Goal: Task Accomplishment & Management: Use online tool/utility

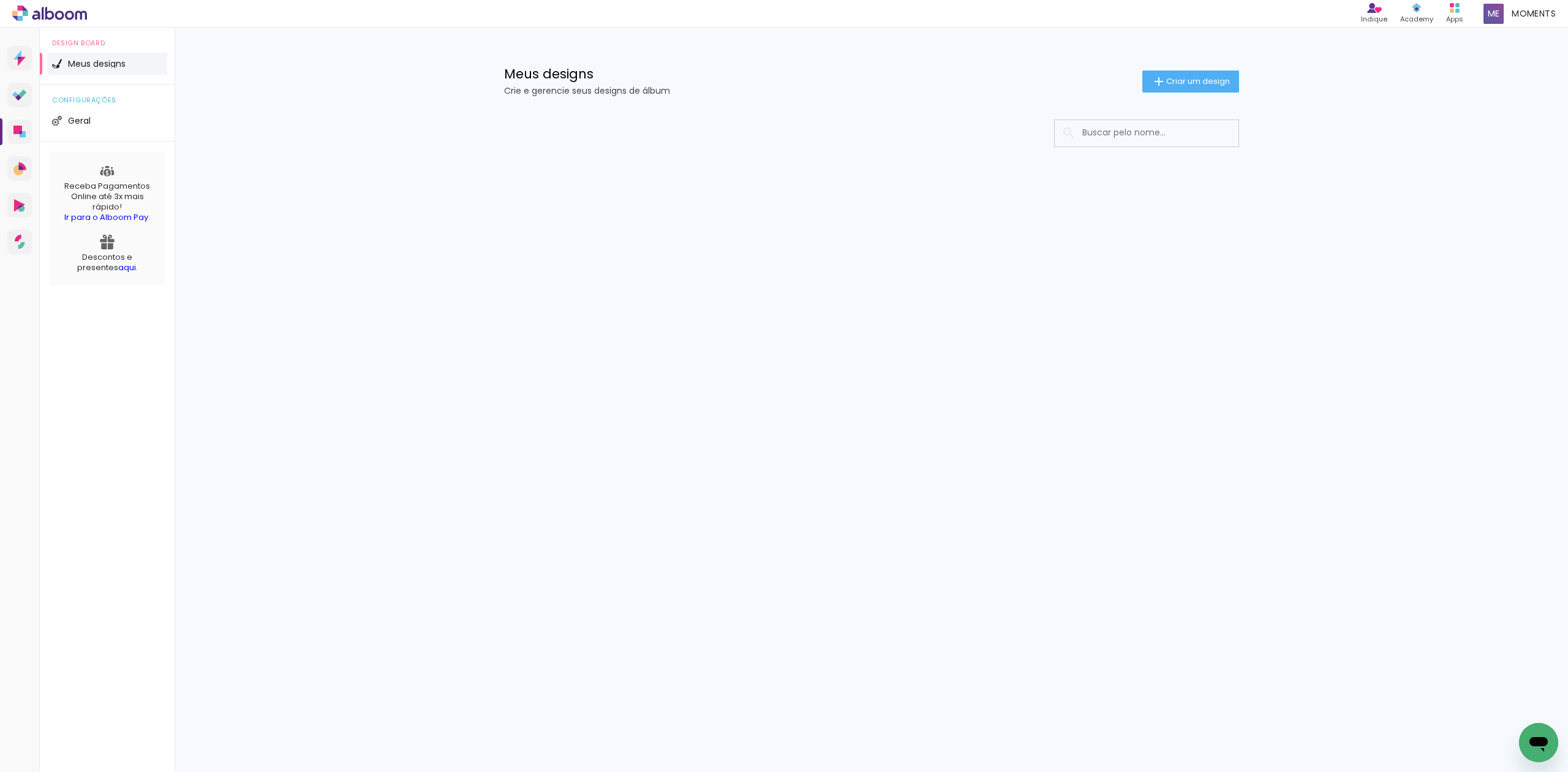
click at [1199, 131] on input at bounding box center [1163, 132] width 174 height 25
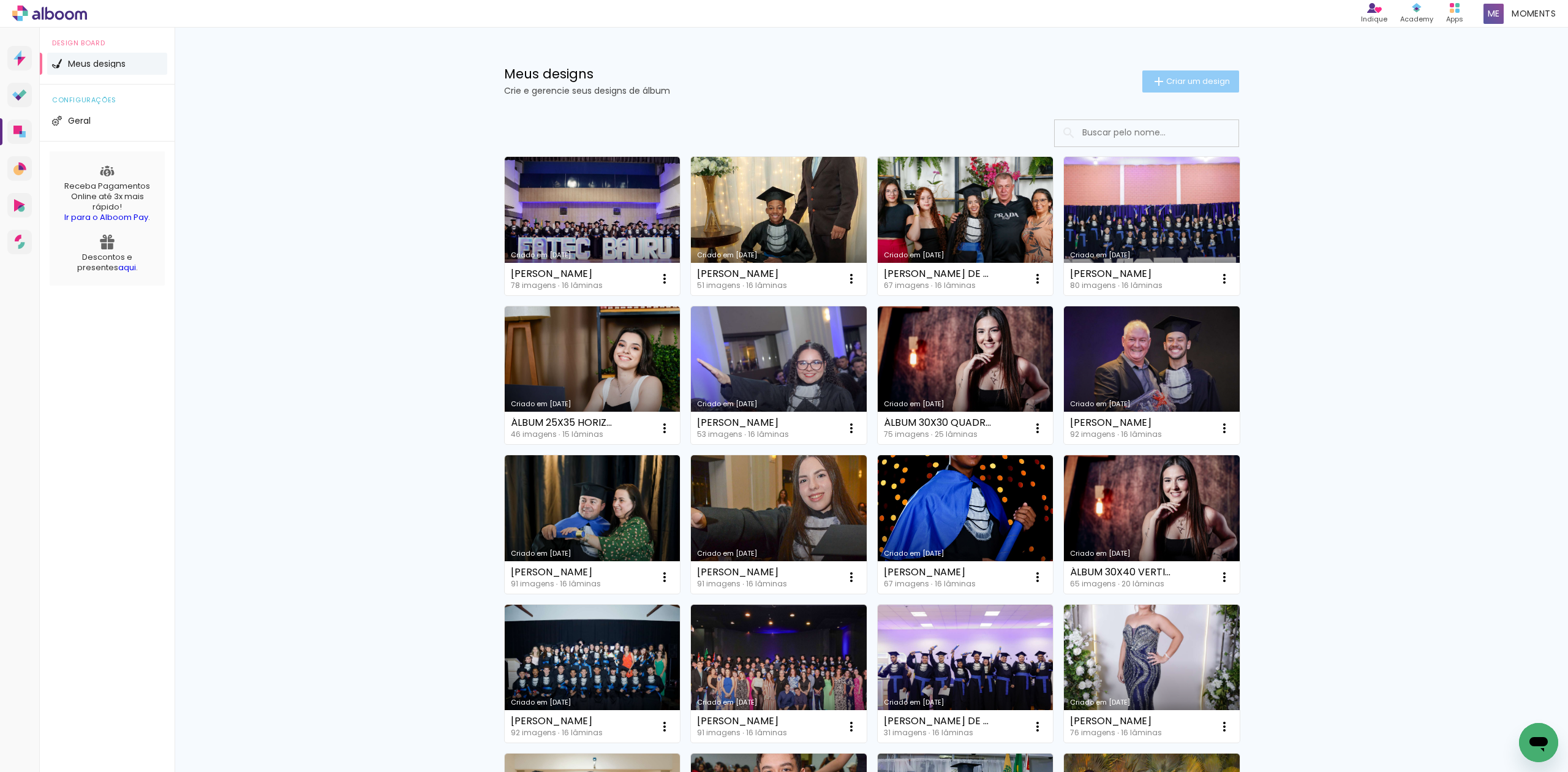
click at [1219, 77] on span "Criar um design" at bounding box center [1198, 81] width 64 height 8
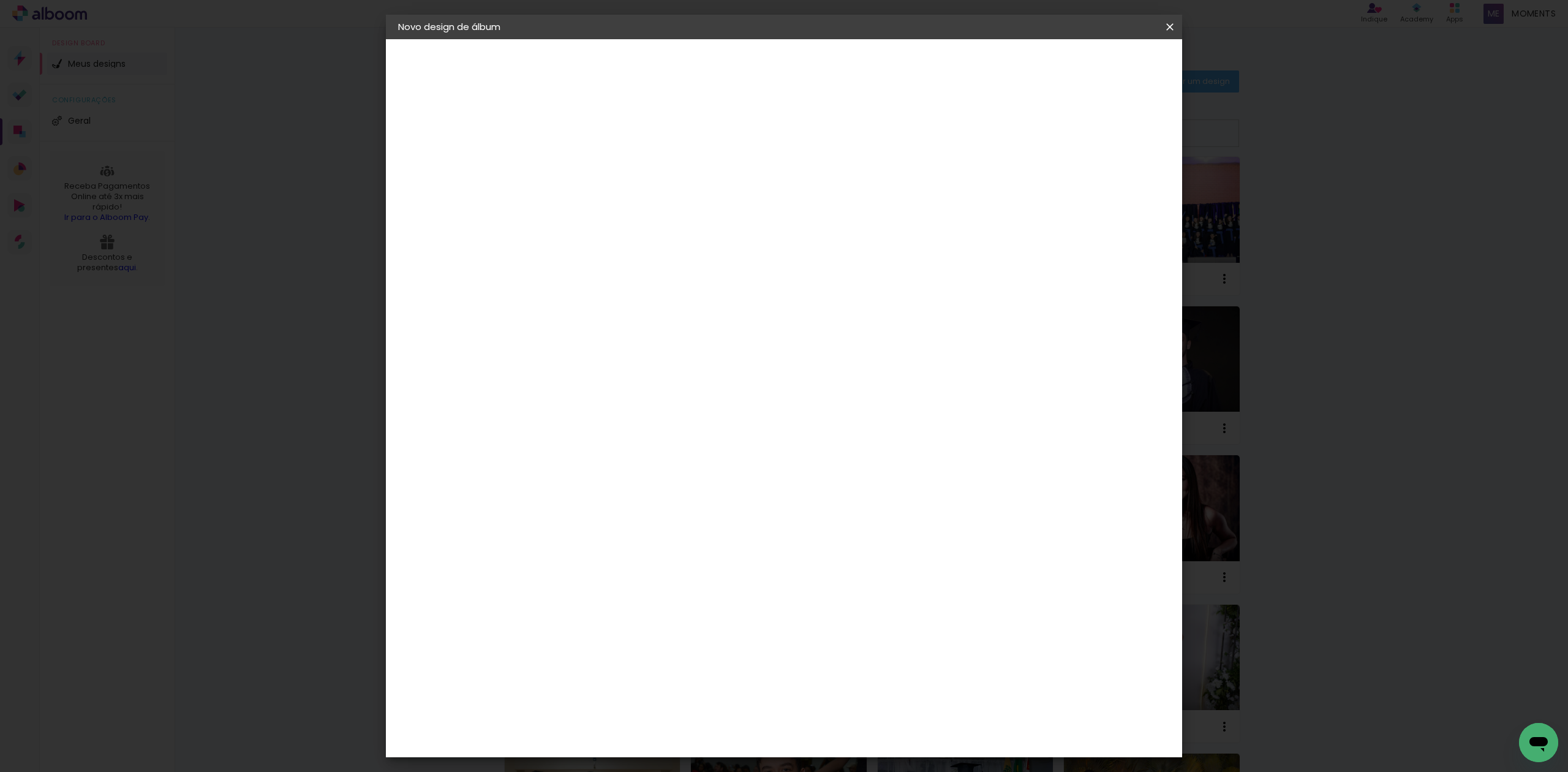
click at [598, 161] on input at bounding box center [598, 164] width 0 height 19
type input "m"
type input "MOSTRUARIO 25X25"
type paper-input "MOSTRUARIO 25X25"
click at [0, 0] on slot "Avançar" at bounding box center [0, 0] width 0 height 0
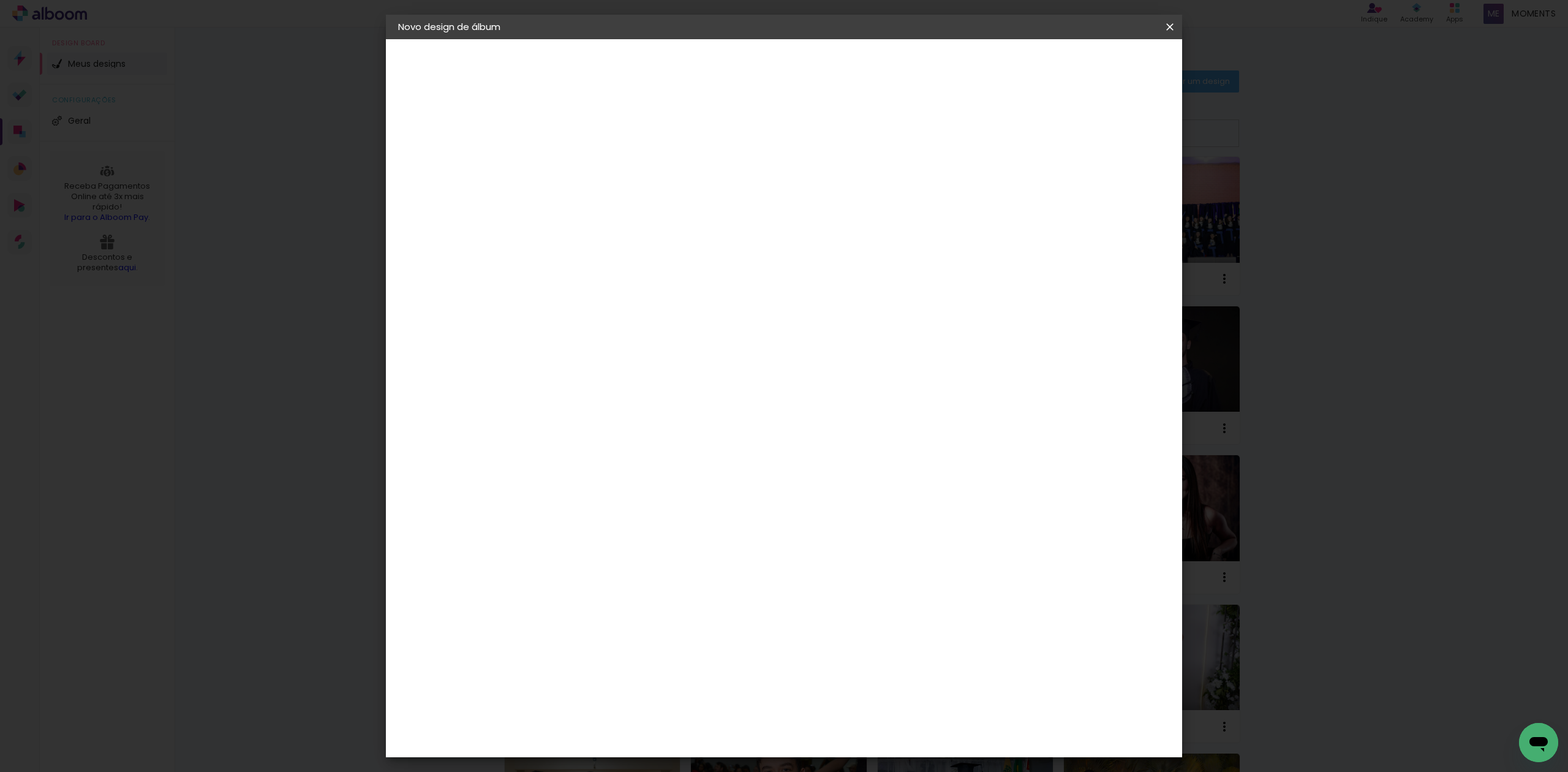
scroll to position [2287, 0]
drag, startPoint x: 648, startPoint y: 525, endPoint x: 657, endPoint y: 517, distance: 12.0
click at [624, 763] on div "Quality" at bounding box center [608, 767] width 34 height 10
click at [0, 0] on slot "Avançar" at bounding box center [0, 0] width 0 height 0
click at [646, 204] on input "text" at bounding box center [622, 213] width 48 height 19
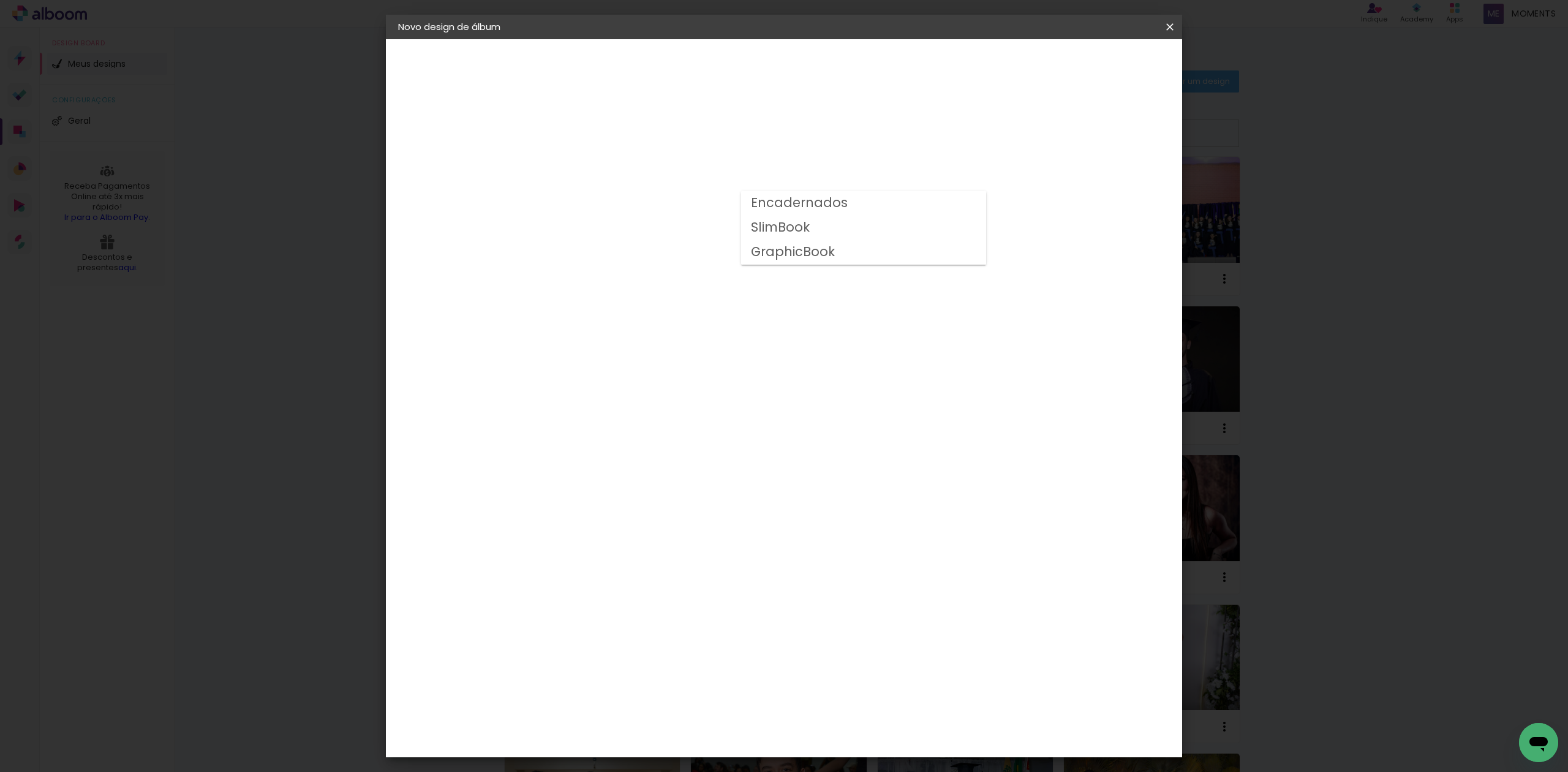
click at [0, 0] on slot "GraphicBook" at bounding box center [0, 0] width 0 height 0
type input "GraphicBook"
click at [681, 481] on span "25 × 25" at bounding box center [652, 493] width 57 height 25
click at [0, 0] on slot "Avançar" at bounding box center [0, 0] width 0 height 0
click at [1090, 61] on span "Iniciar design" at bounding box center [1062, 65] width 56 height 8
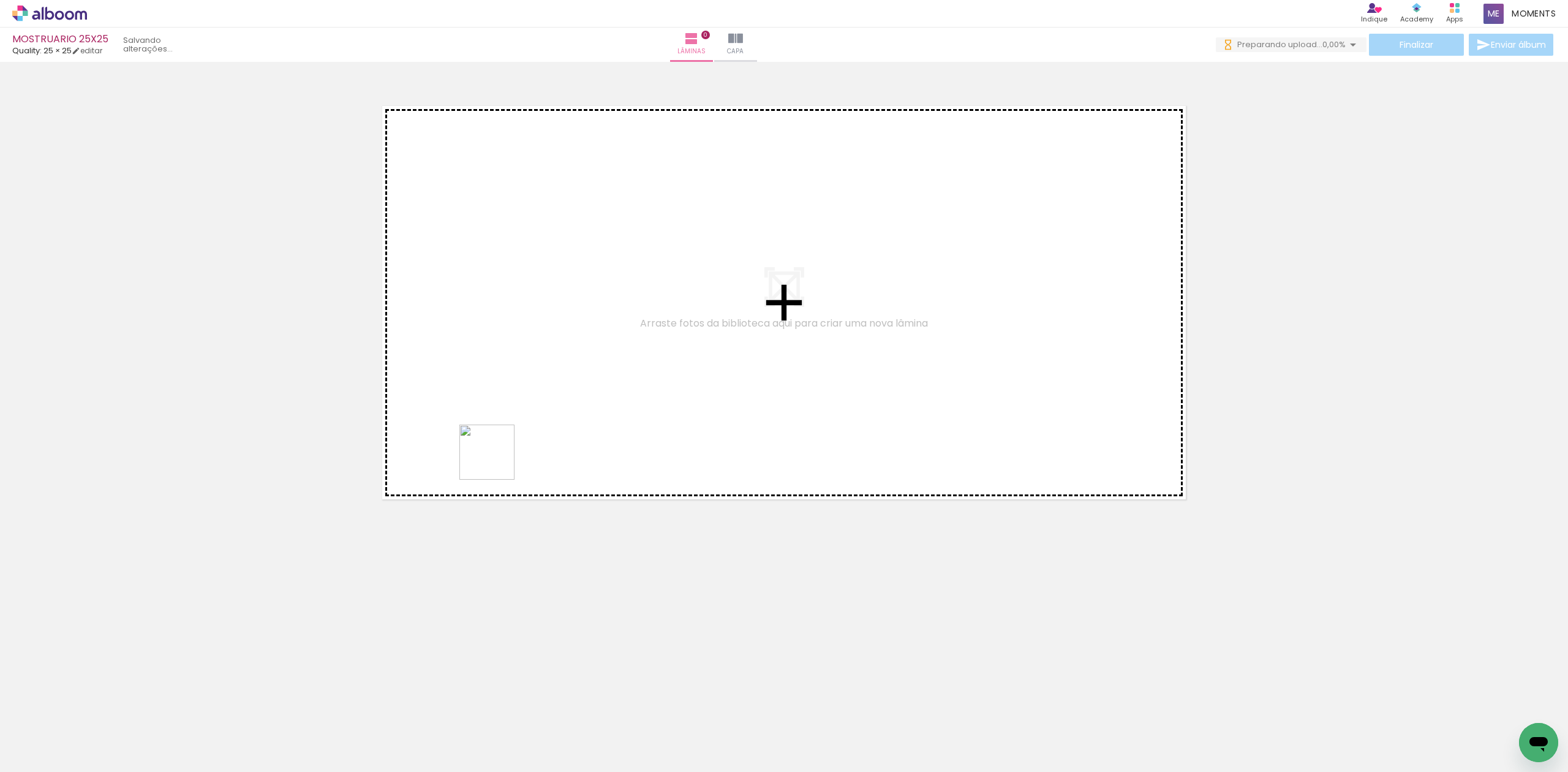
drag, startPoint x: 134, startPoint y: 730, endPoint x: 194, endPoint y: 745, distance: 61.8
click at [641, 361] on quentale-workspace at bounding box center [784, 386] width 1568 height 772
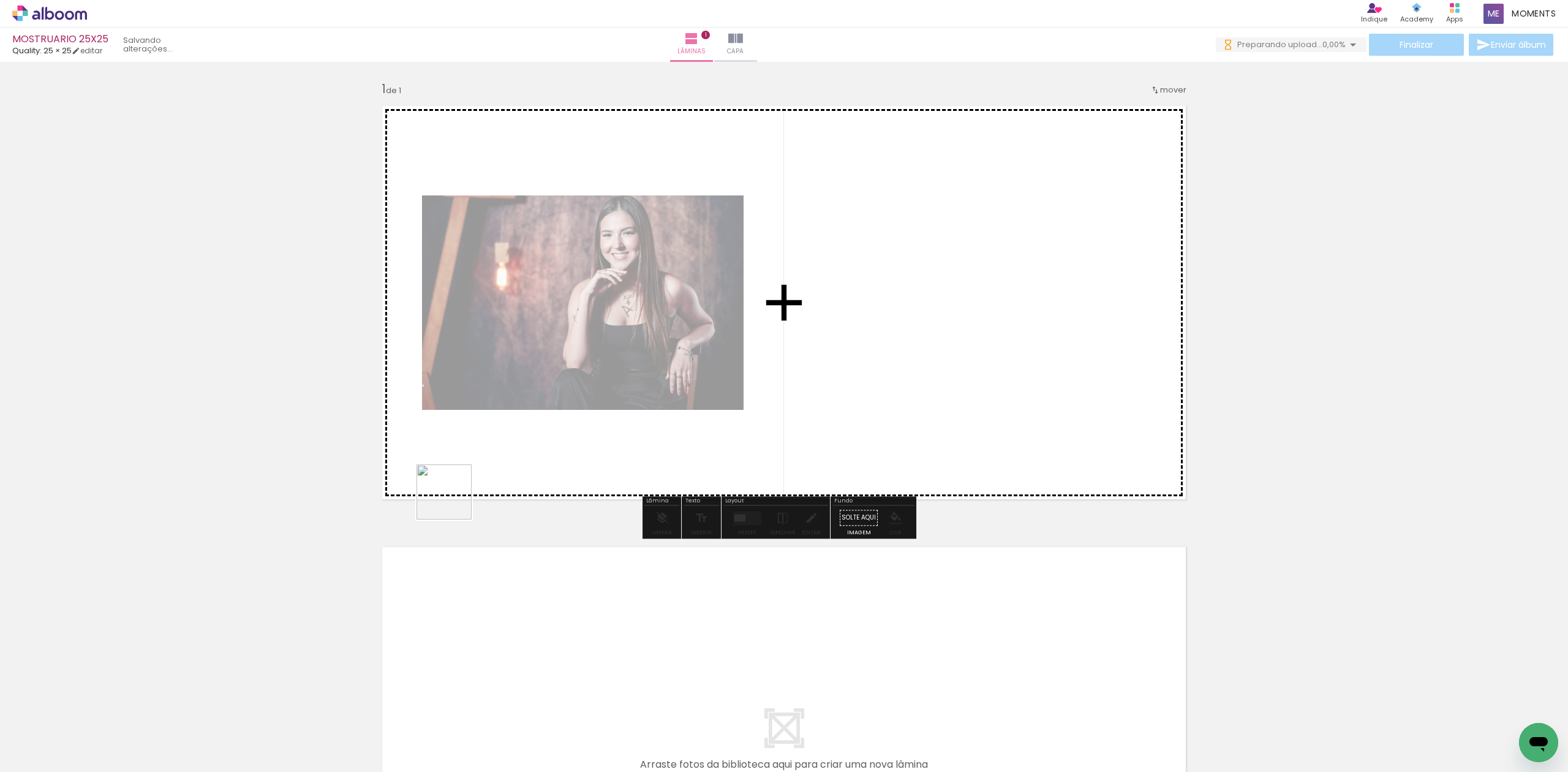
drag, startPoint x: 415, startPoint y: 543, endPoint x: 402, endPoint y: 611, distance: 69.2
click at [534, 411] on quentale-workspace at bounding box center [784, 386] width 1568 height 772
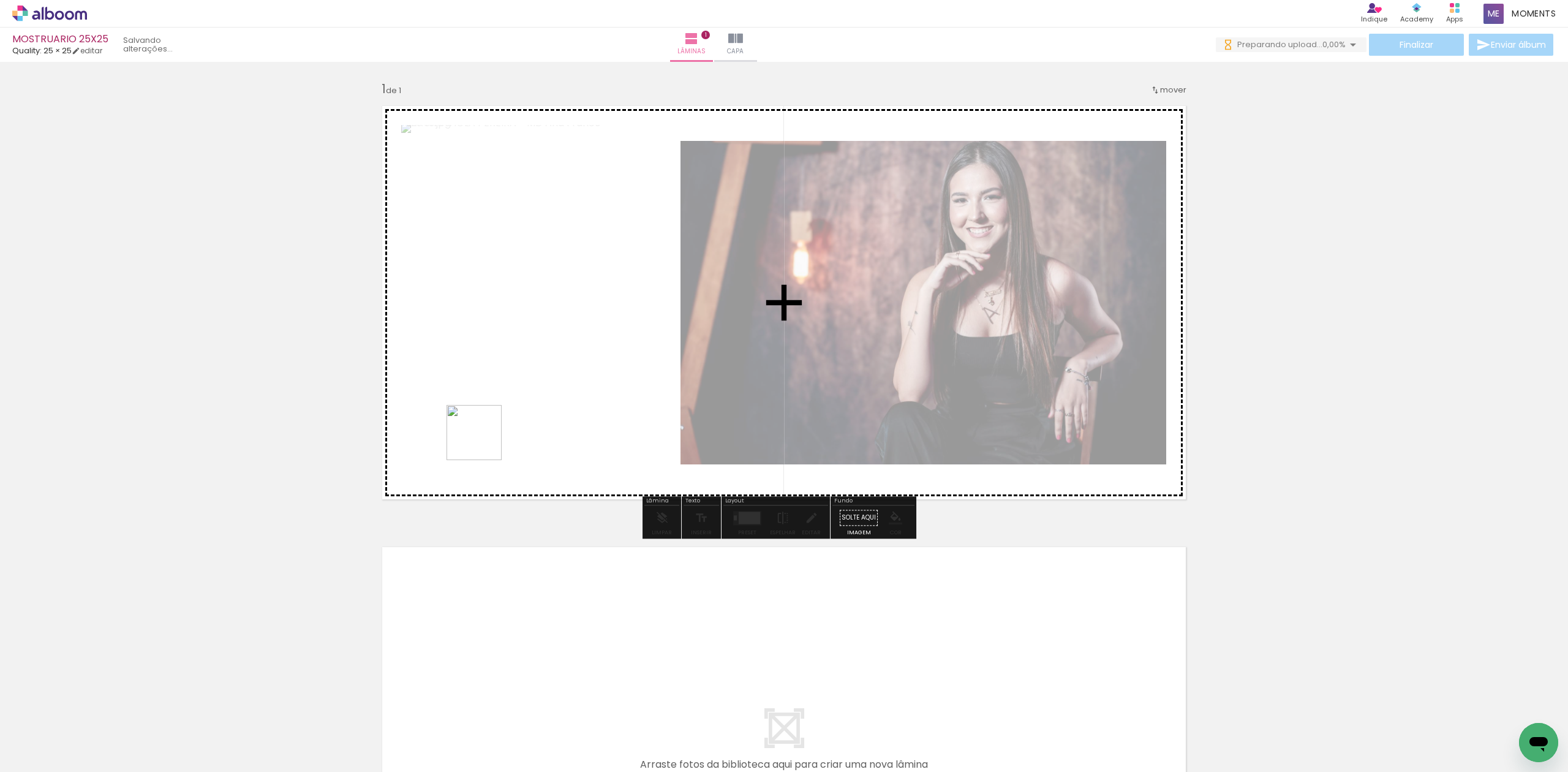
drag, startPoint x: 267, startPoint y: 735, endPoint x: 508, endPoint y: 411, distance: 403.8
click at [508, 411] on quentale-workspace at bounding box center [784, 386] width 1568 height 772
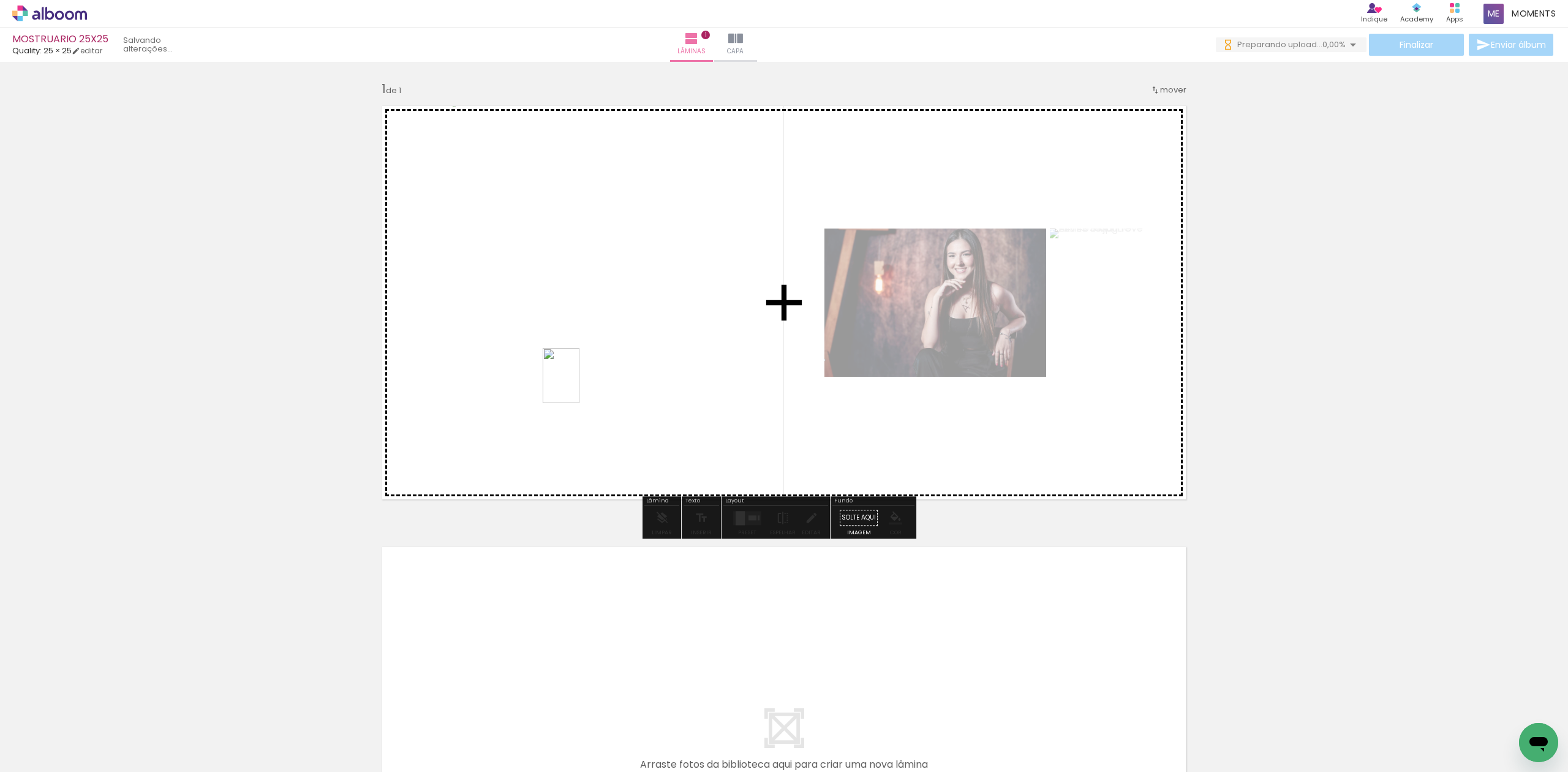
drag, startPoint x: 327, startPoint y: 731, endPoint x: 579, endPoint y: 384, distance: 428.9
click at [579, 384] on quentale-workspace at bounding box center [784, 386] width 1568 height 772
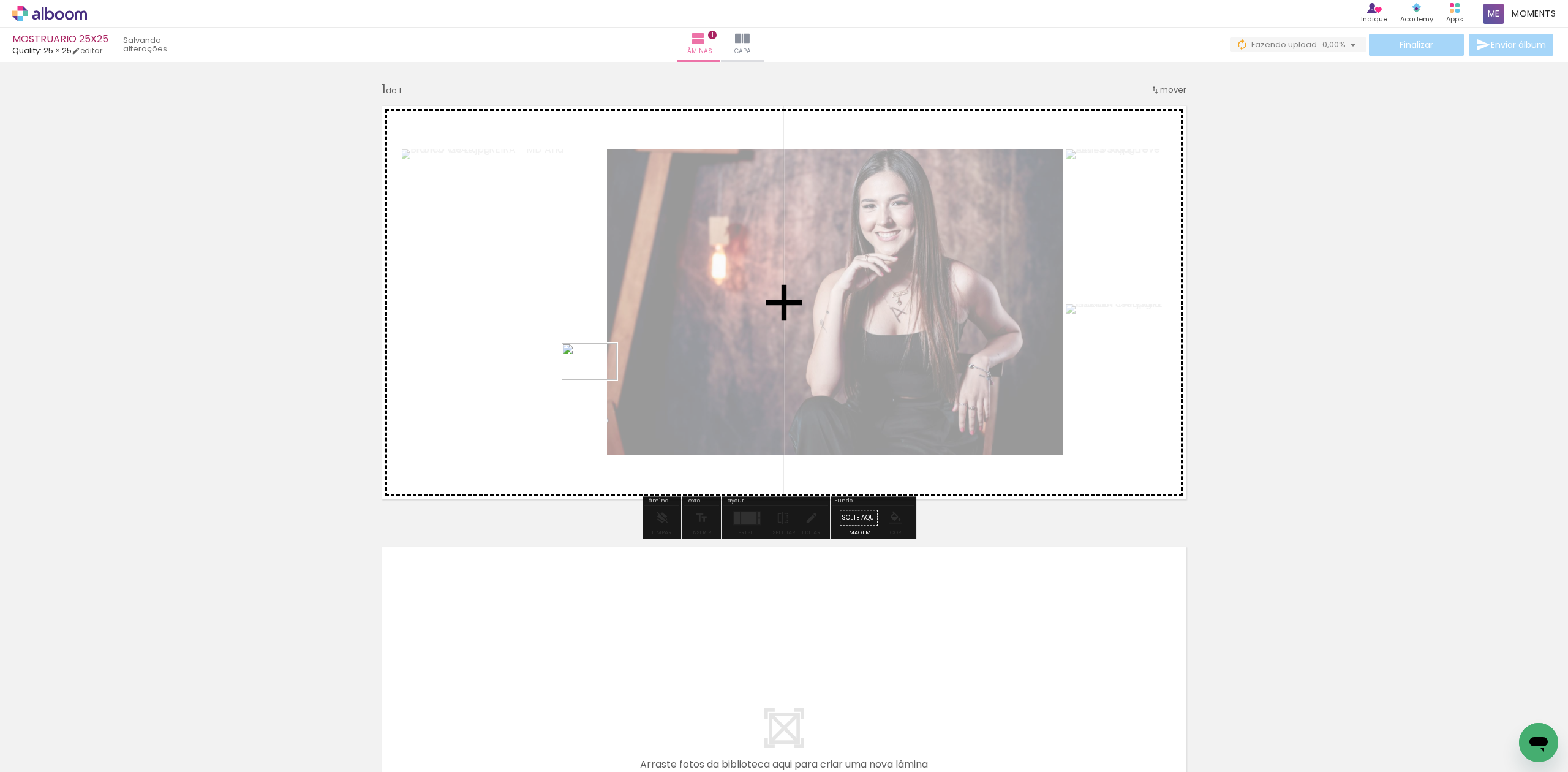
drag, startPoint x: 417, startPoint y: 735, endPoint x: 501, endPoint y: 642, distance: 125.3
click at [600, 376] on quentale-workspace at bounding box center [784, 386] width 1568 height 772
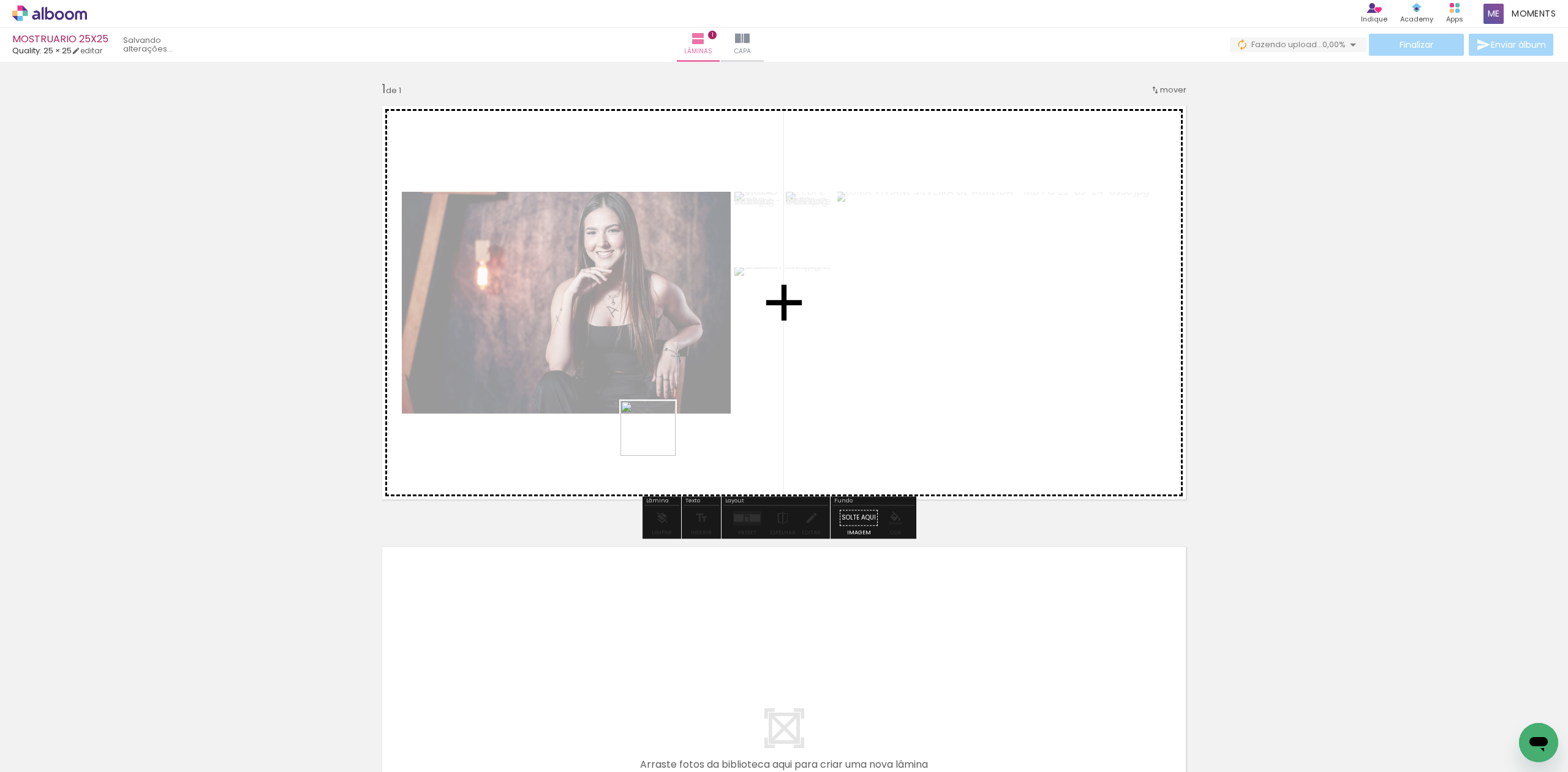
drag, startPoint x: 473, startPoint y: 721, endPoint x: 692, endPoint y: 395, distance: 392.7
click at [692, 395] on quentale-workspace at bounding box center [784, 386] width 1568 height 772
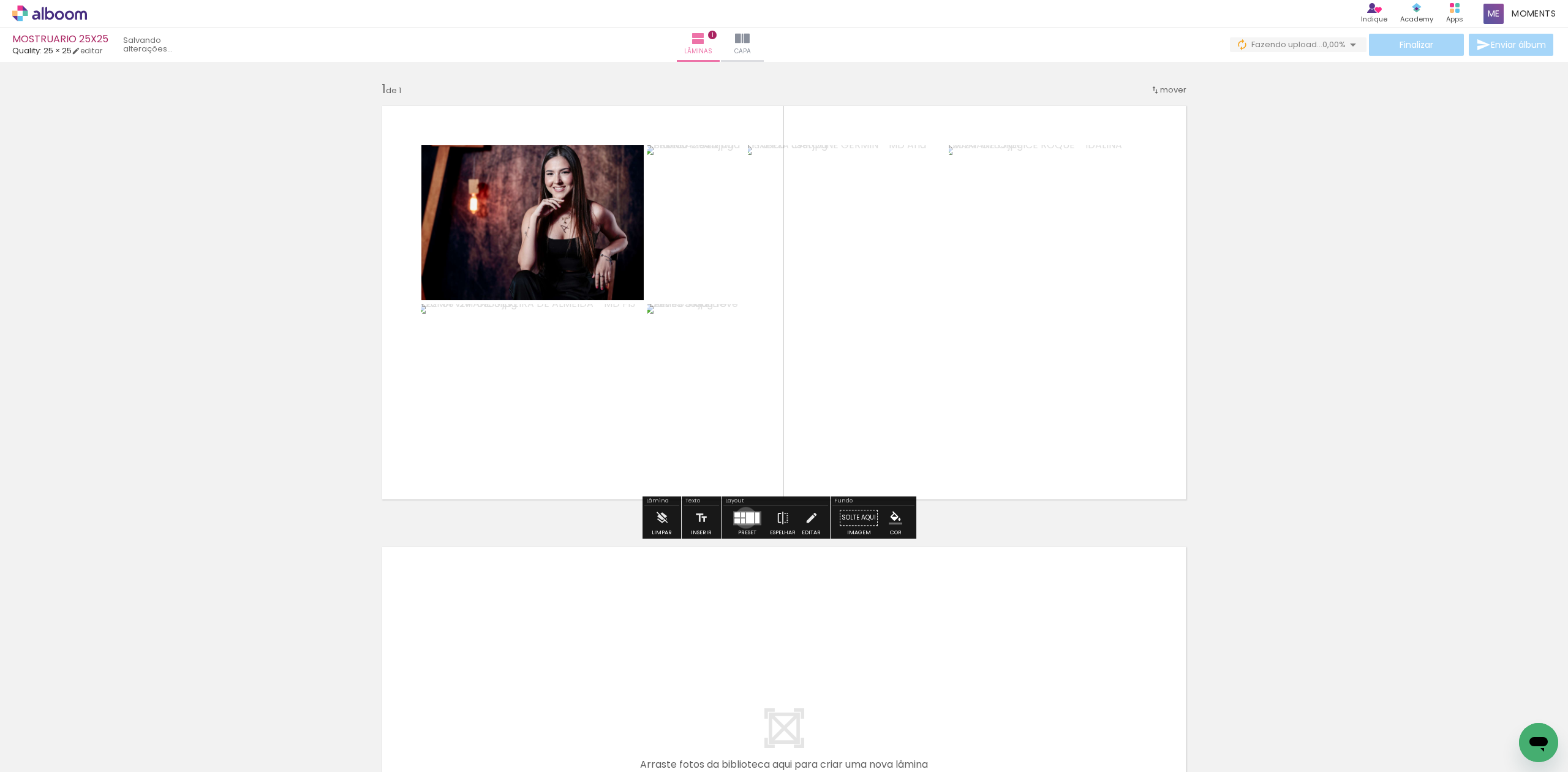
click at [746, 517] on div at bounding box center [750, 517] width 8 height 11
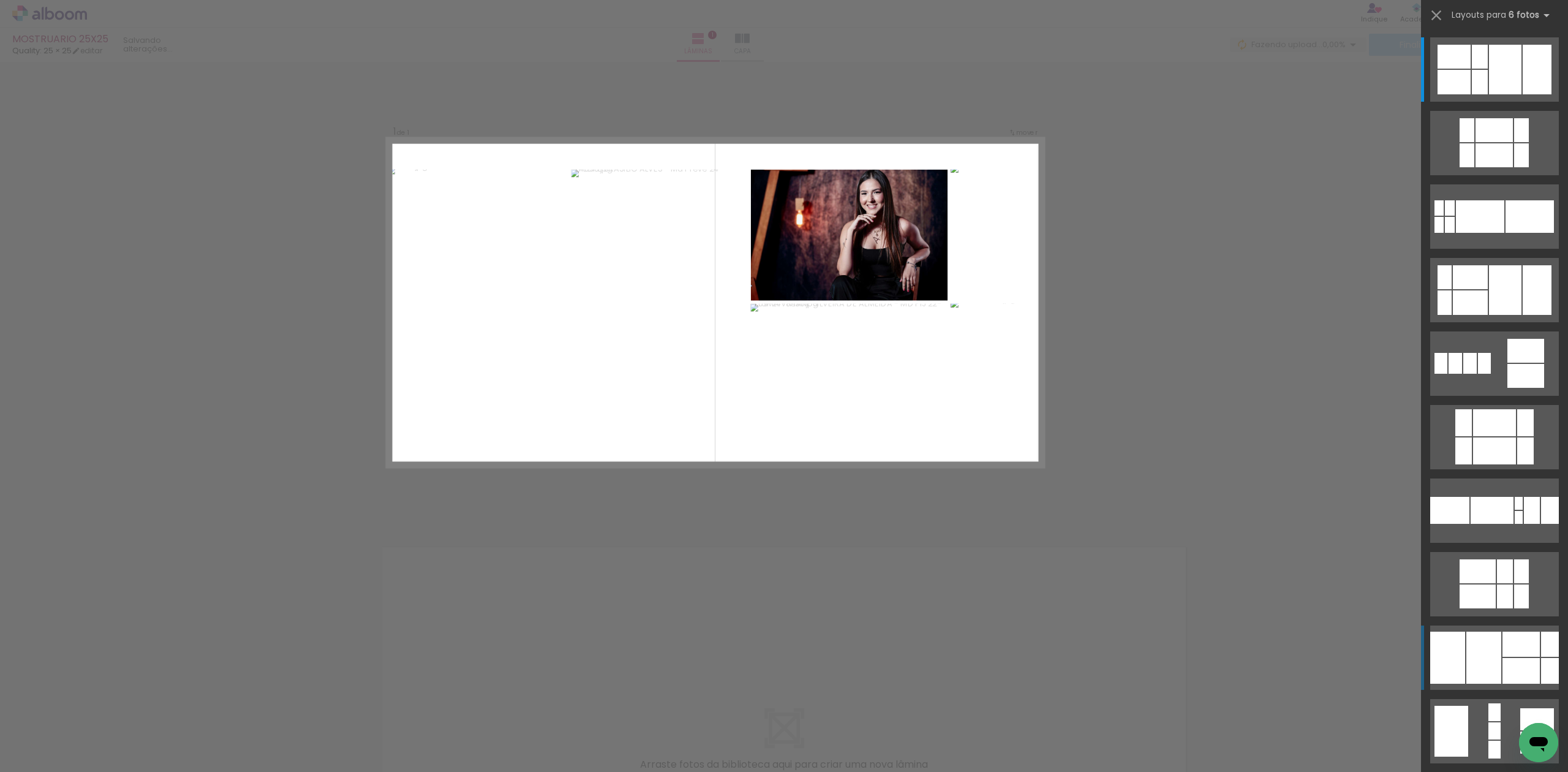
click at [1488, 94] on div at bounding box center [1479, 82] width 16 height 25
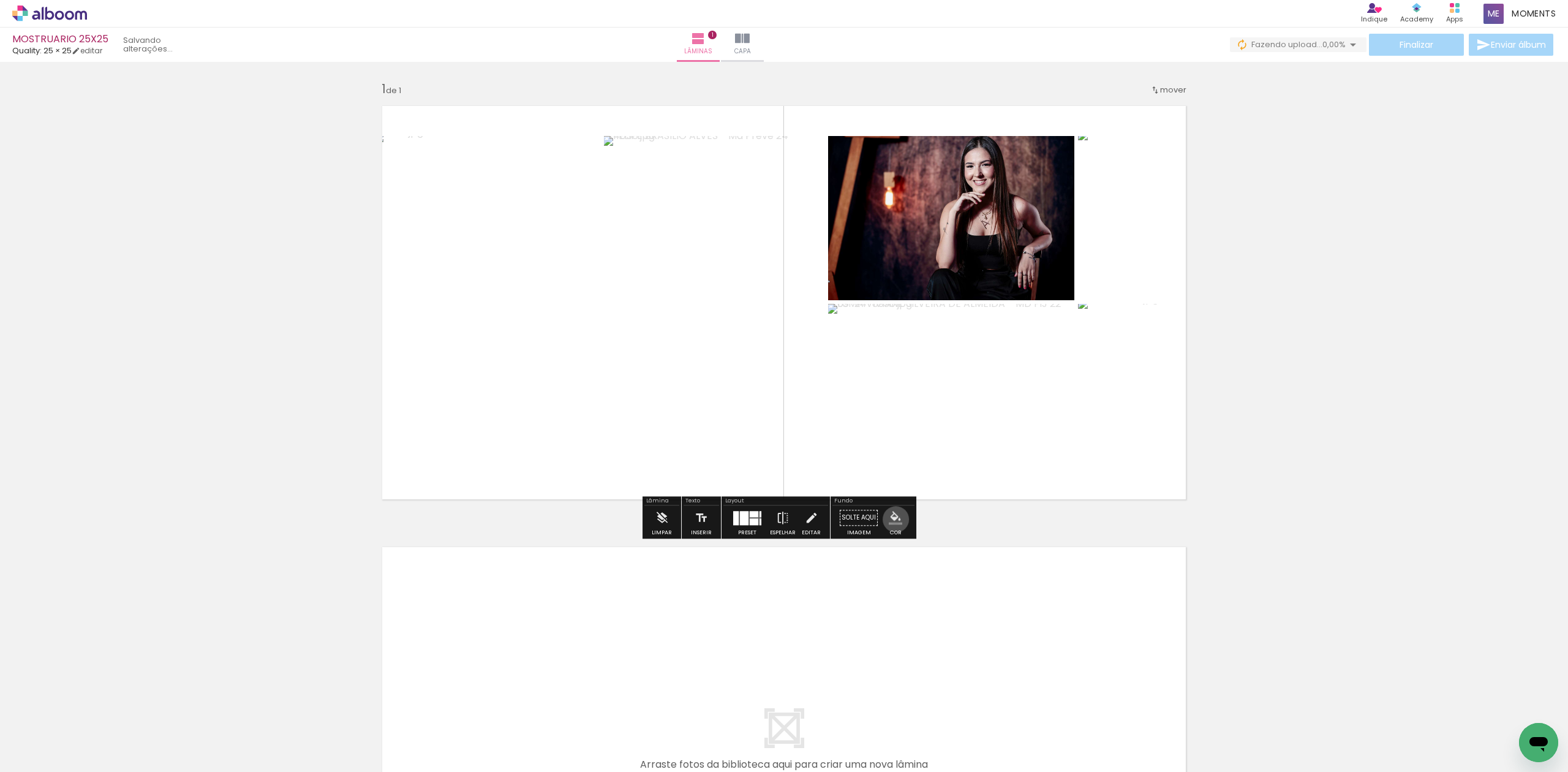
click at [892, 520] on iron-icon "color picker" at bounding box center [895, 517] width 13 height 13
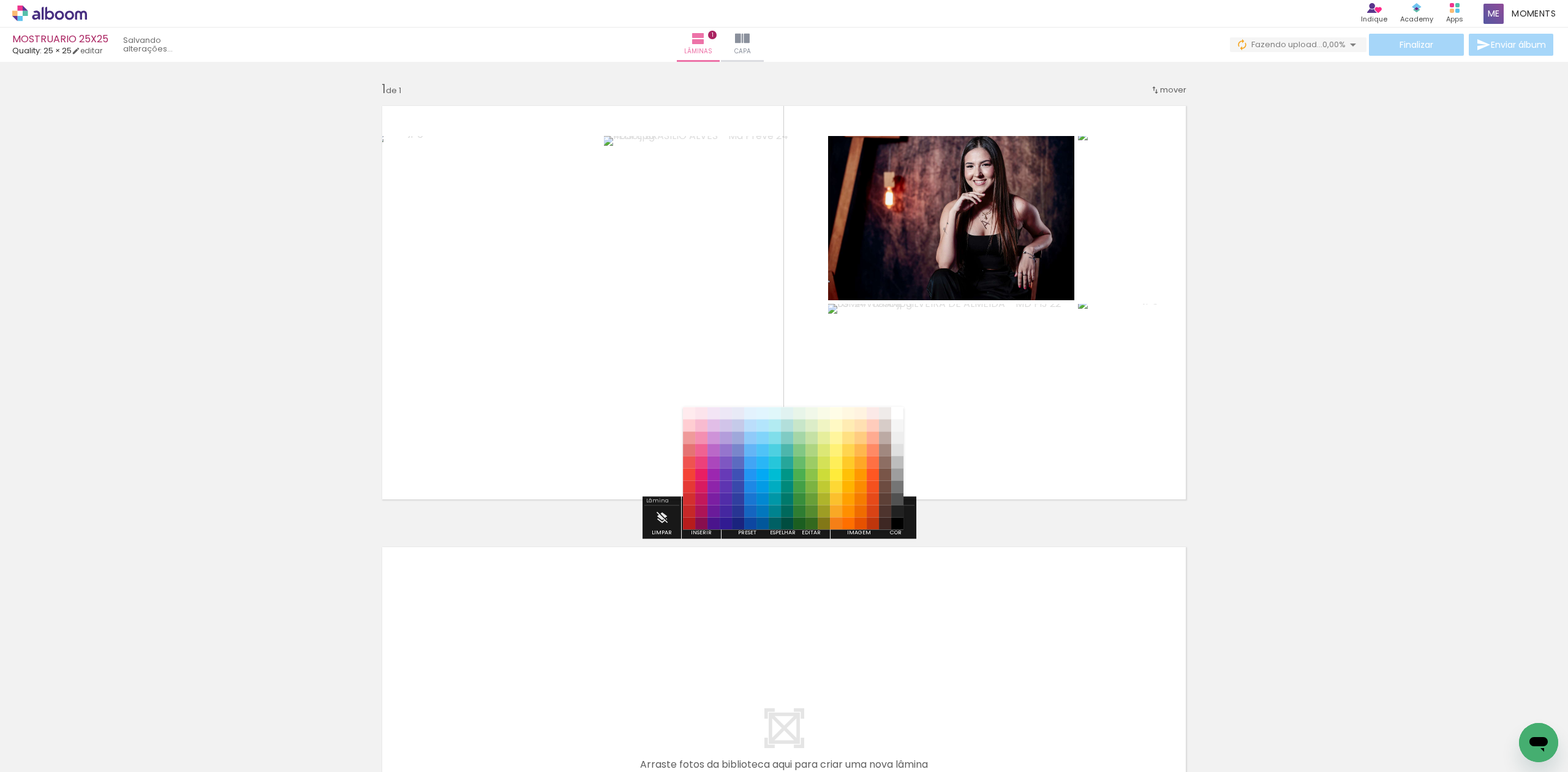
click at [893, 508] on paper-item "#212121" at bounding box center [897, 512] width 12 height 12
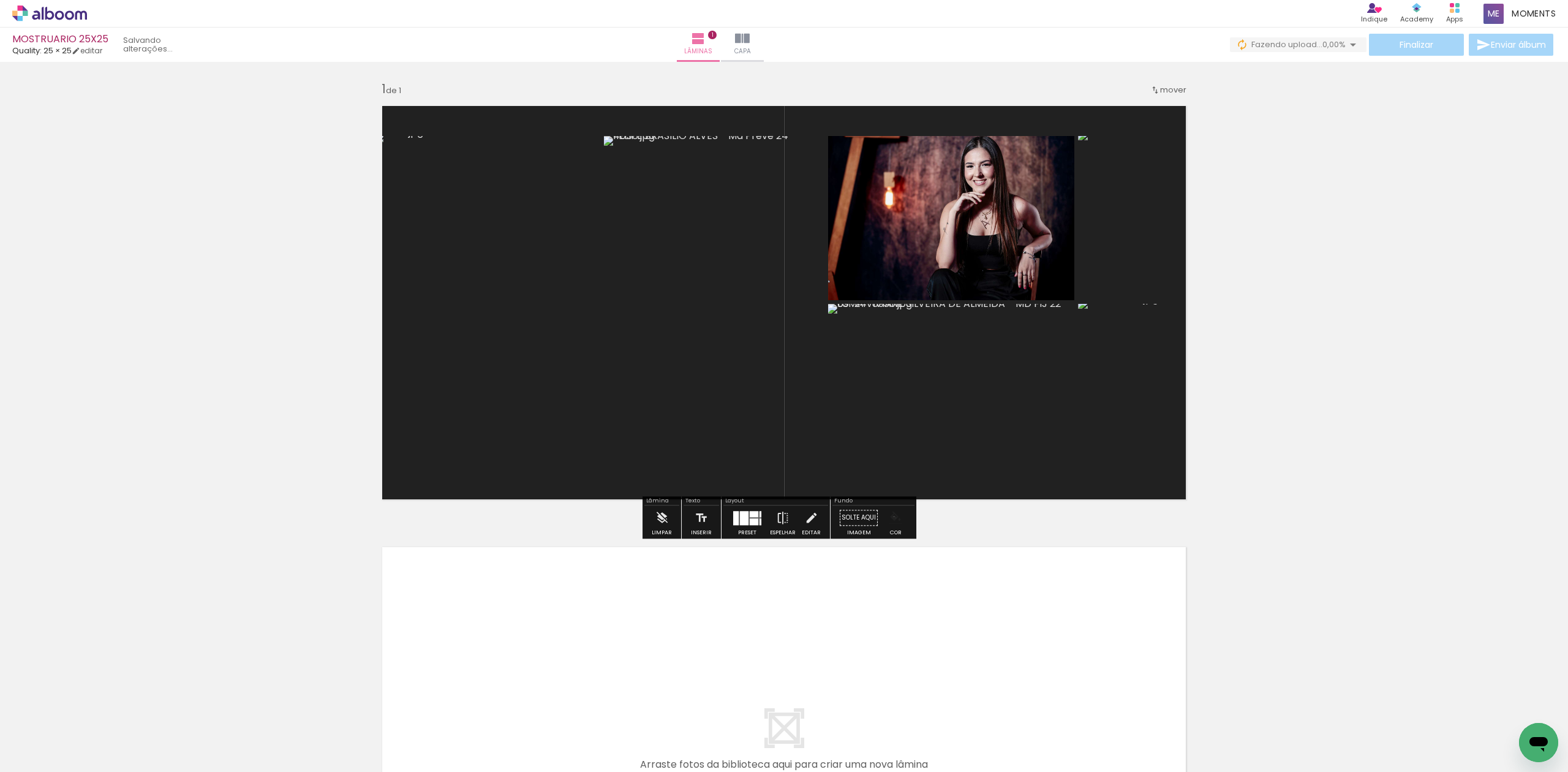
click at [890, 517] on iron-icon "color picker" at bounding box center [895, 517] width 13 height 13
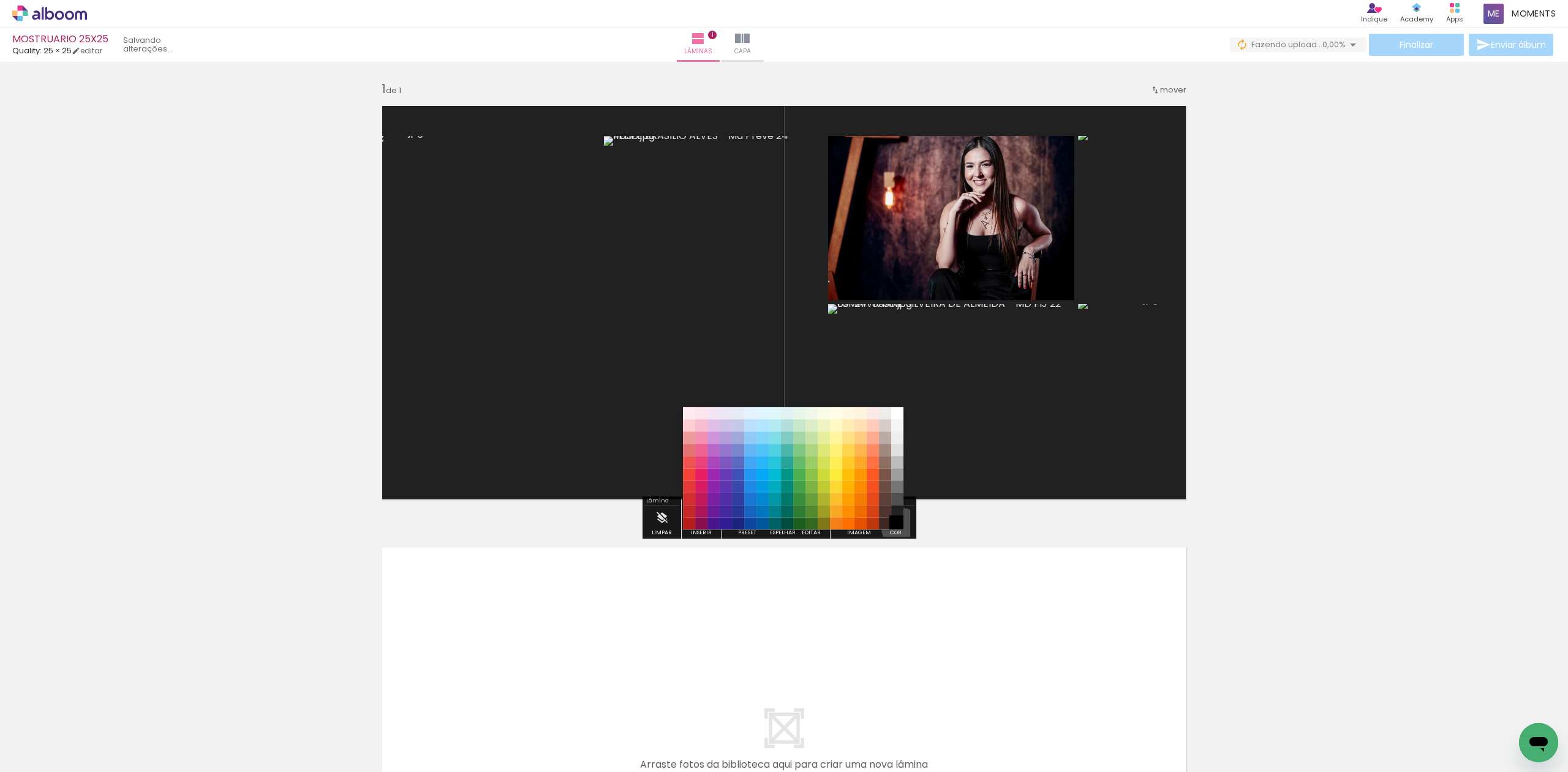
click at [897, 528] on paper-item "#000000" at bounding box center [897, 523] width 12 height 12
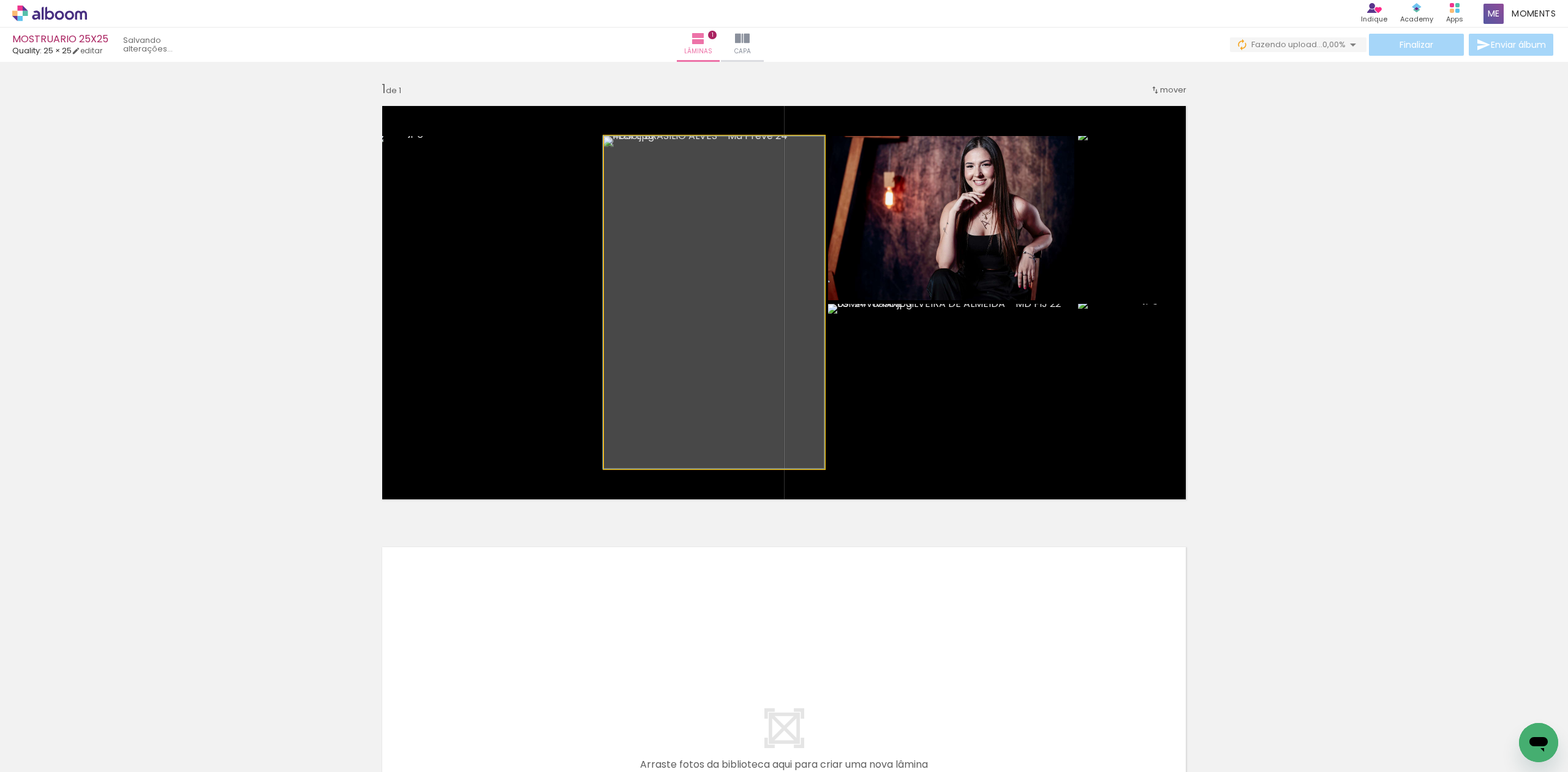
drag, startPoint x: 725, startPoint y: 351, endPoint x: 708, endPoint y: 331, distance: 26.2
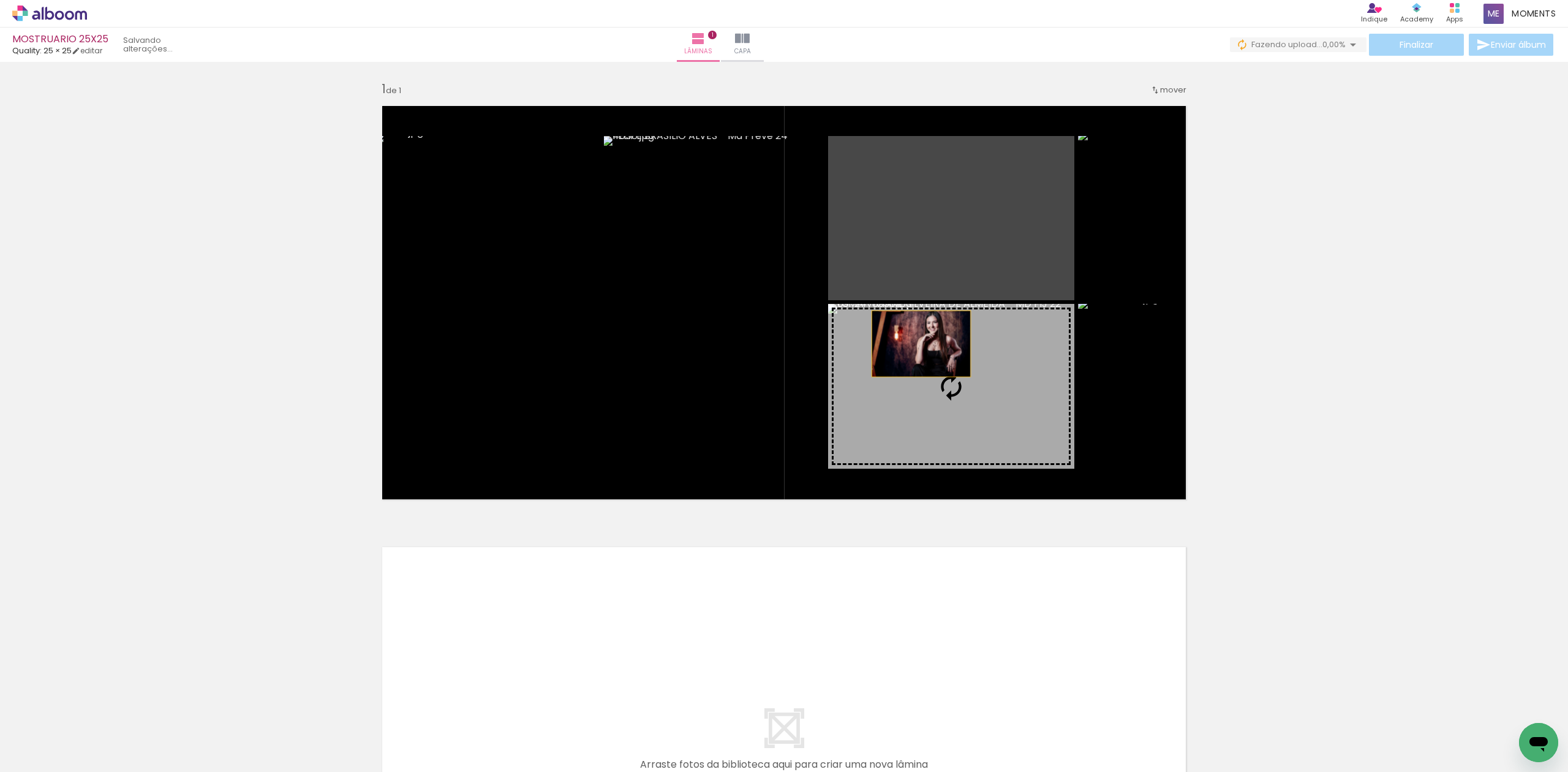
drag, startPoint x: 900, startPoint y: 244, endPoint x: 919, endPoint y: 351, distance: 108.7
click at [0, 0] on slot at bounding box center [0, 0] width 0 height 0
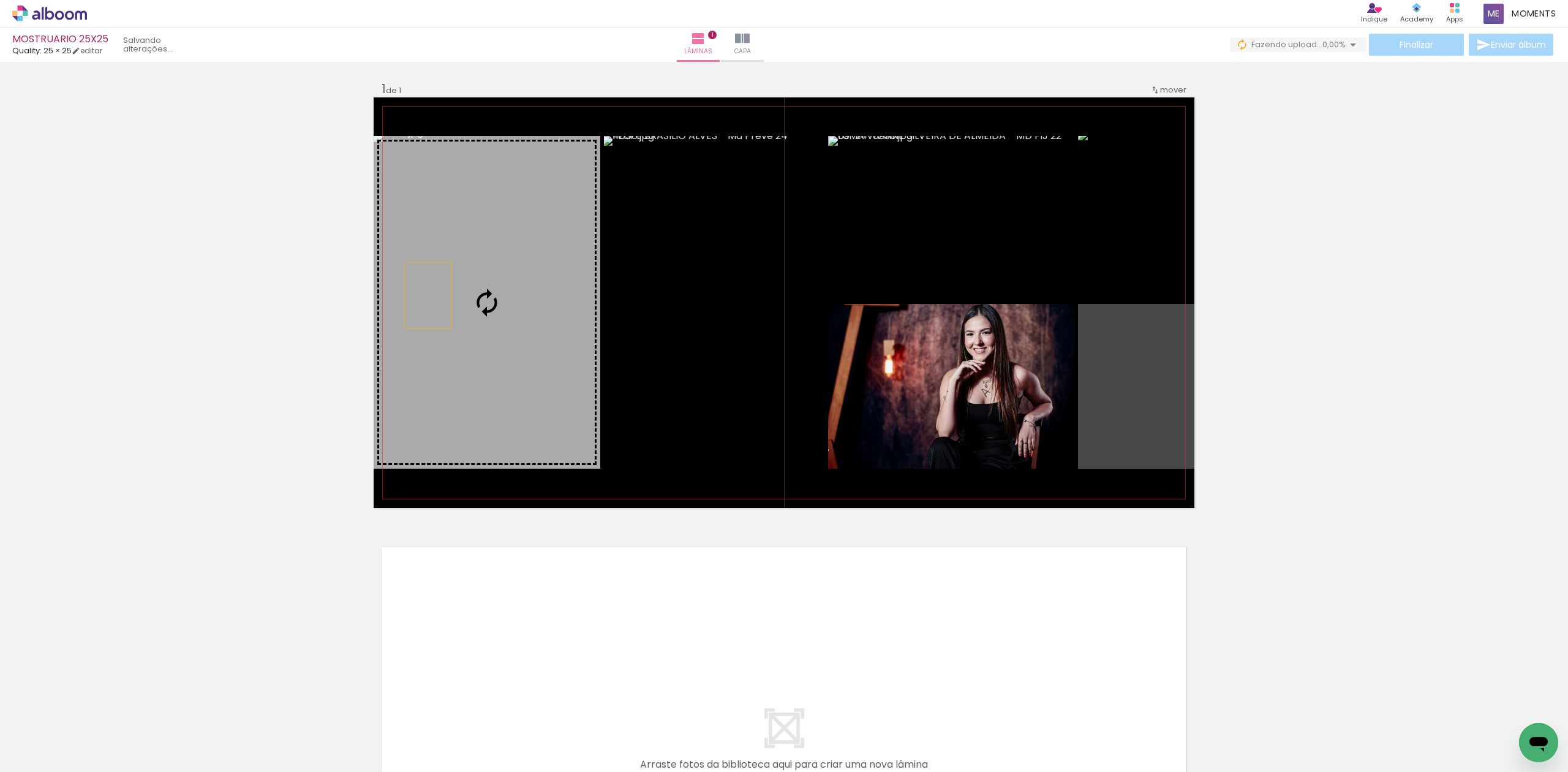
drag, startPoint x: 1134, startPoint y: 417, endPoint x: 428, endPoint y: 297, distance: 716.1
click at [0, 0] on slot at bounding box center [0, 0] width 0 height 0
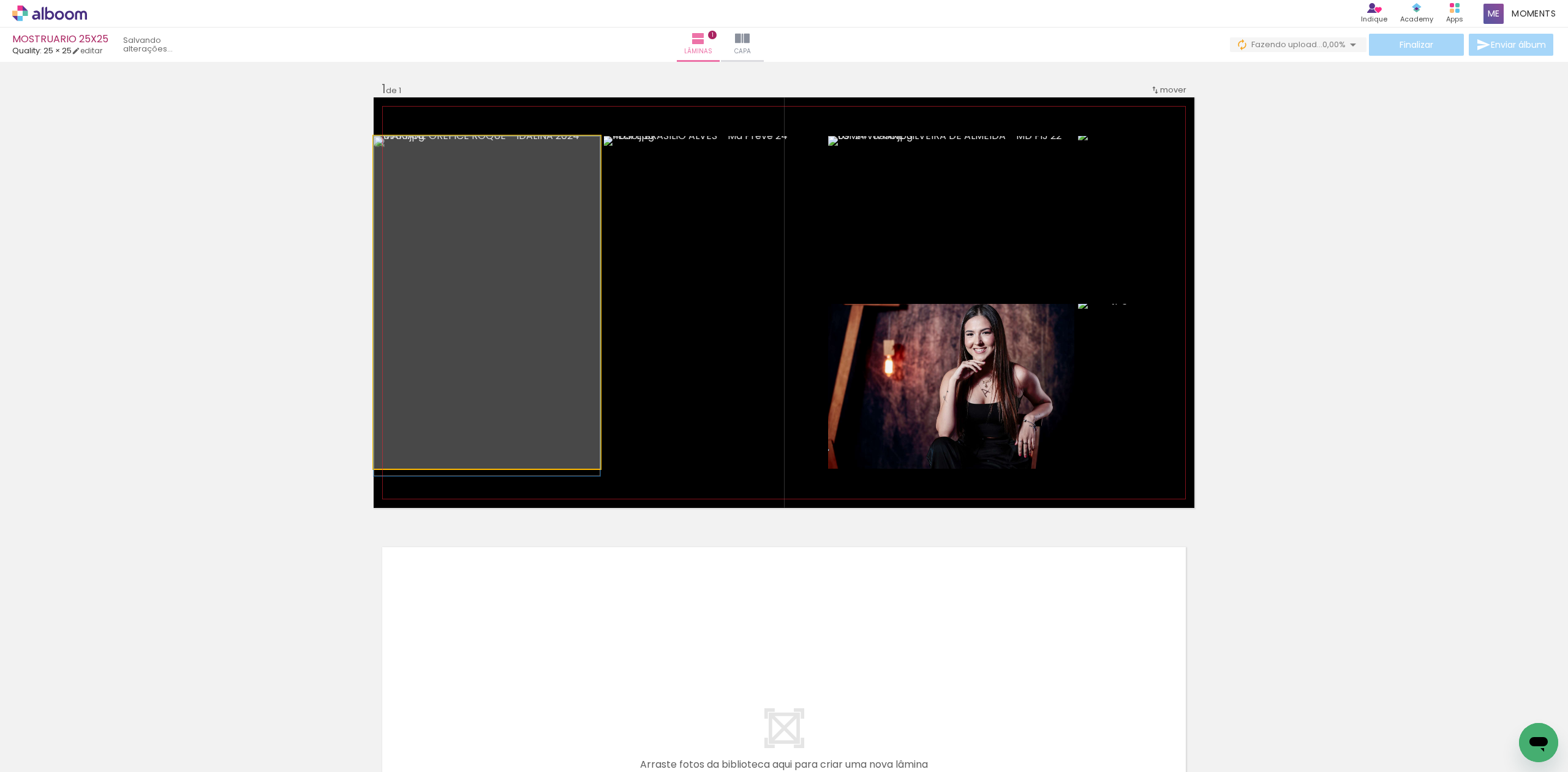
drag, startPoint x: 560, startPoint y: 306, endPoint x: 532, endPoint y: 338, distance: 42.5
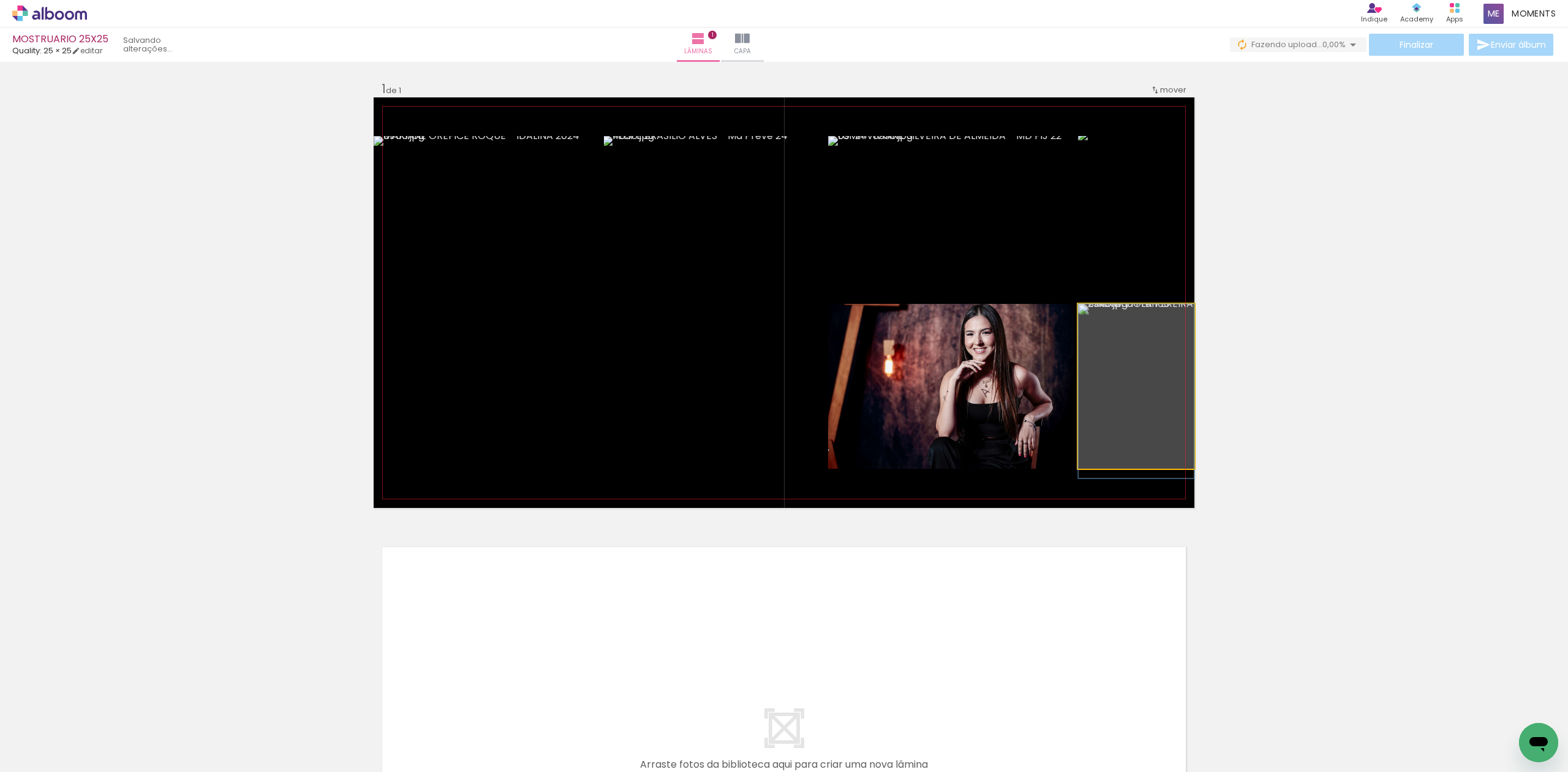
drag, startPoint x: 1147, startPoint y: 405, endPoint x: 1091, endPoint y: 392, distance: 57.5
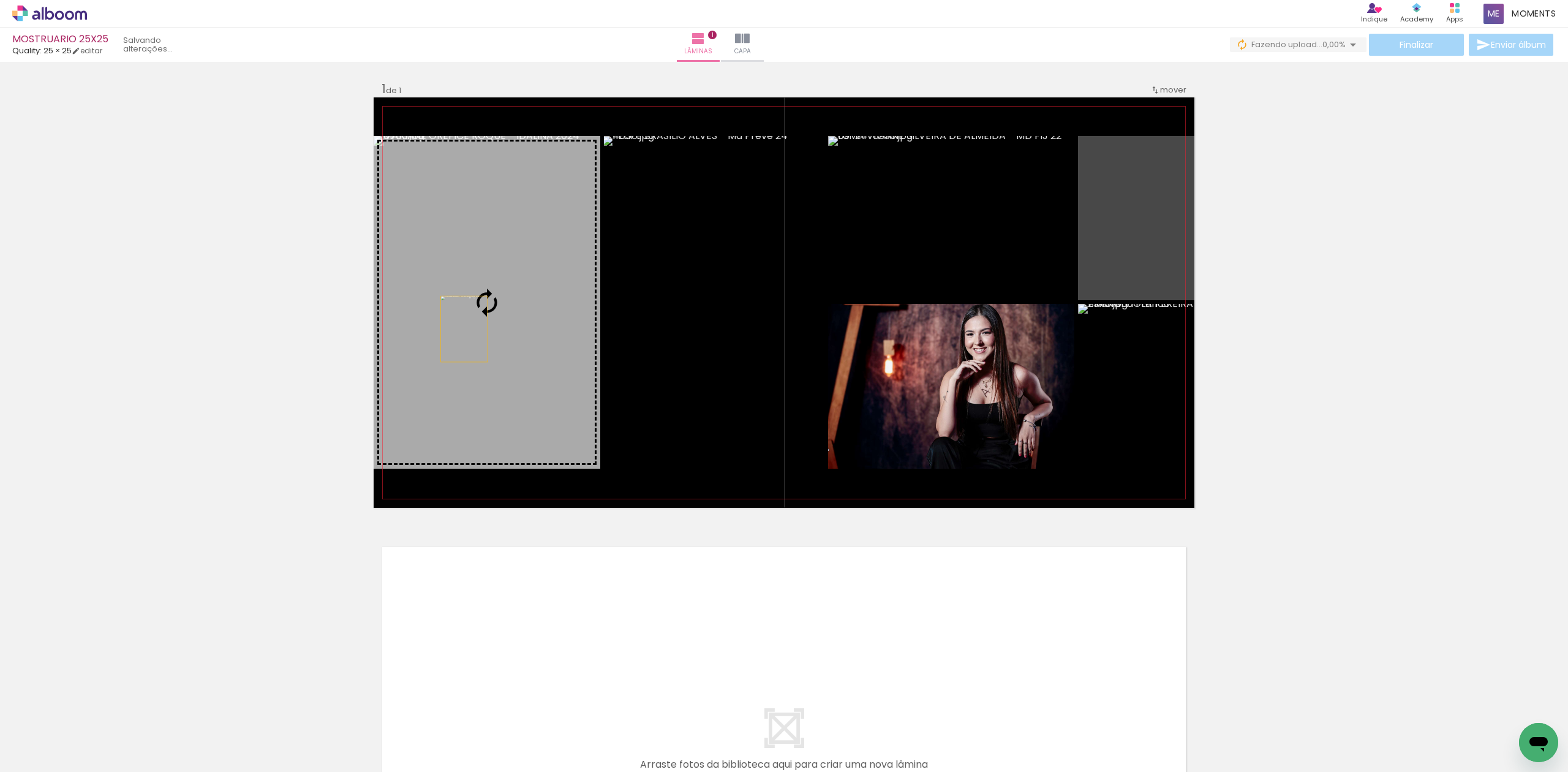
drag, startPoint x: 1143, startPoint y: 203, endPoint x: 458, endPoint y: 329, distance: 696.5
click at [0, 0] on slot at bounding box center [0, 0] width 0 height 0
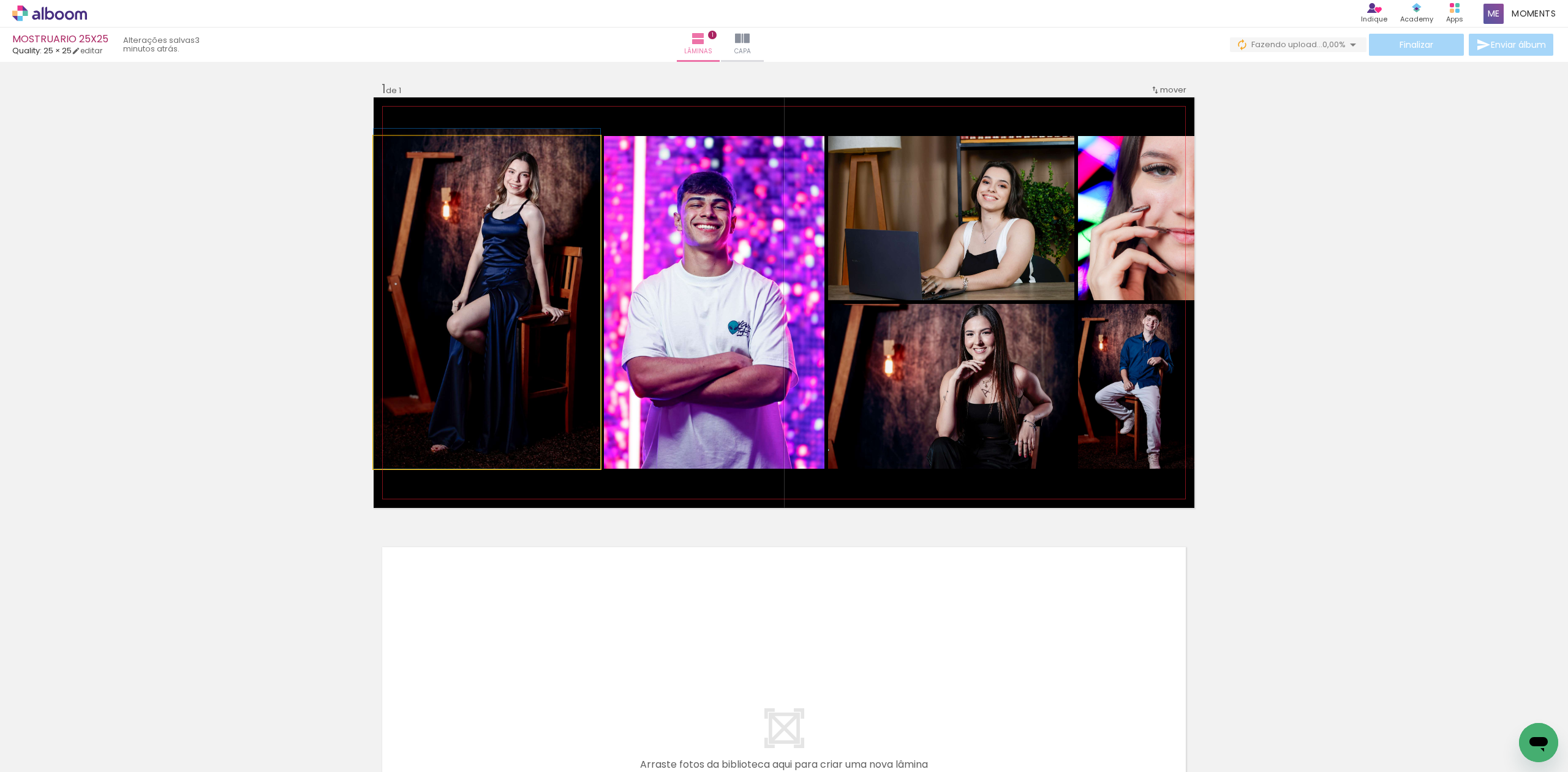
drag, startPoint x: 527, startPoint y: 315, endPoint x: 537, endPoint y: 309, distance: 11.7
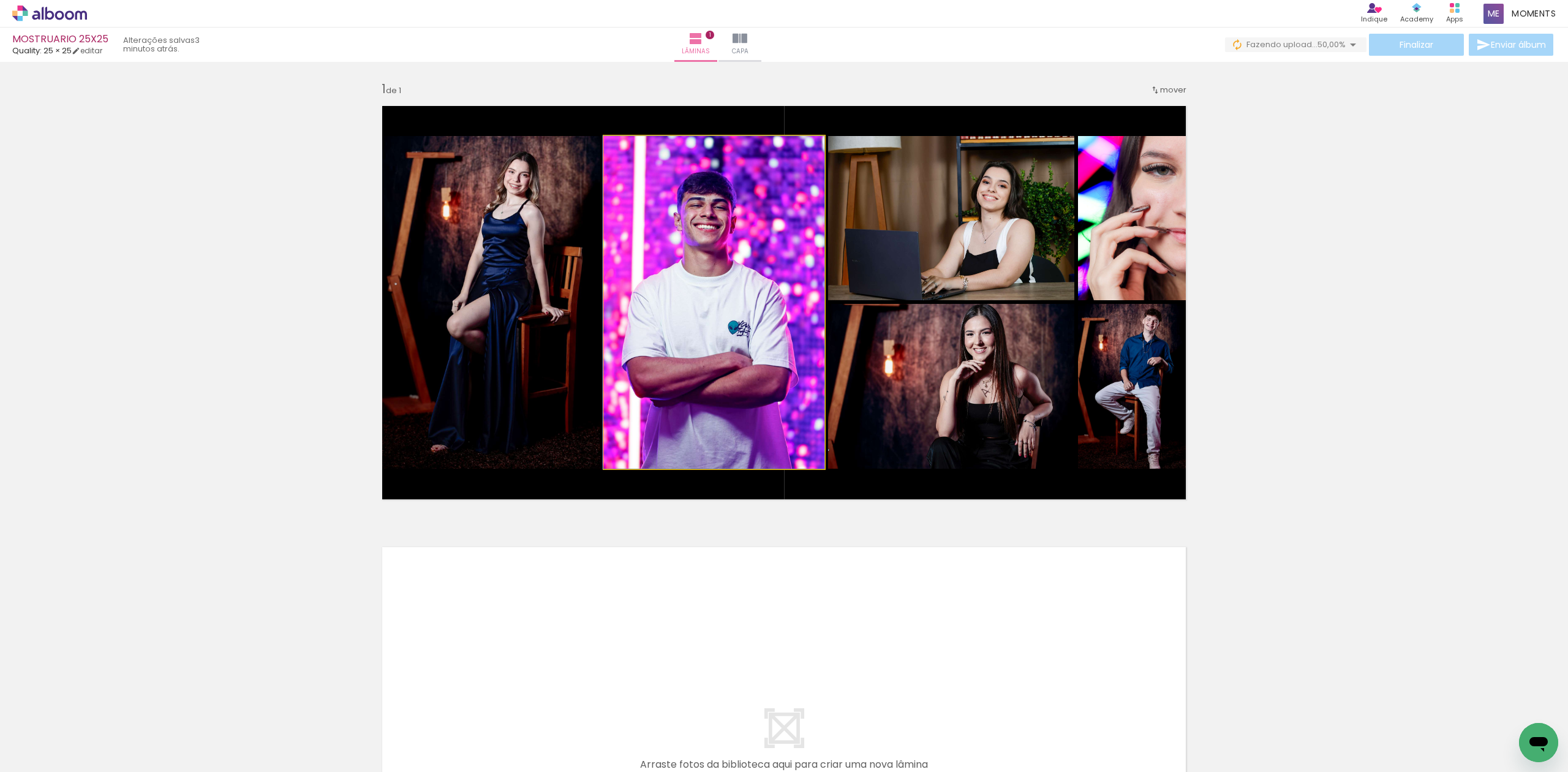
drag, startPoint x: 713, startPoint y: 330, endPoint x: 712, endPoint y: 298, distance: 32.0
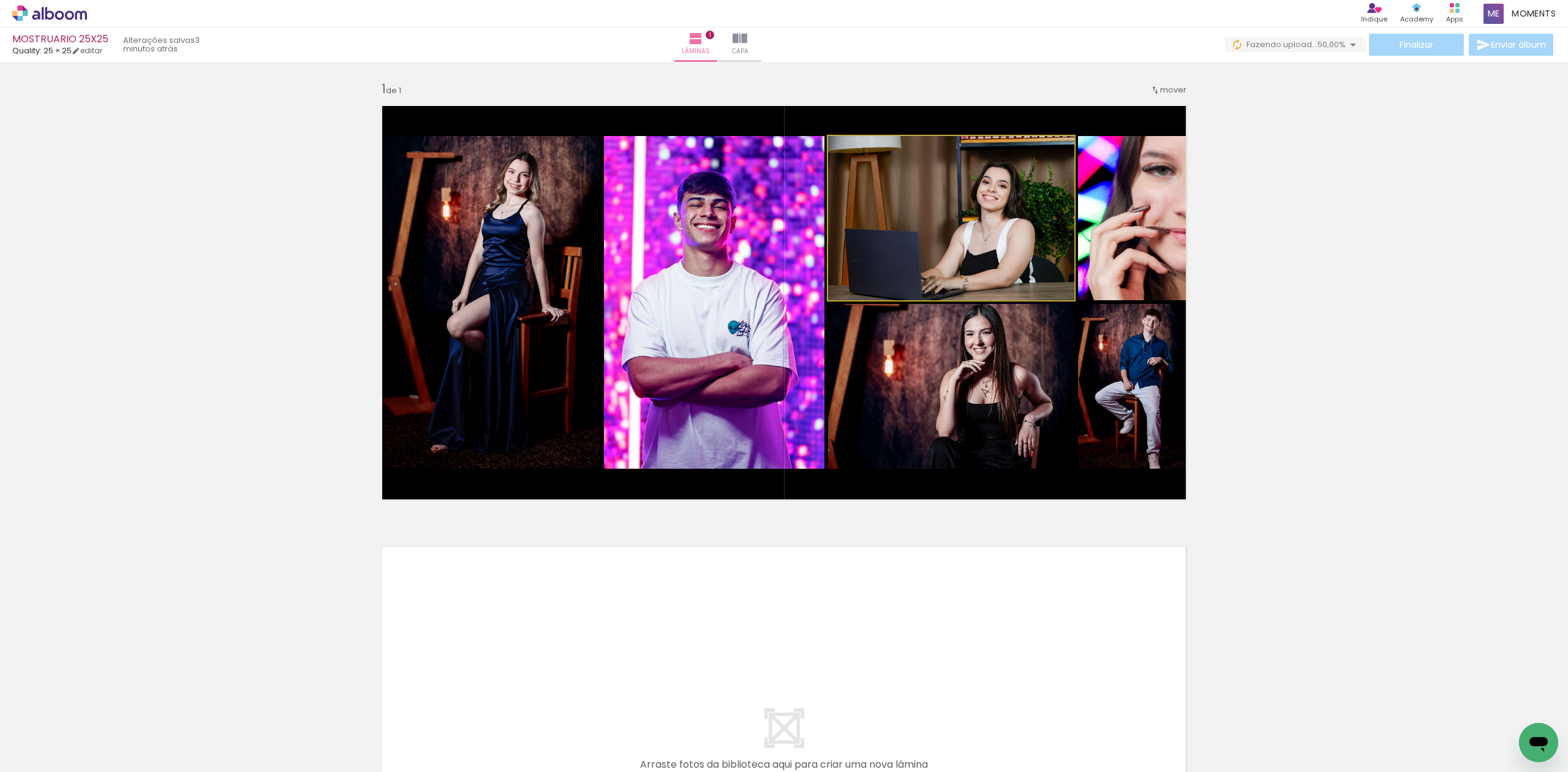
drag, startPoint x: 965, startPoint y: 242, endPoint x: 996, endPoint y: 233, distance: 32.3
drag, startPoint x: 983, startPoint y: 403, endPoint x: 1021, endPoint y: 348, distance: 66.9
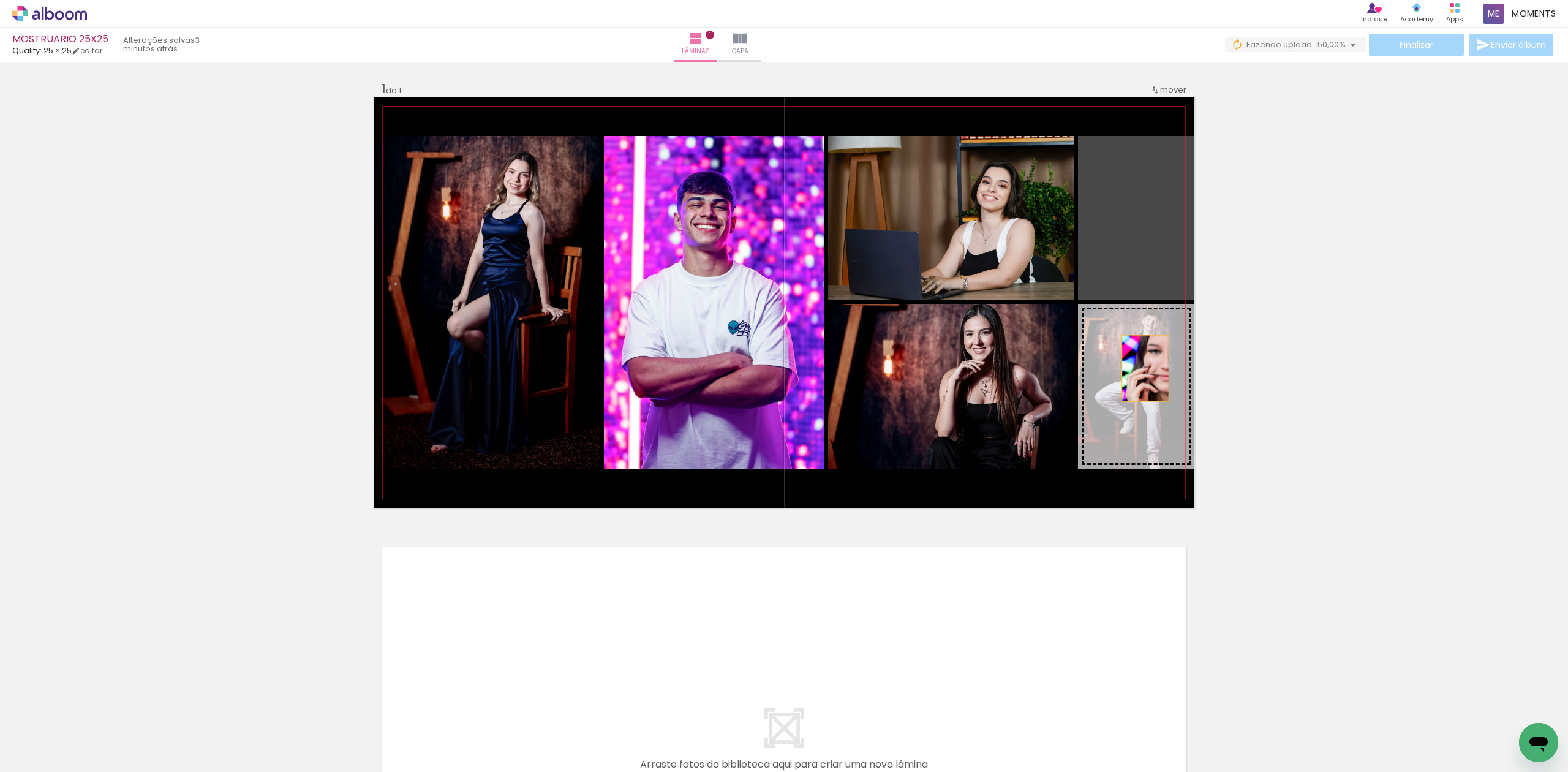
drag, startPoint x: 1123, startPoint y: 253, endPoint x: 1133, endPoint y: 366, distance: 113.4
click at [0, 0] on slot at bounding box center [0, 0] width 0 height 0
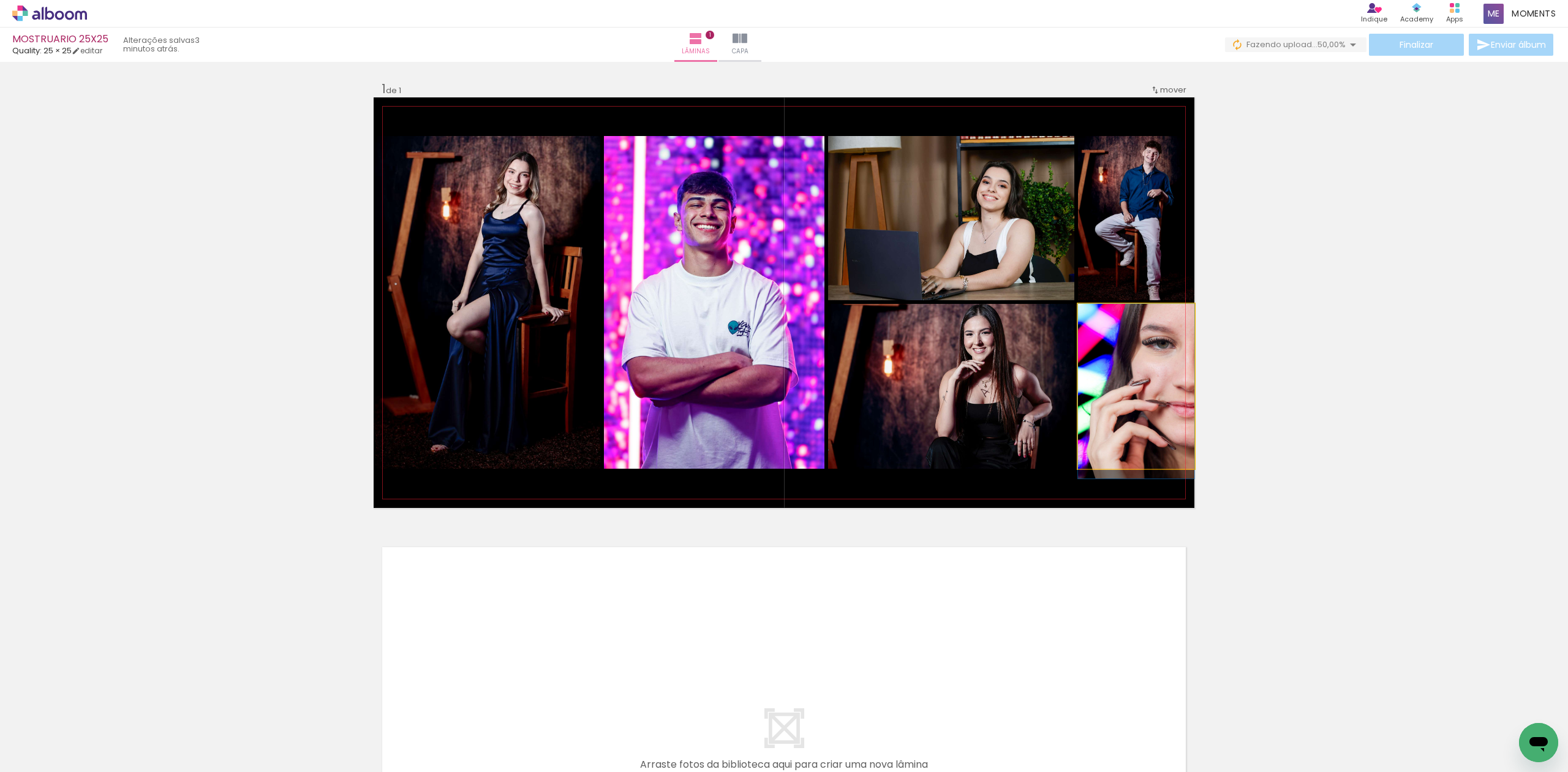
drag, startPoint x: 1129, startPoint y: 436, endPoint x: 1123, endPoint y: 455, distance: 19.9
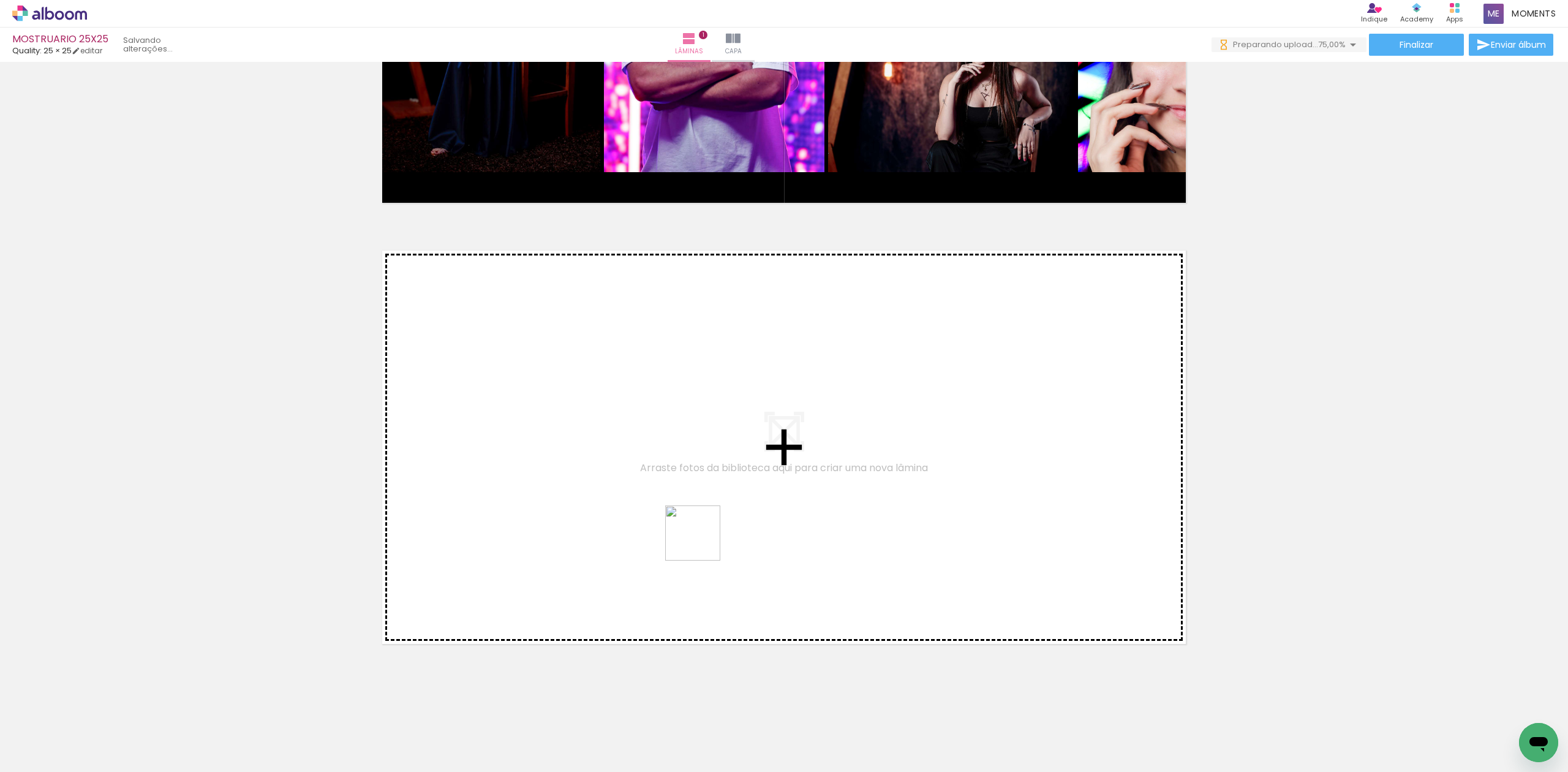
drag, startPoint x: 622, startPoint y: 735, endPoint x: 702, endPoint y: 542, distance: 208.9
click at [702, 542] on quentale-workspace at bounding box center [784, 386] width 1568 height 772
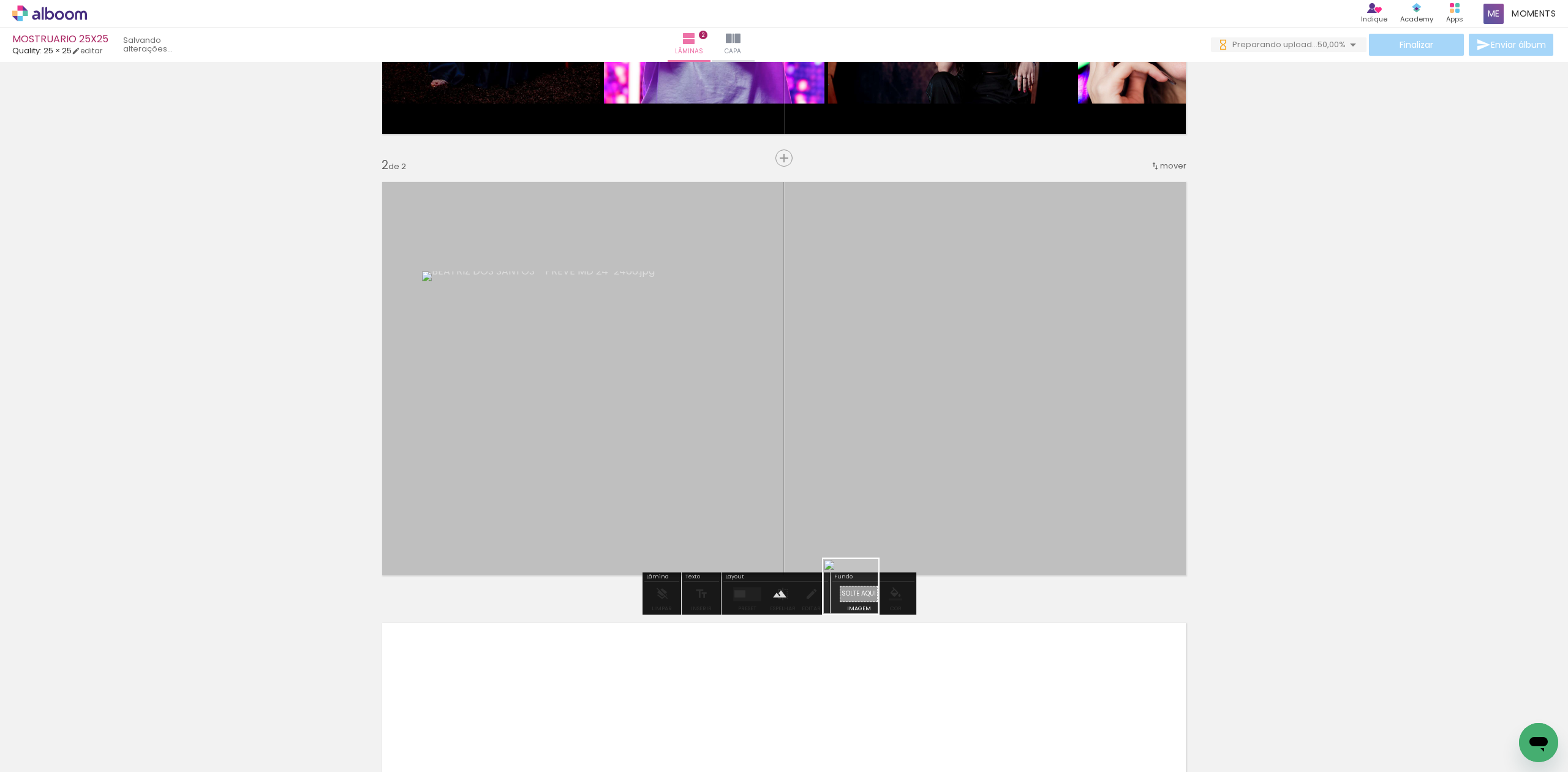
drag, startPoint x: 860, startPoint y: 595, endPoint x: 885, endPoint y: 529, distance: 70.6
click at [882, 529] on quentale-workspace at bounding box center [784, 386] width 1568 height 772
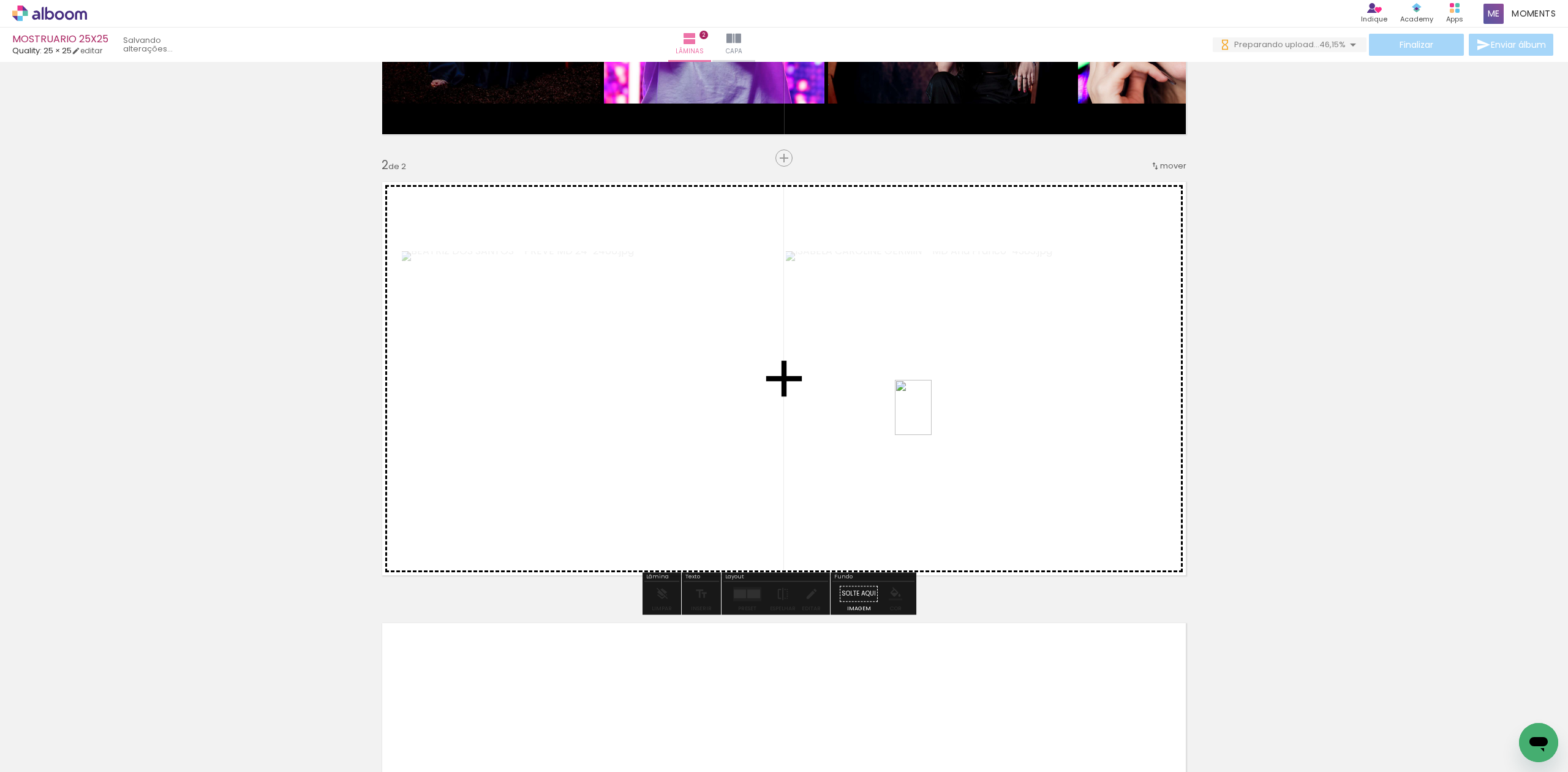
drag, startPoint x: 944, startPoint y: 701, endPoint x: 932, endPoint y: 416, distance: 285.3
click at [932, 416] on quentale-workspace at bounding box center [784, 386] width 1568 height 772
drag, startPoint x: 1172, startPoint y: 738, endPoint x: 1134, endPoint y: 544, distance: 197.7
click at [1029, 458] on quentale-workspace at bounding box center [784, 386] width 1568 height 772
drag, startPoint x: 1206, startPoint y: 730, endPoint x: 1035, endPoint y: 499, distance: 287.4
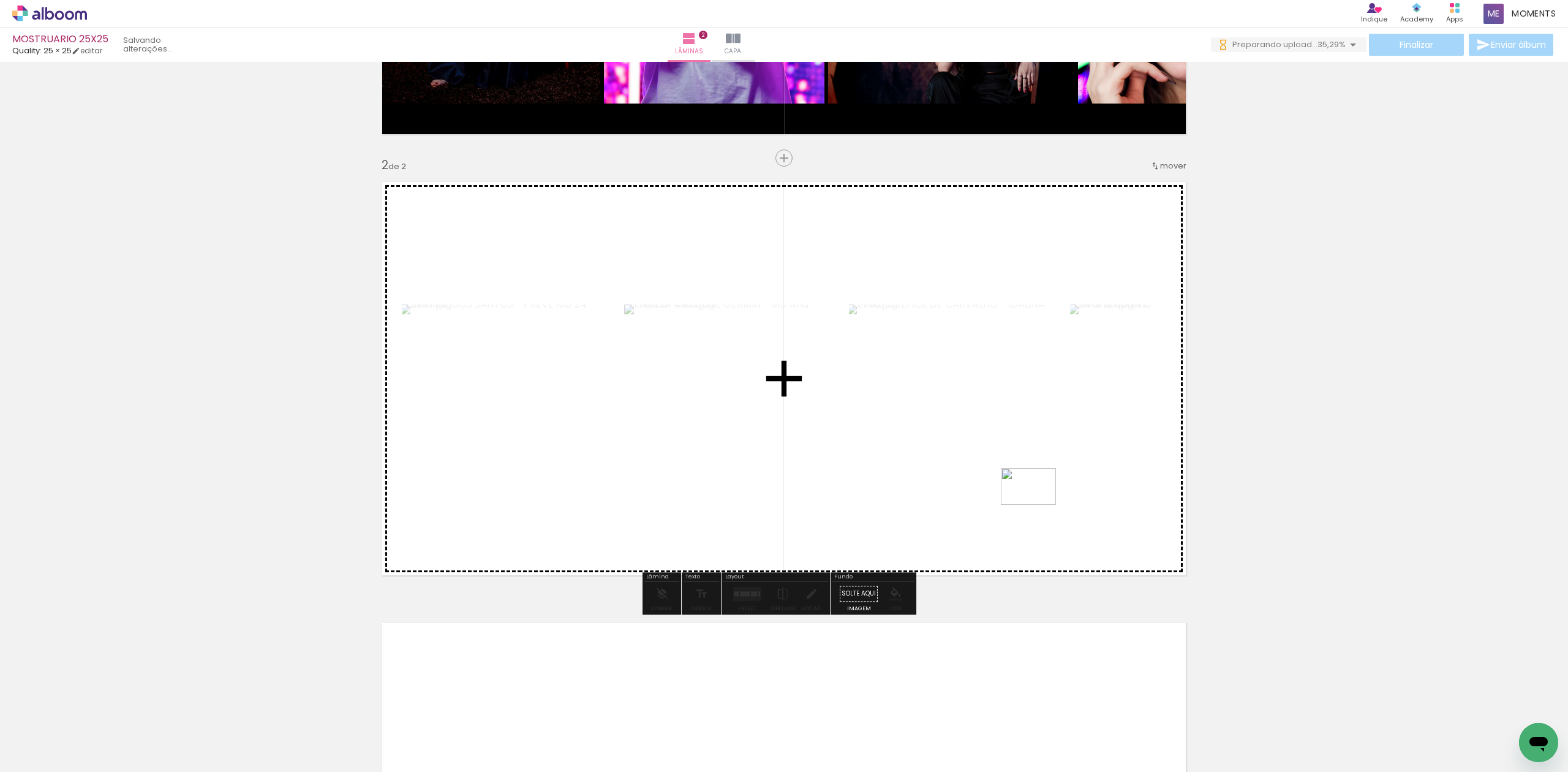
click at [1035, 499] on quentale-workspace at bounding box center [784, 386] width 1568 height 772
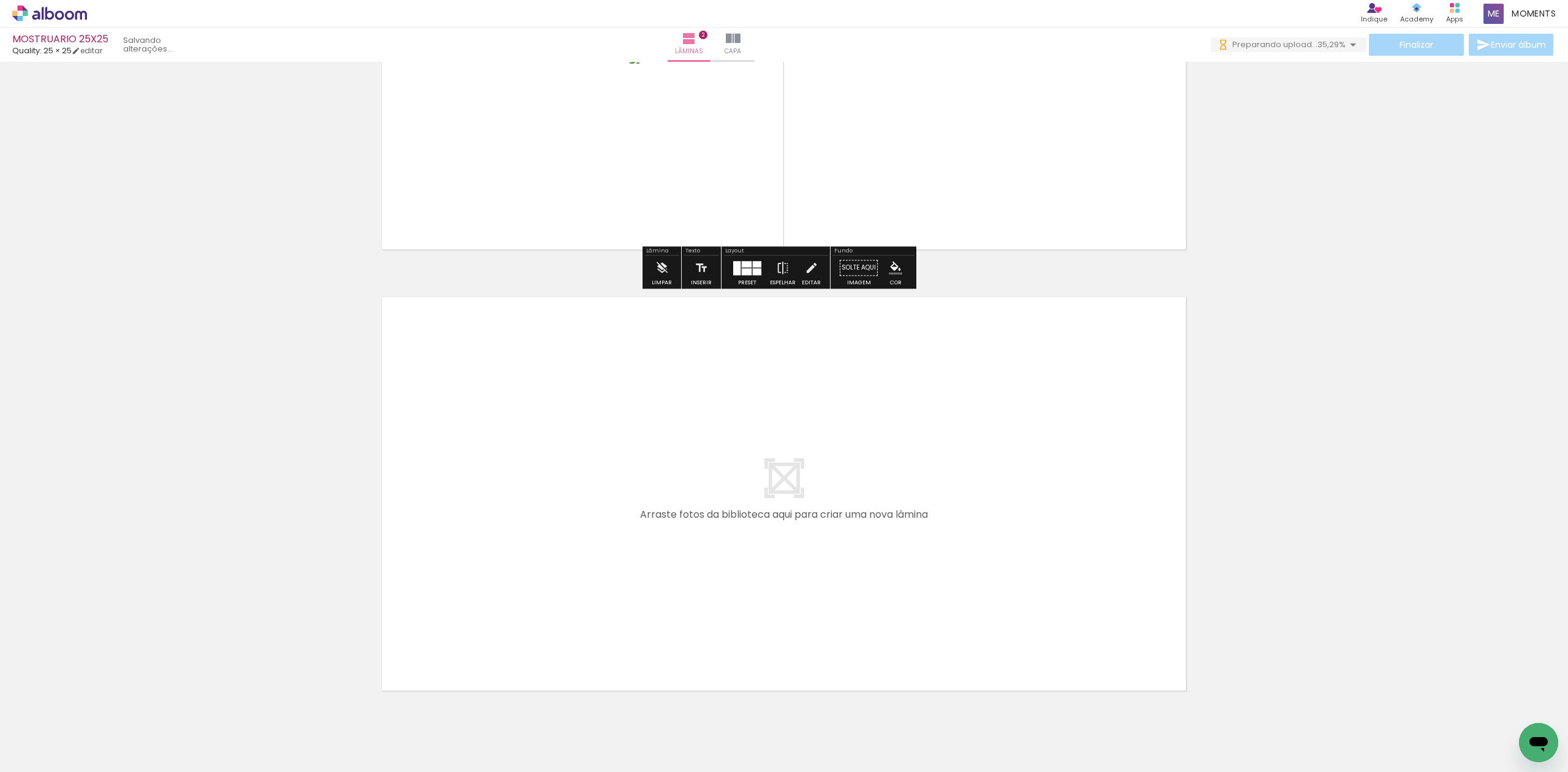
scroll to position [692, 0]
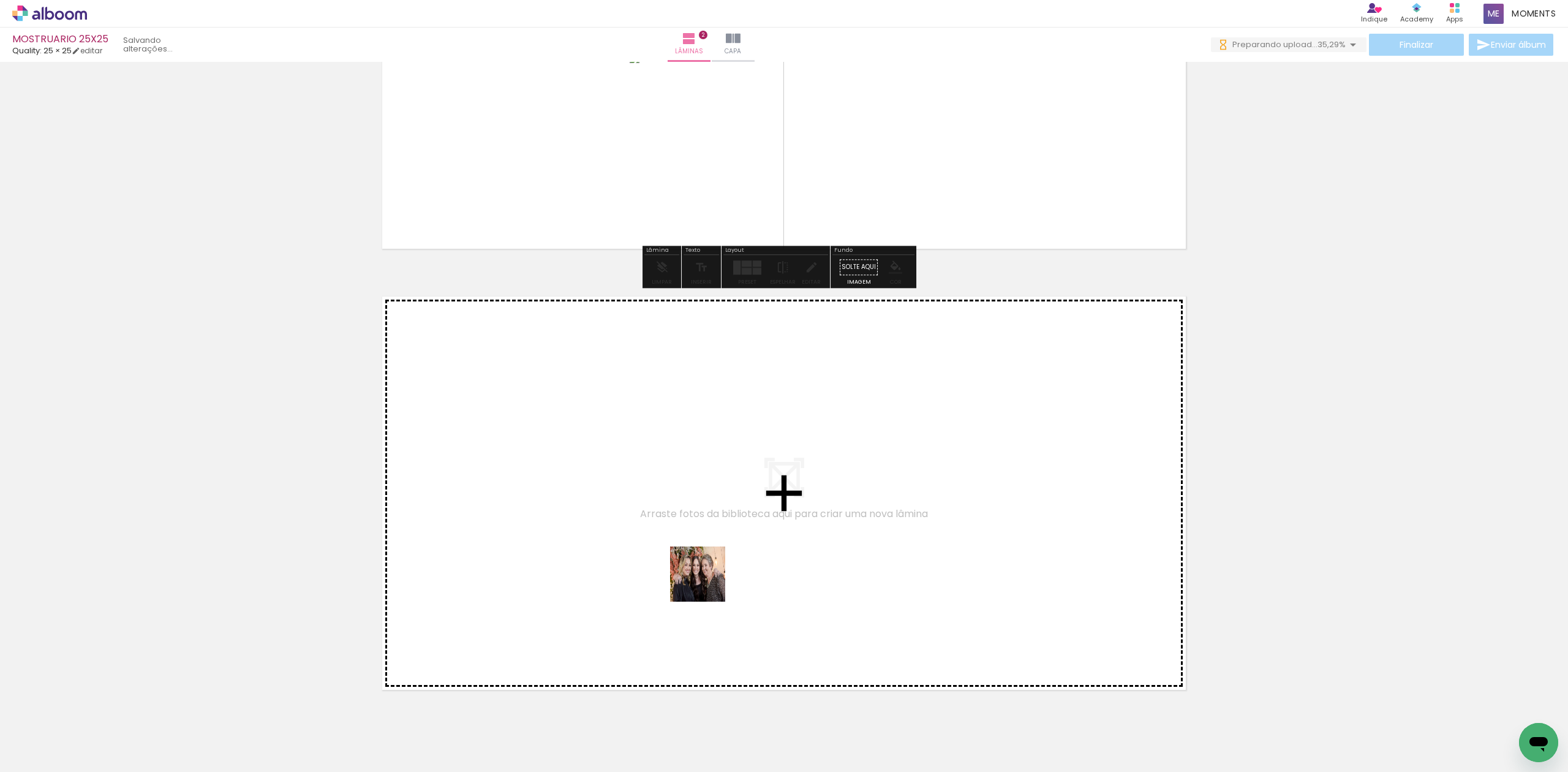
drag, startPoint x: 539, startPoint y: 736, endPoint x: 711, endPoint y: 579, distance: 232.9
click at [711, 579] on quentale-workspace at bounding box center [784, 386] width 1568 height 772
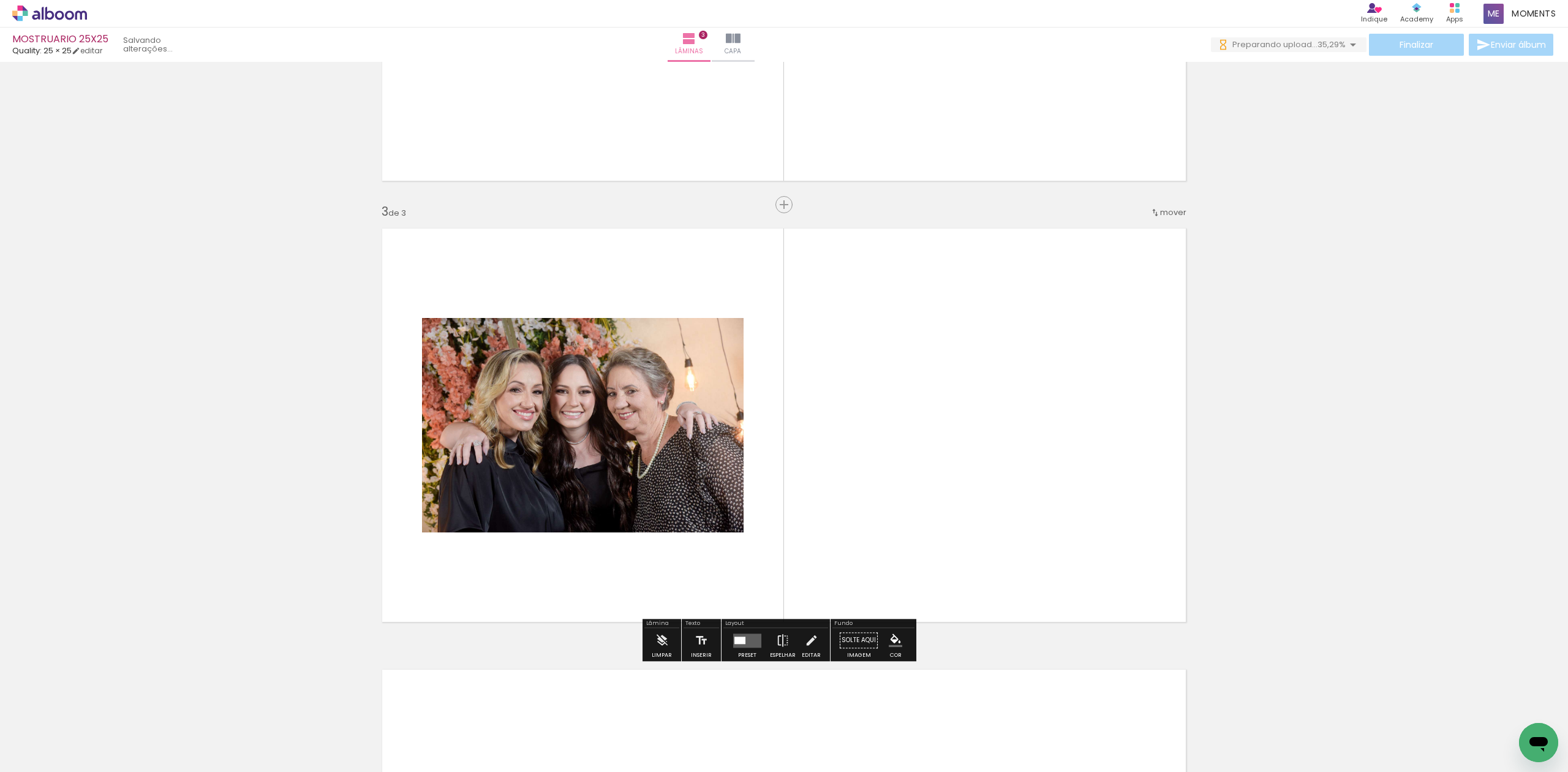
scroll to position [806, 0]
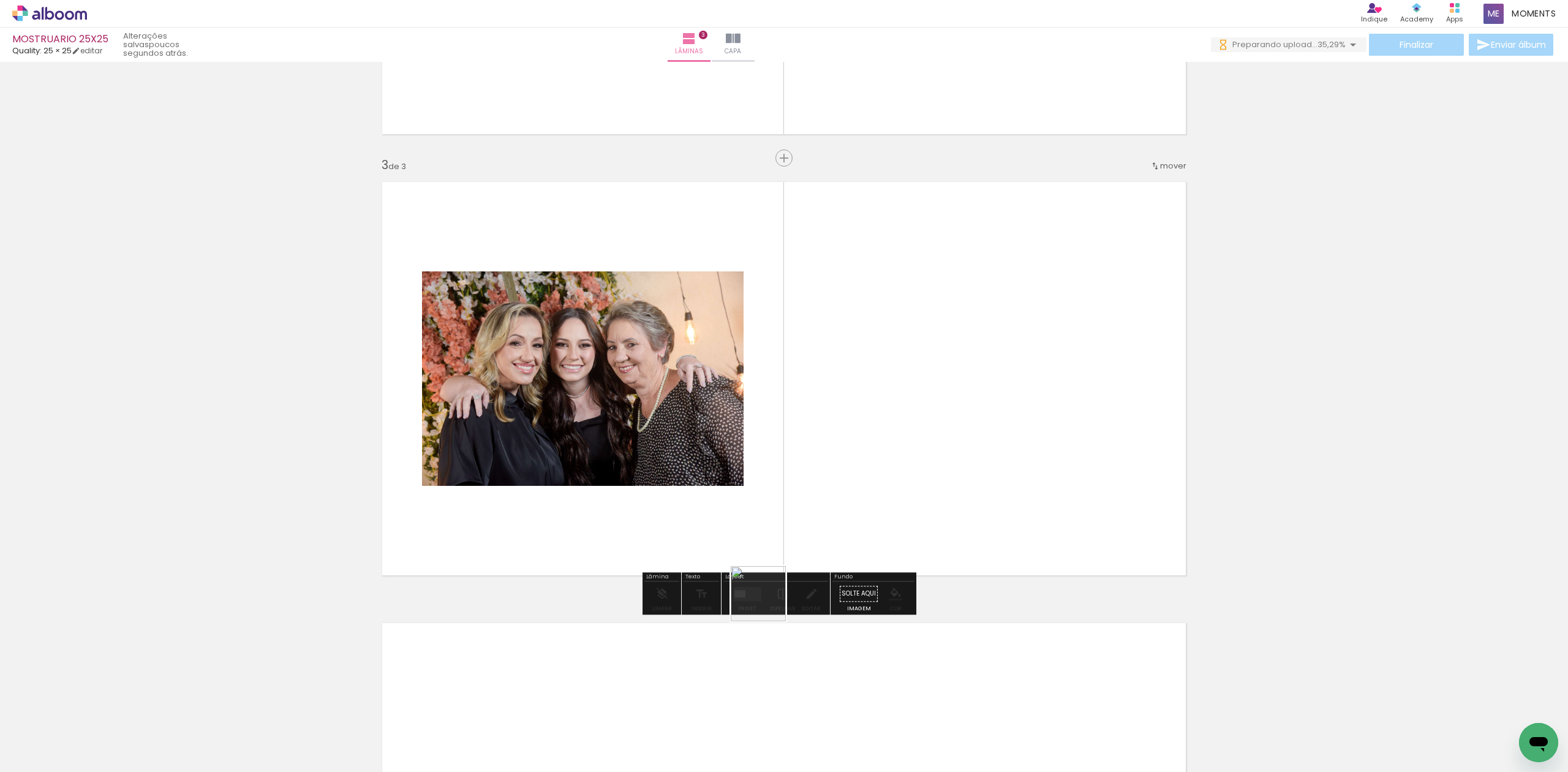
drag, startPoint x: 753, startPoint y: 736, endPoint x: 716, endPoint y: 635, distance: 107.6
click at [777, 547] on quentale-workspace at bounding box center [784, 386] width 1568 height 772
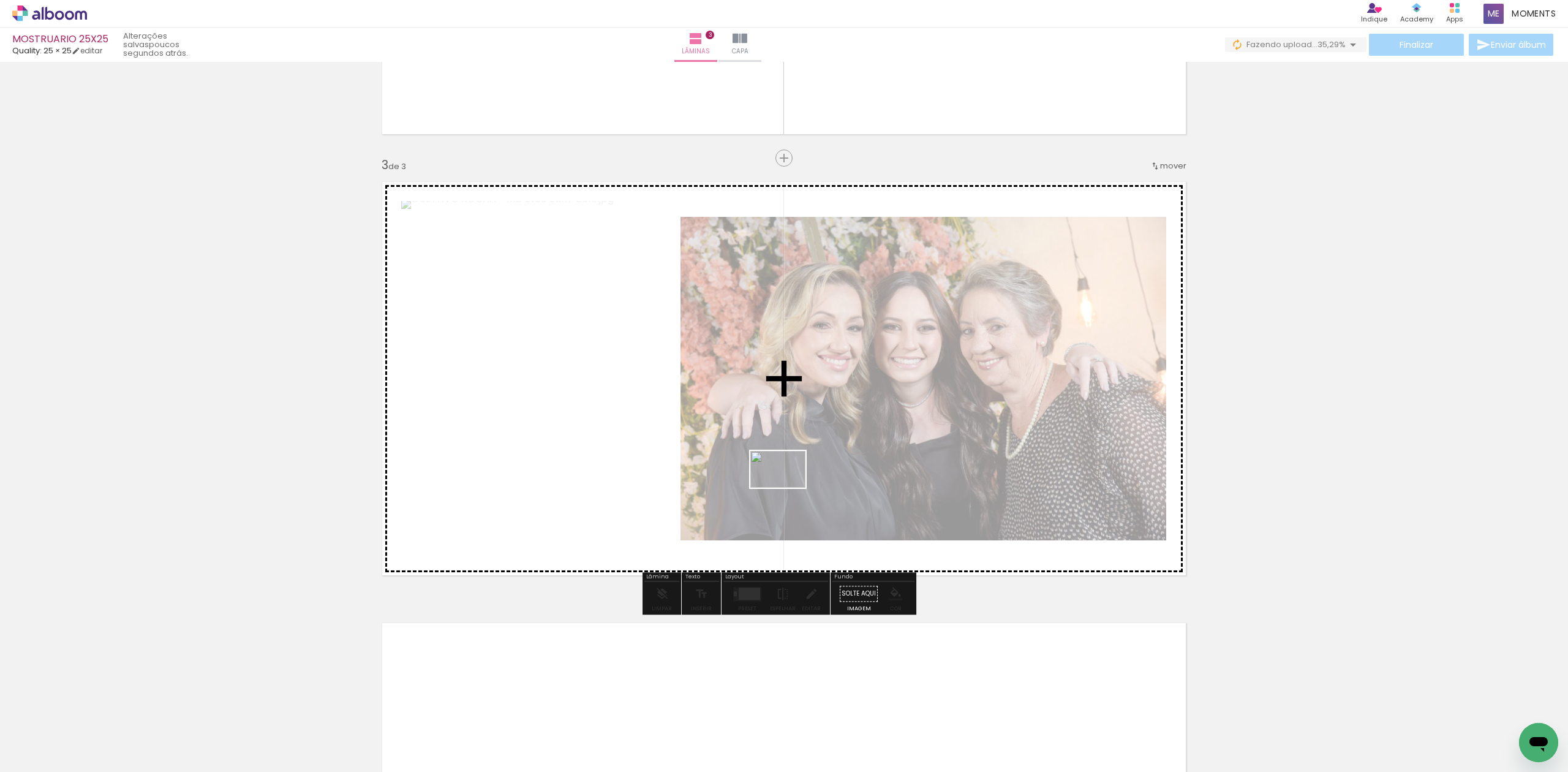
drag, startPoint x: 712, startPoint y: 666, endPoint x: 787, endPoint y: 487, distance: 194.1
click at [787, 487] on quentale-workspace at bounding box center [784, 386] width 1568 height 772
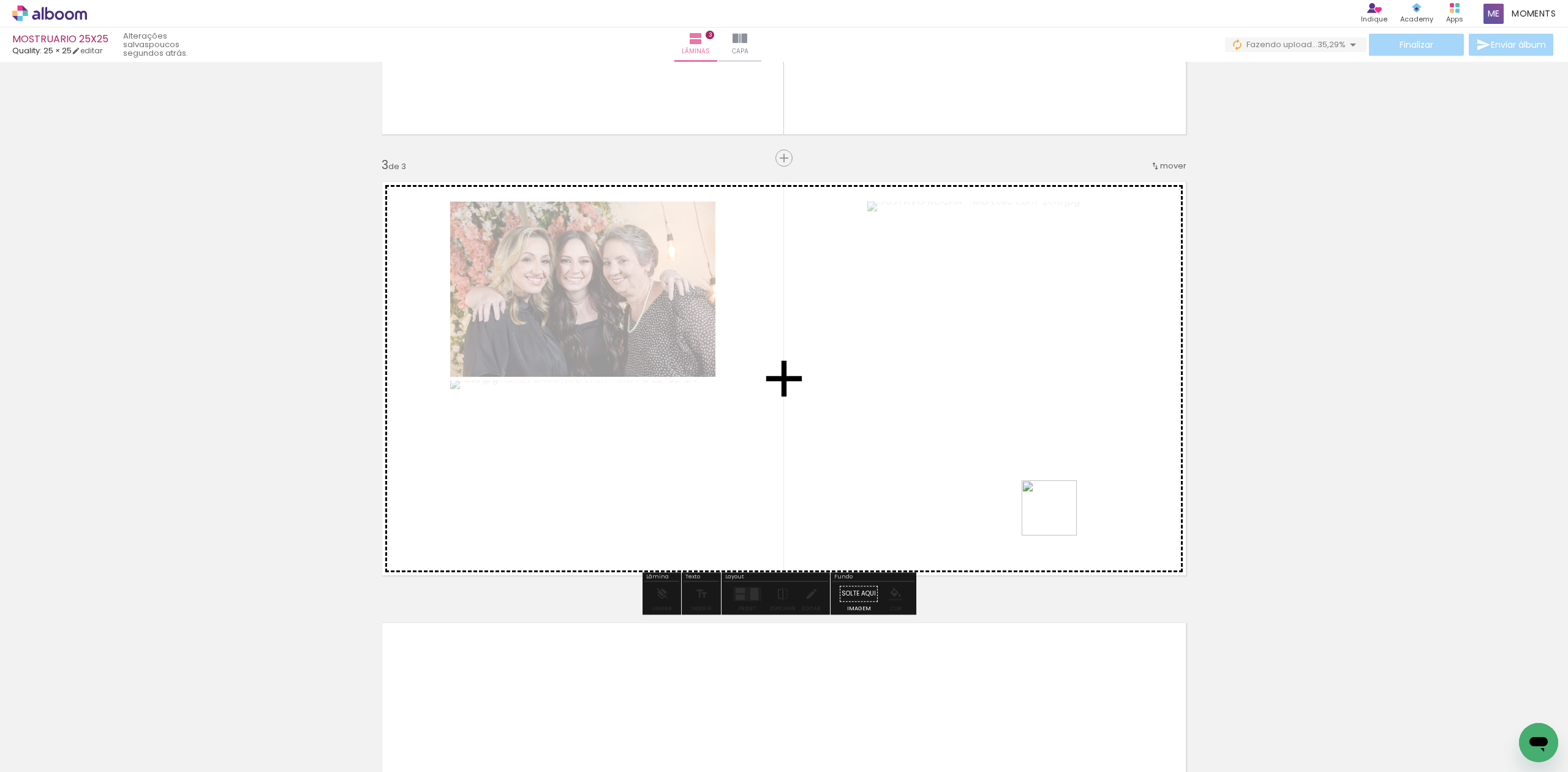
drag, startPoint x: 1062, startPoint y: 616, endPoint x: 953, endPoint y: 606, distance: 109.5
click at [1057, 449] on quentale-workspace at bounding box center [784, 386] width 1568 height 772
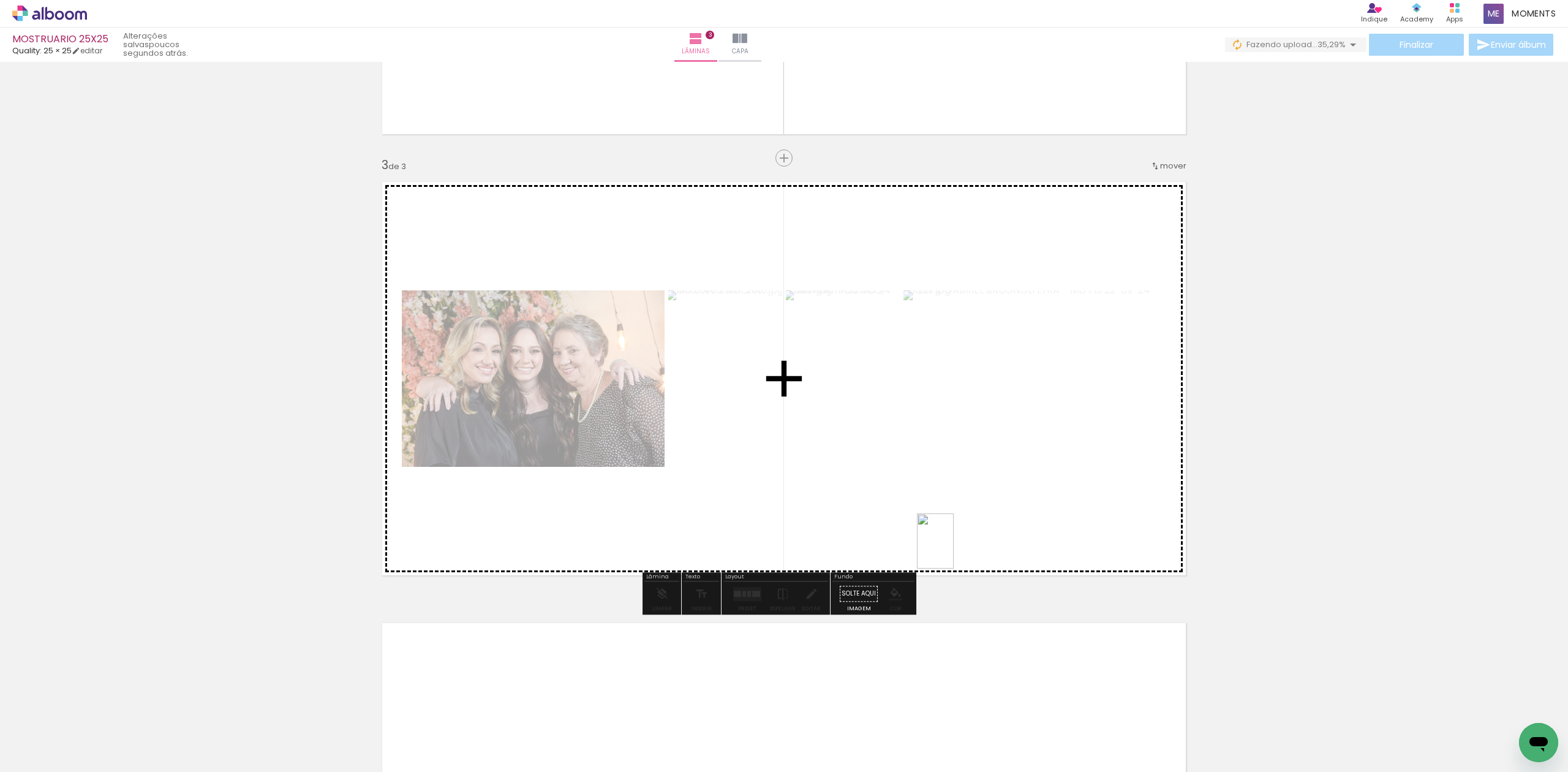
drag, startPoint x: 875, startPoint y: 723, endPoint x: 976, endPoint y: 518, distance: 228.5
click at [976, 518] on quentale-workspace at bounding box center [784, 386] width 1568 height 772
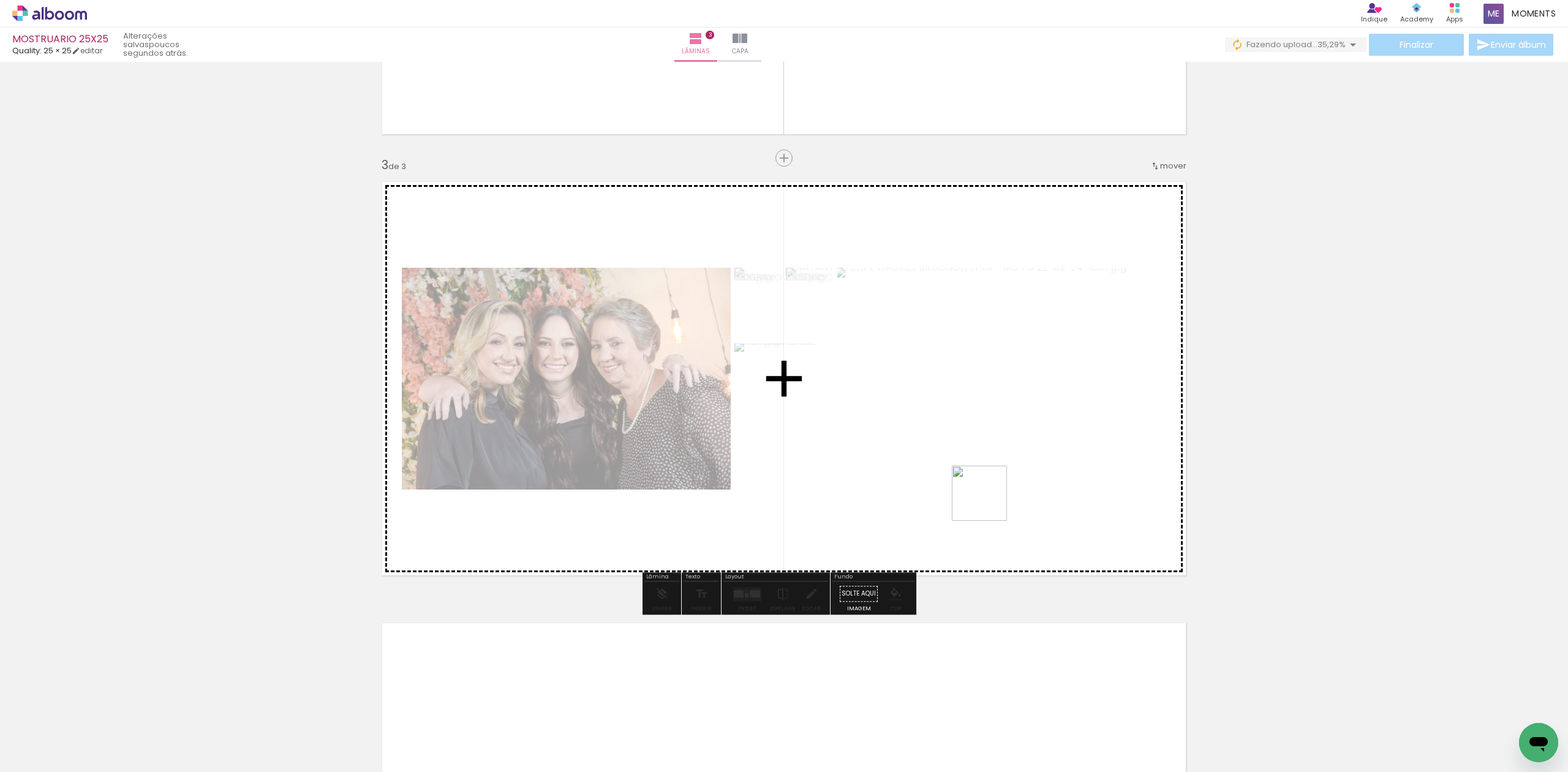
drag, startPoint x: 1018, startPoint y: 733, endPoint x: 1000, endPoint y: 479, distance: 254.6
click at [988, 501] on quentale-workspace at bounding box center [784, 386] width 1568 height 772
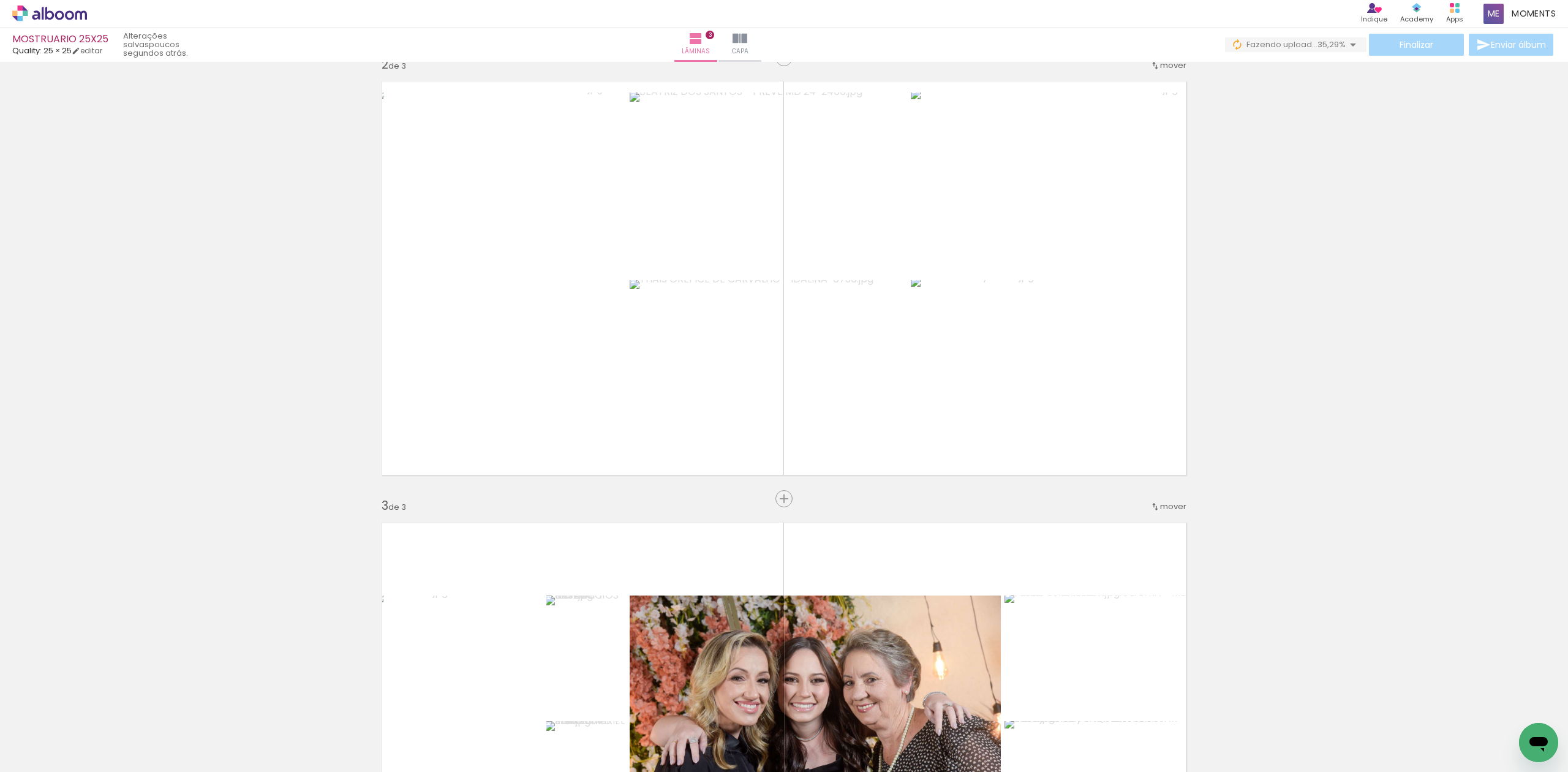
scroll to position [398, 0]
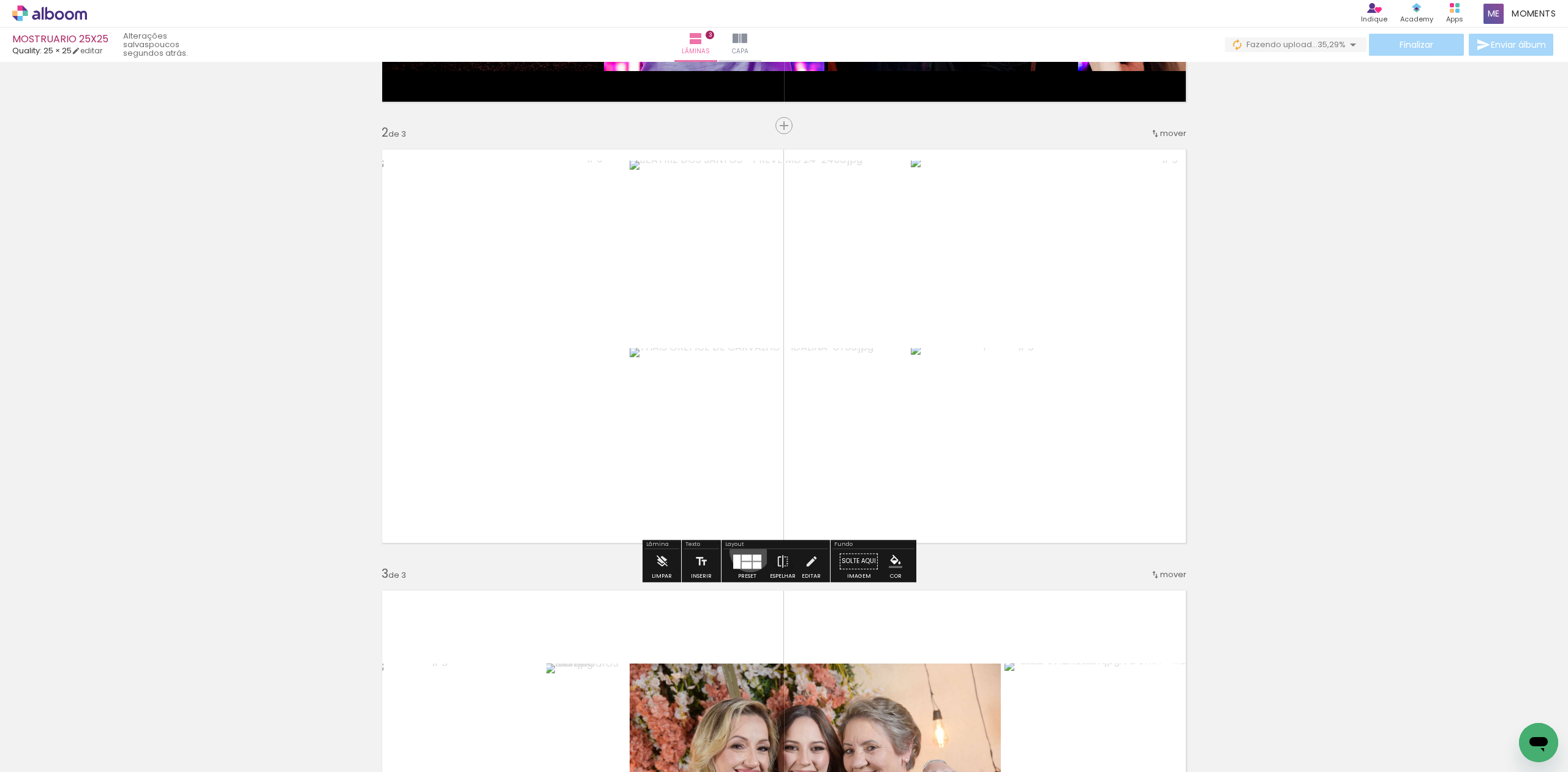
click at [748, 551] on div at bounding box center [747, 561] width 33 height 25
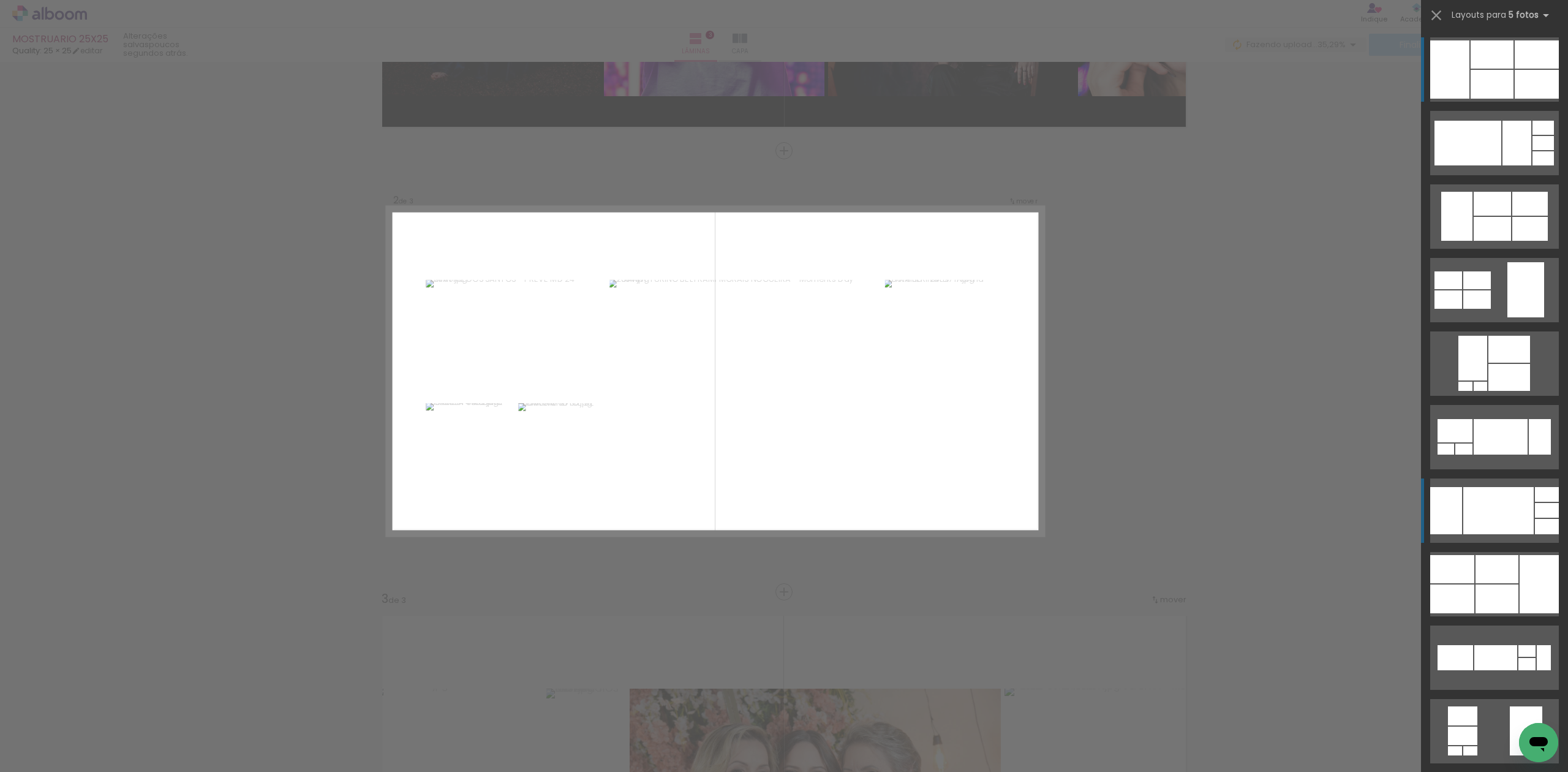
scroll to position [365, 0]
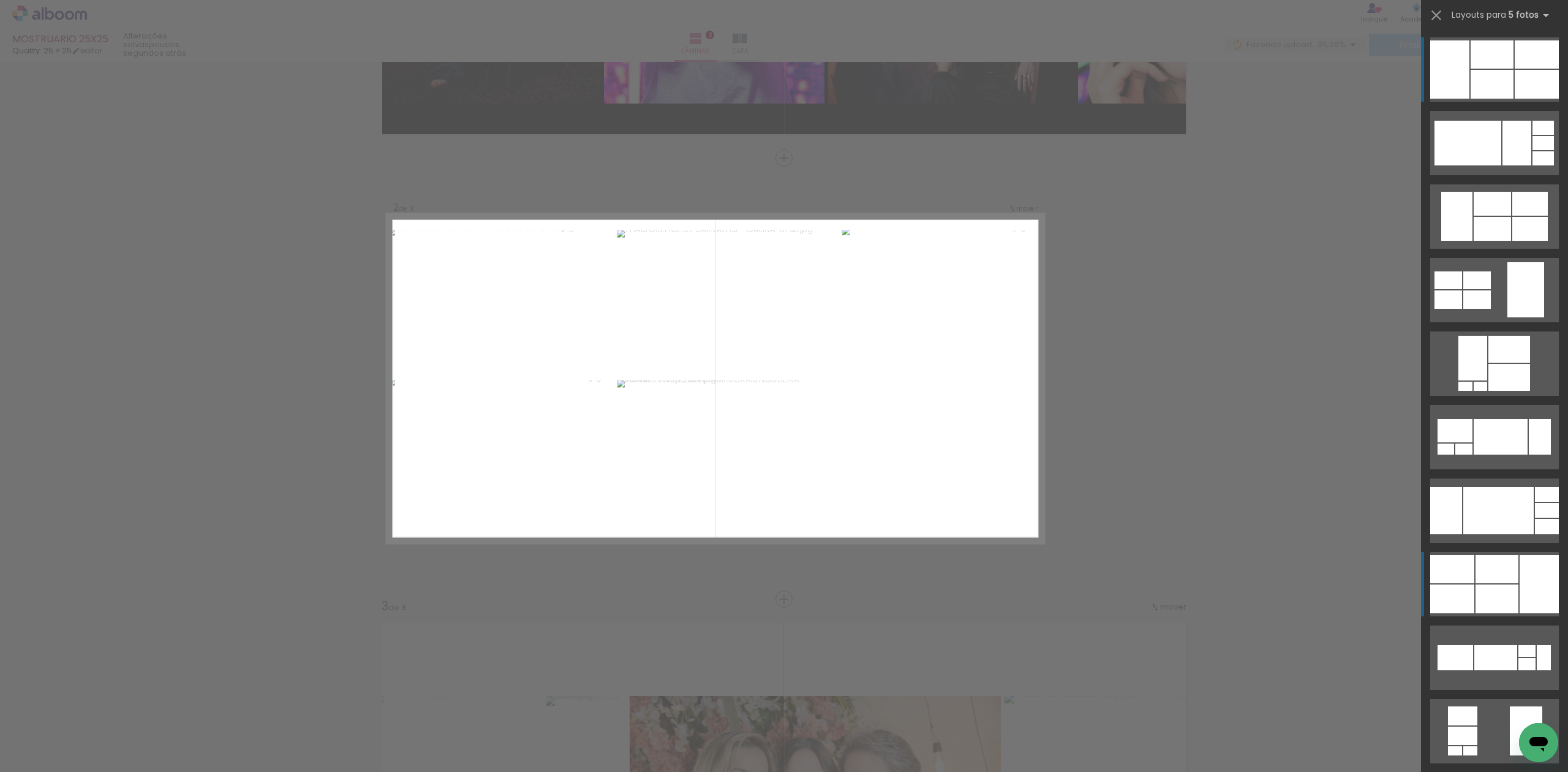
click at [1482, 102] on quentale-layouter at bounding box center [1494, 69] width 129 height 64
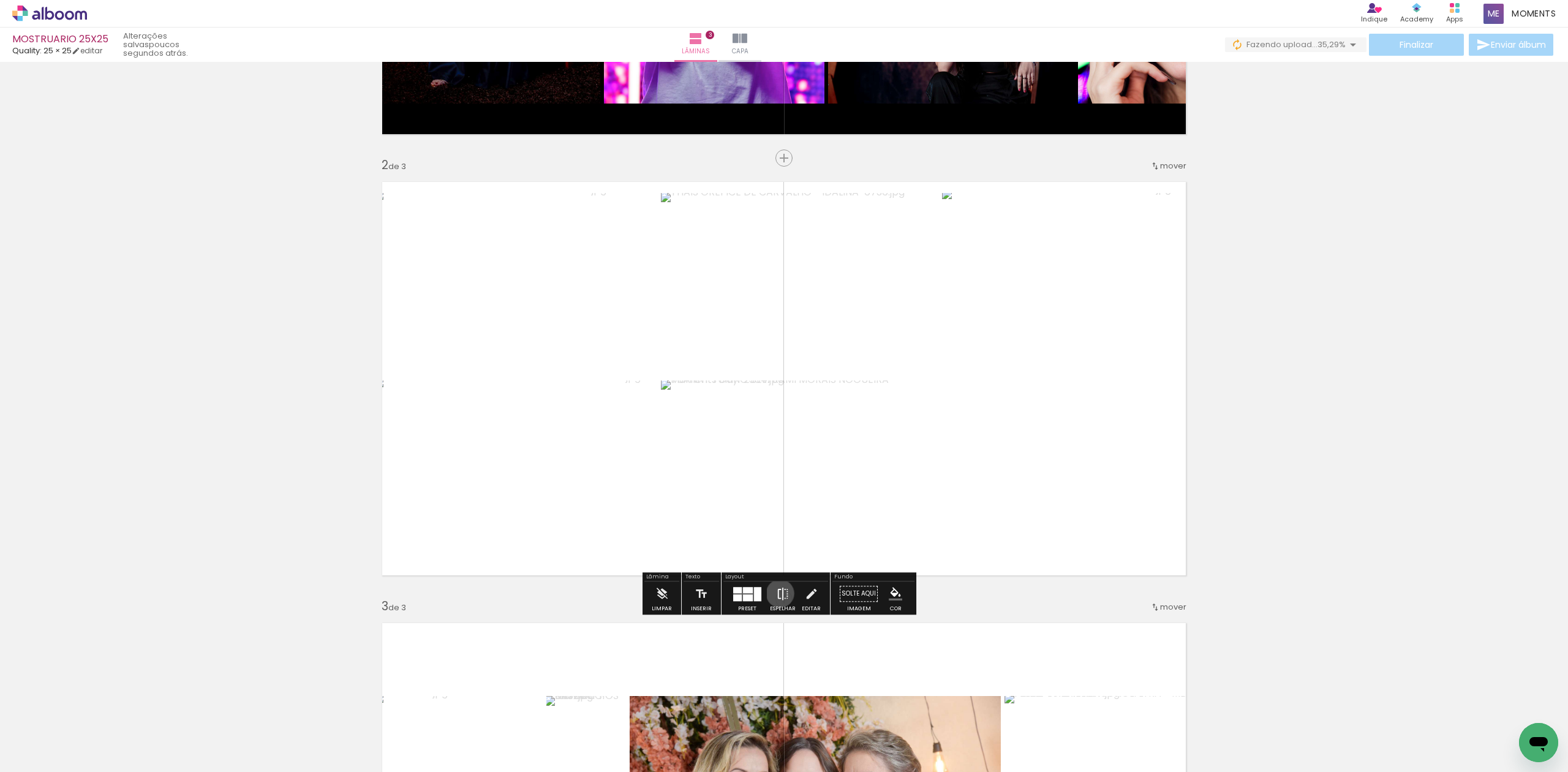
click at [777, 594] on iron-icon at bounding box center [782, 594] width 13 height 25
click at [1010, 334] on quentale-photo at bounding box center [1052, 285] width 283 height 184
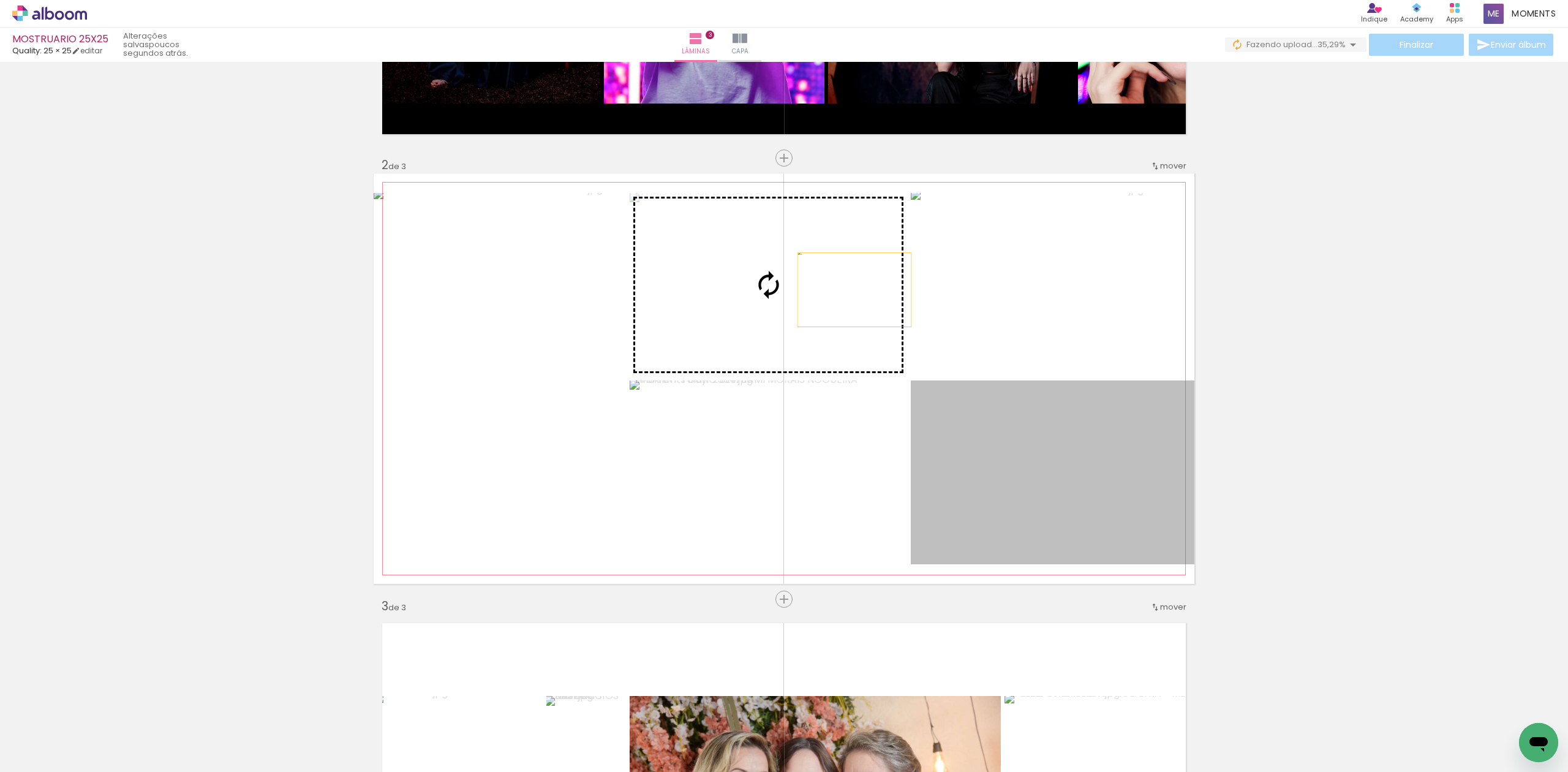
drag, startPoint x: 1052, startPoint y: 458, endPoint x: 848, endPoint y: 290, distance: 264.3
click at [0, 0] on slot at bounding box center [0, 0] width 0 height 0
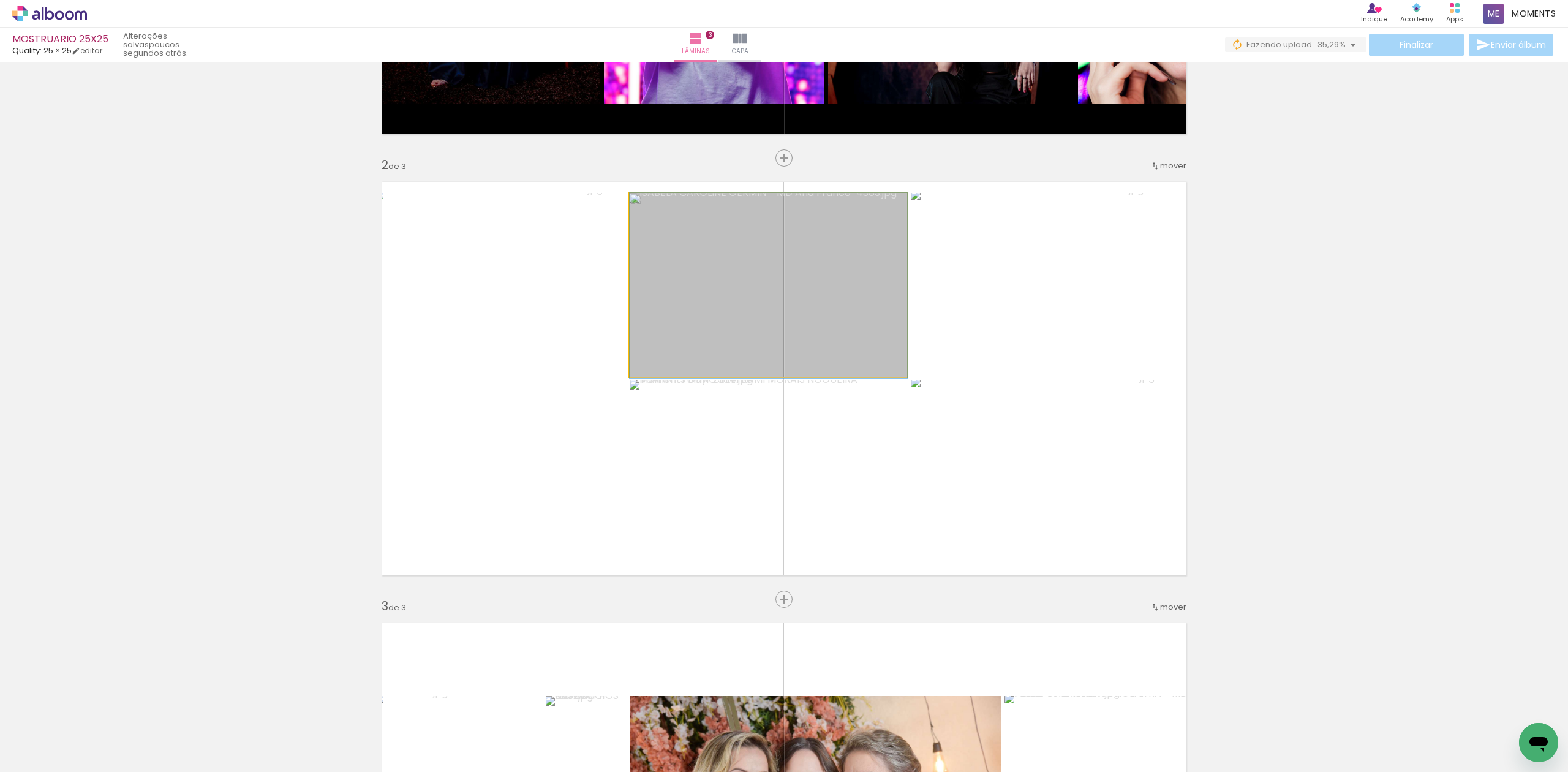
drag, startPoint x: 835, startPoint y: 320, endPoint x: 792, endPoint y: 329, distance: 43.9
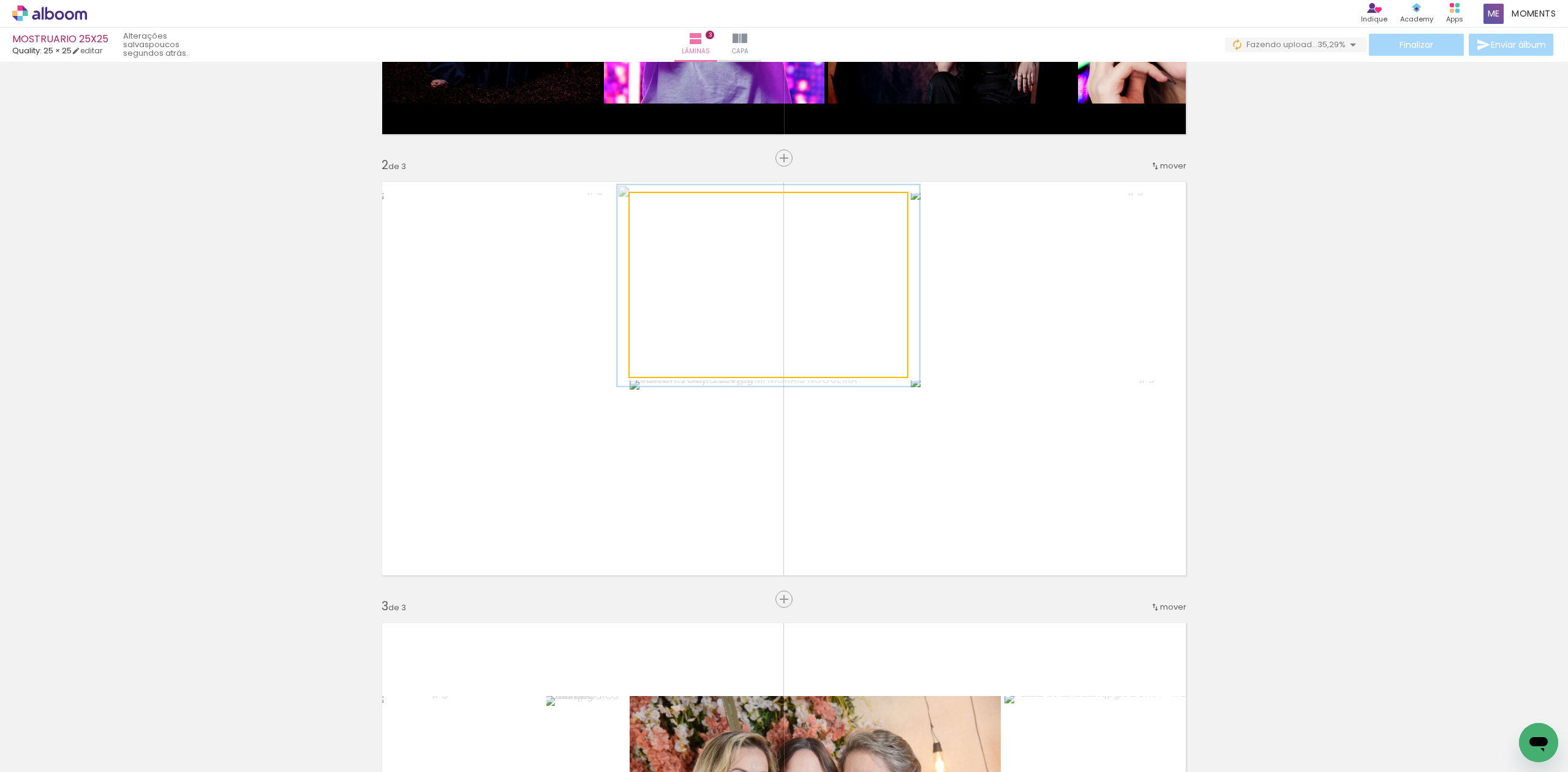
drag, startPoint x: 652, startPoint y: 206, endPoint x: 655, endPoint y: 213, distance: 7.6
type paper-slider "109"
click at [655, 213] on div at bounding box center [662, 205] width 19 height 19
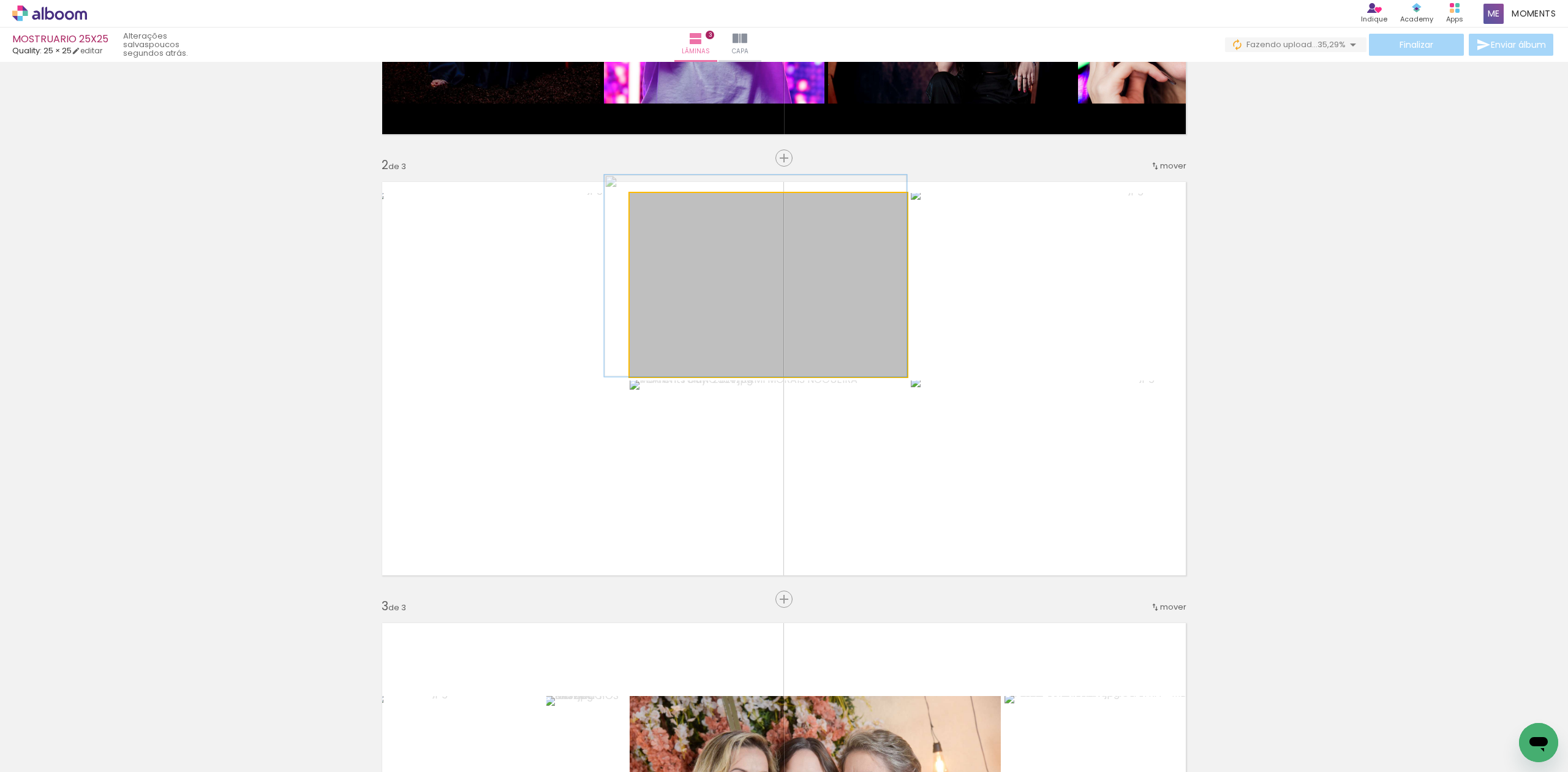
drag, startPoint x: 818, startPoint y: 295, endPoint x: 782, endPoint y: 278, distance: 39.8
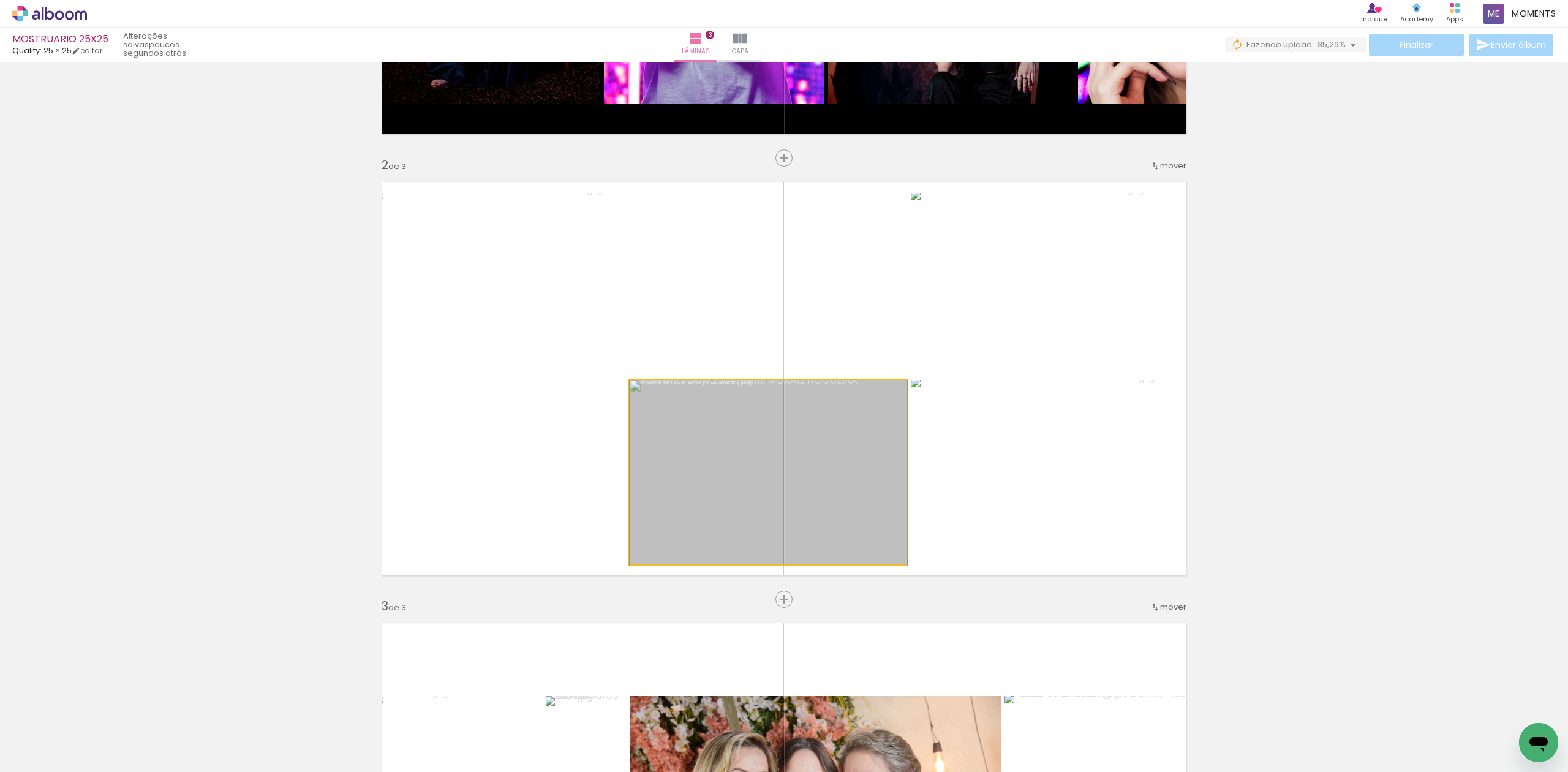
drag, startPoint x: 808, startPoint y: 479, endPoint x: 736, endPoint y: 464, distance: 73.5
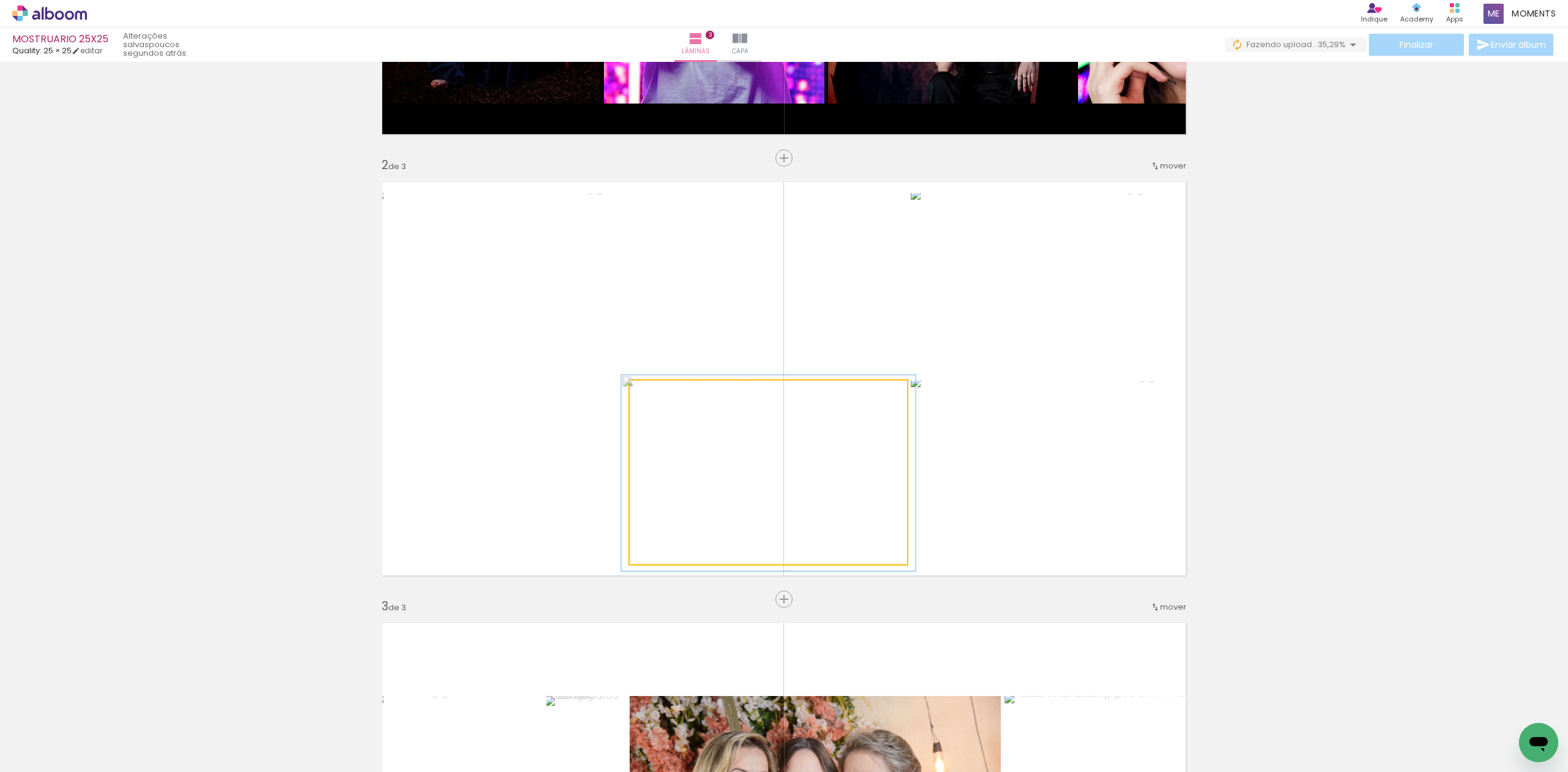
type paper-slider "106"
click at [662, 395] on div at bounding box center [660, 393] width 19 height 19
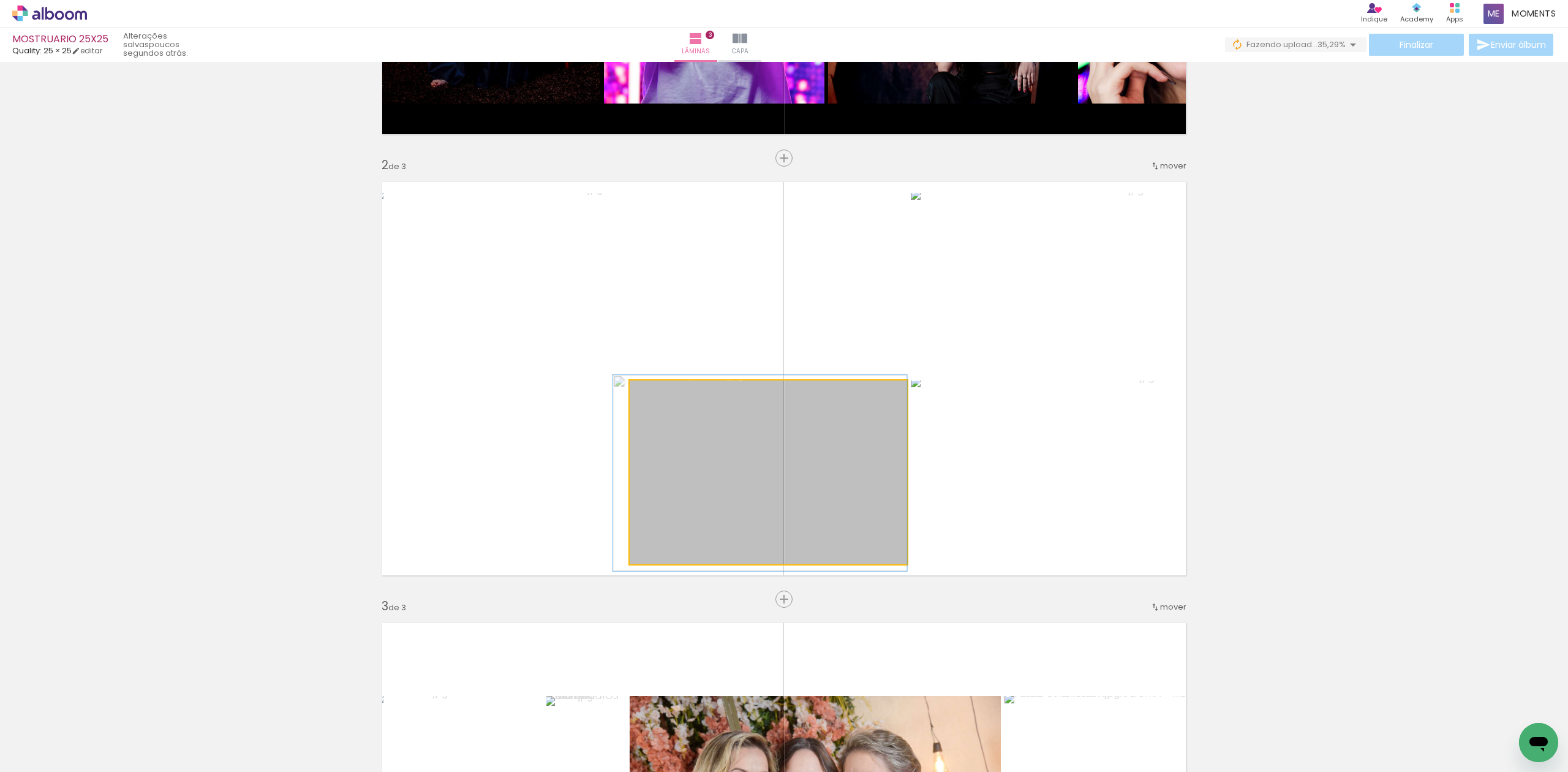
drag, startPoint x: 828, startPoint y: 457, endPoint x: 812, endPoint y: 456, distance: 16.0
drag, startPoint x: 812, startPoint y: 456, endPoint x: 810, endPoint y: 437, distance: 19.1
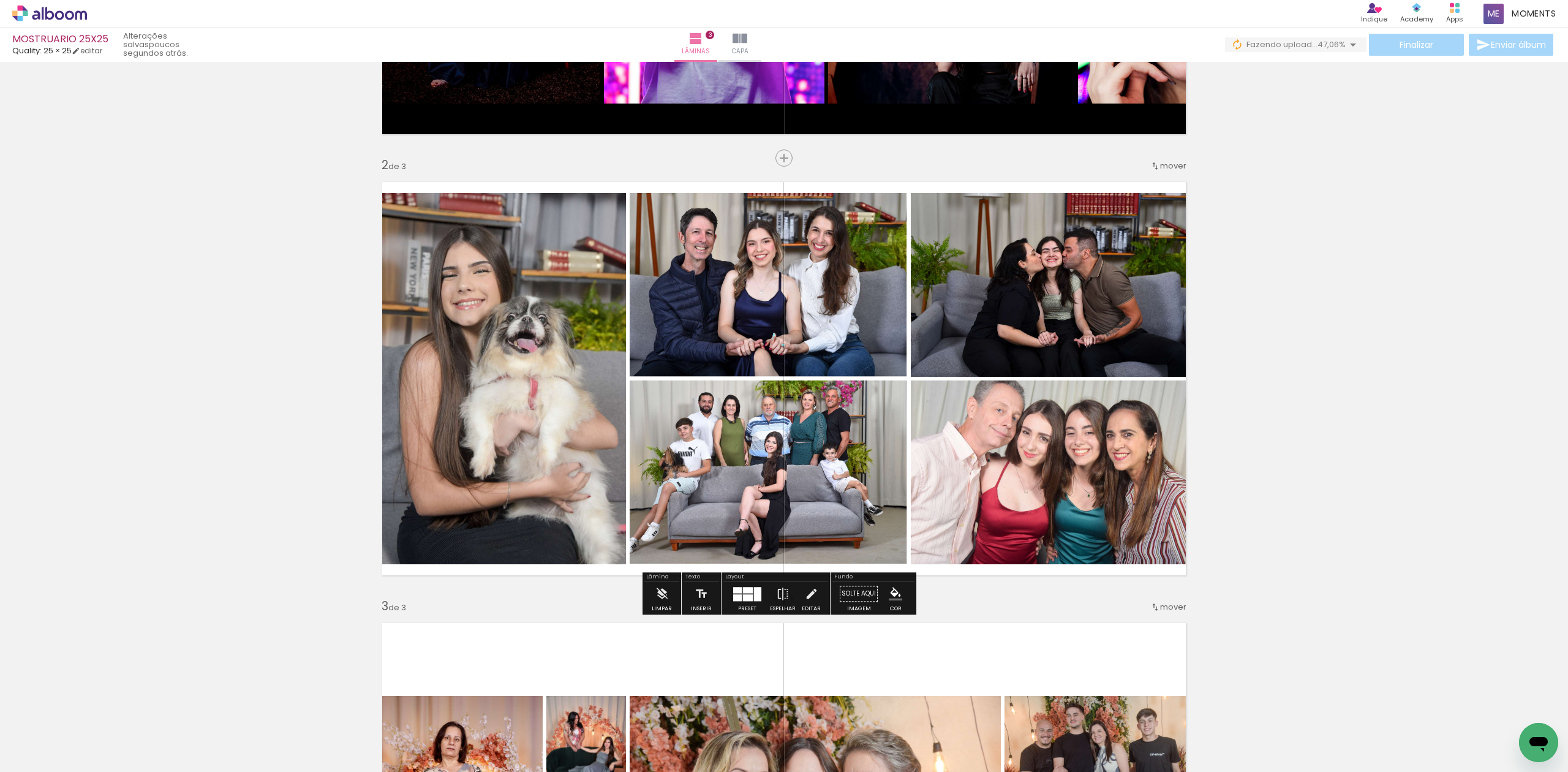
click at [891, 598] on iron-icon "color picker" at bounding box center [895, 593] width 13 height 13
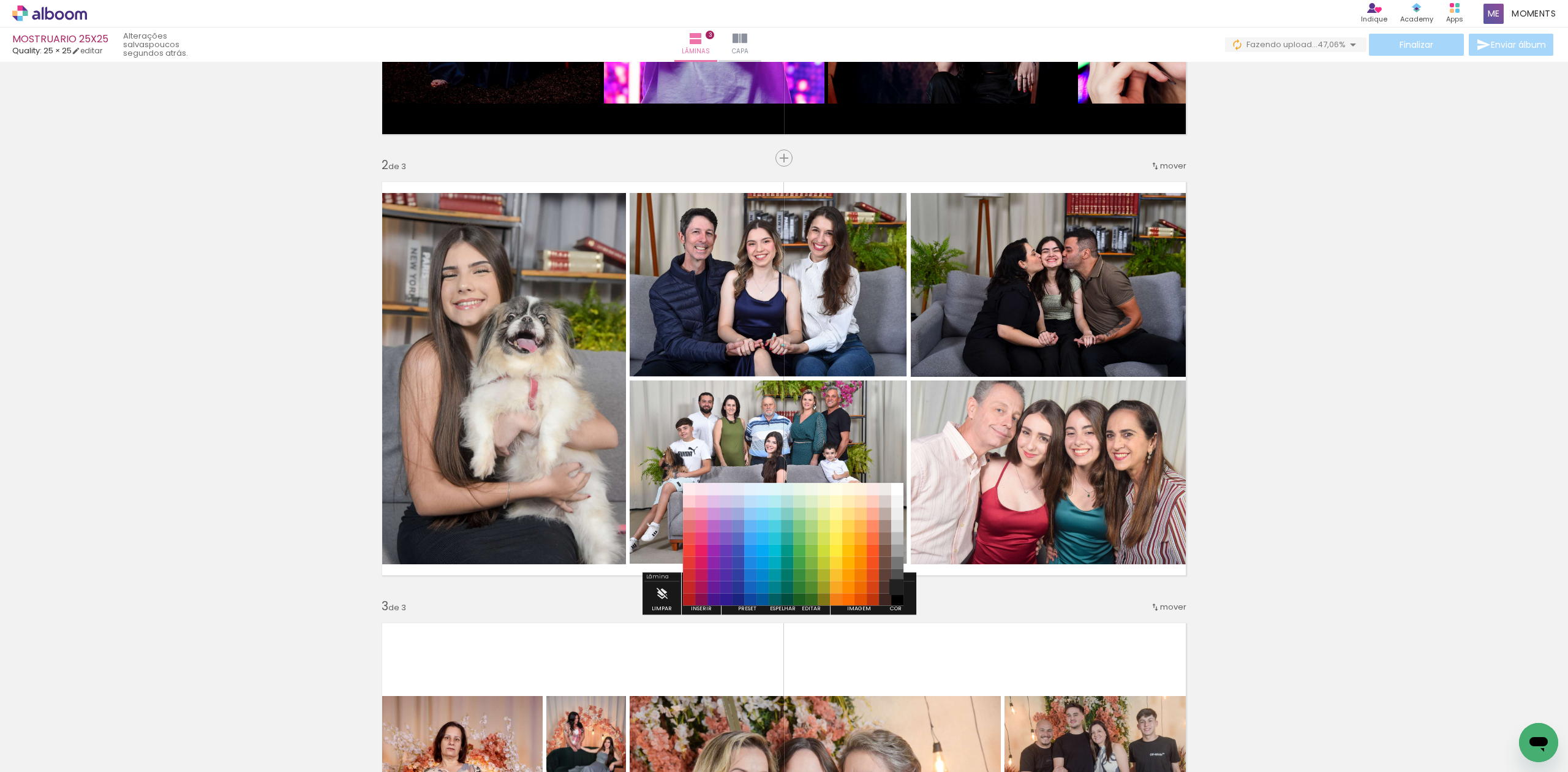
click at [892, 588] on paper-item "#212121" at bounding box center [897, 587] width 12 height 12
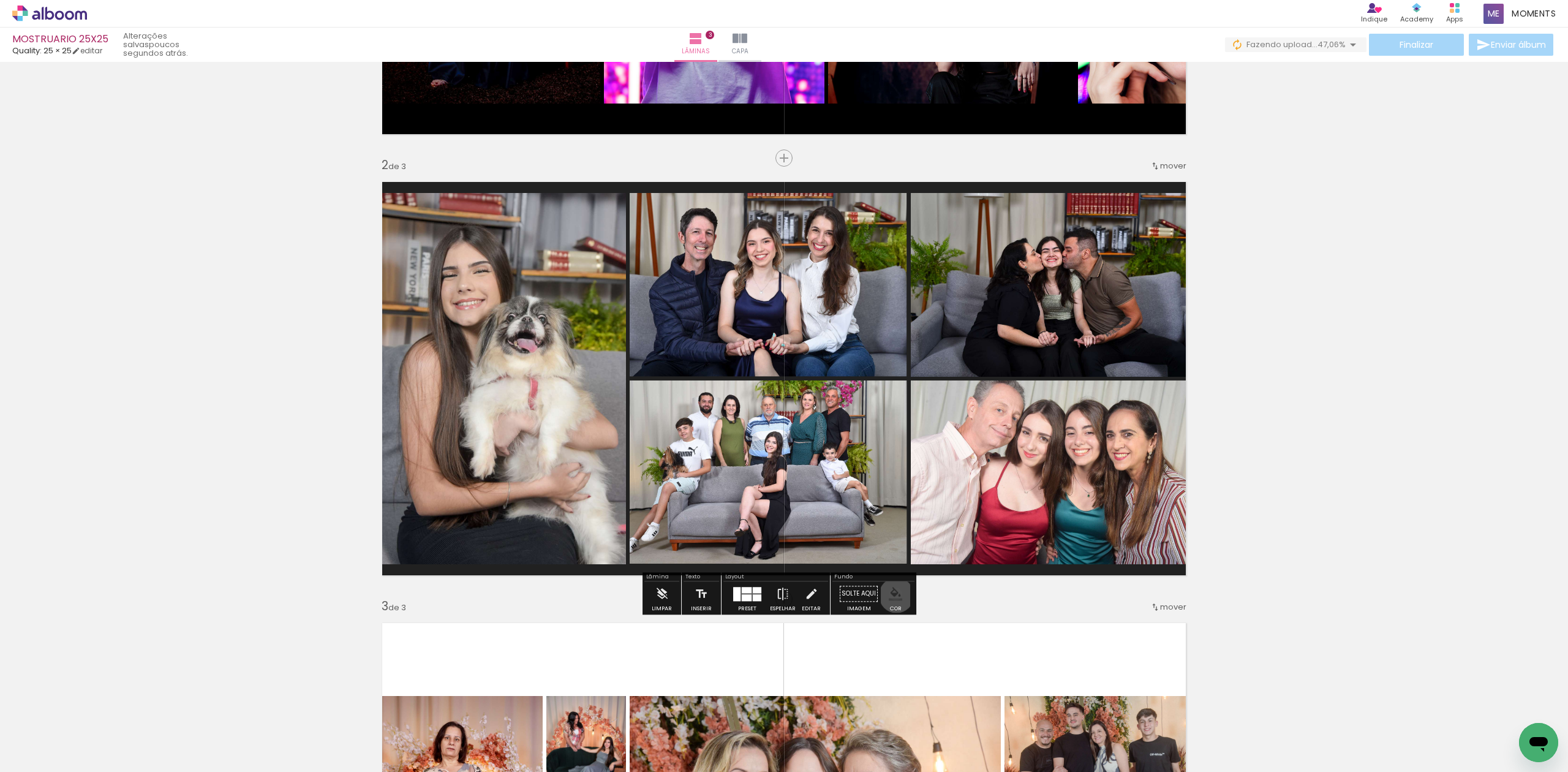
click at [892, 595] on iron-icon "color picker" at bounding box center [895, 593] width 13 height 13
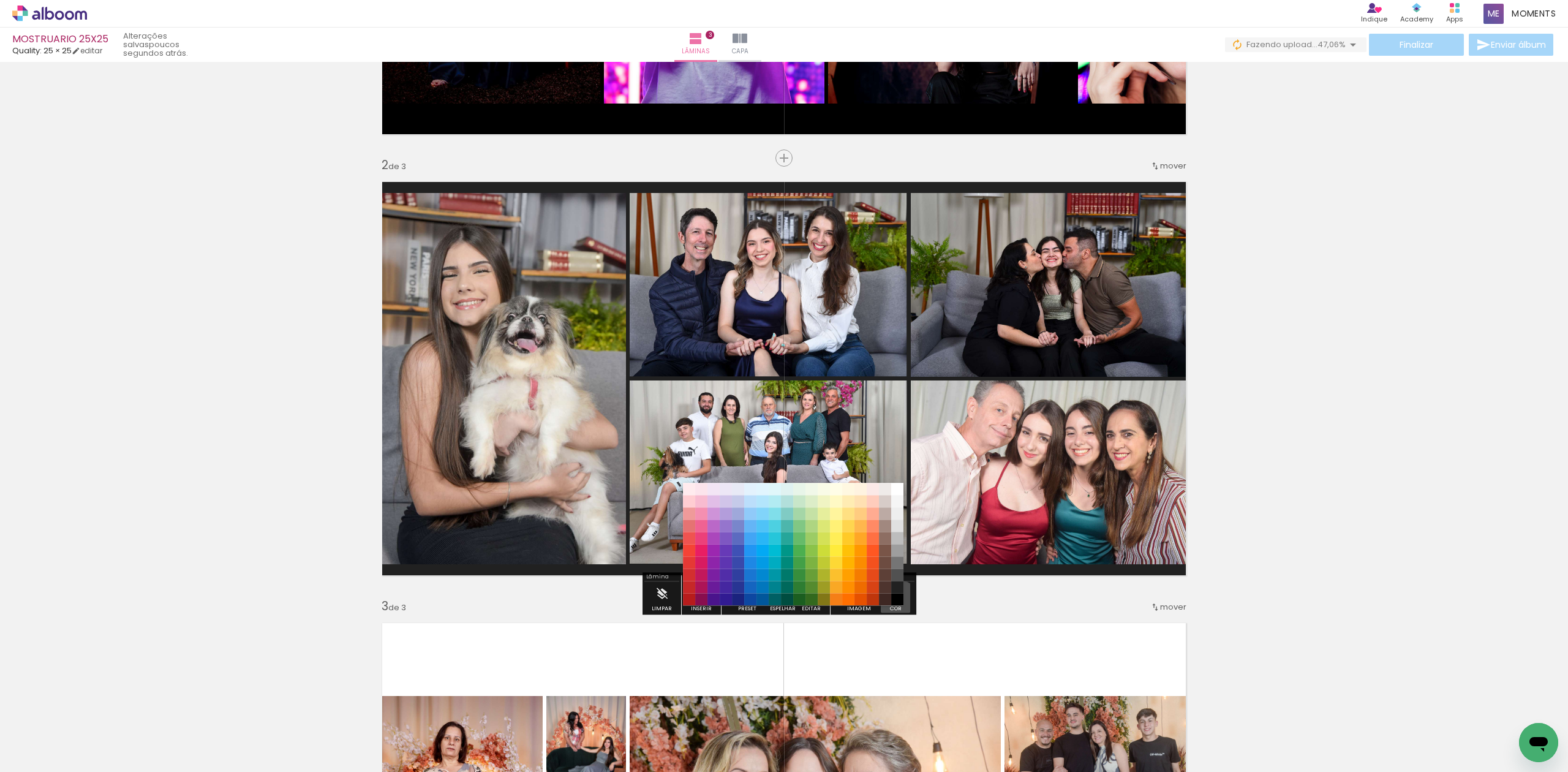
click at [895, 601] on paper-item "#000000" at bounding box center [897, 600] width 12 height 12
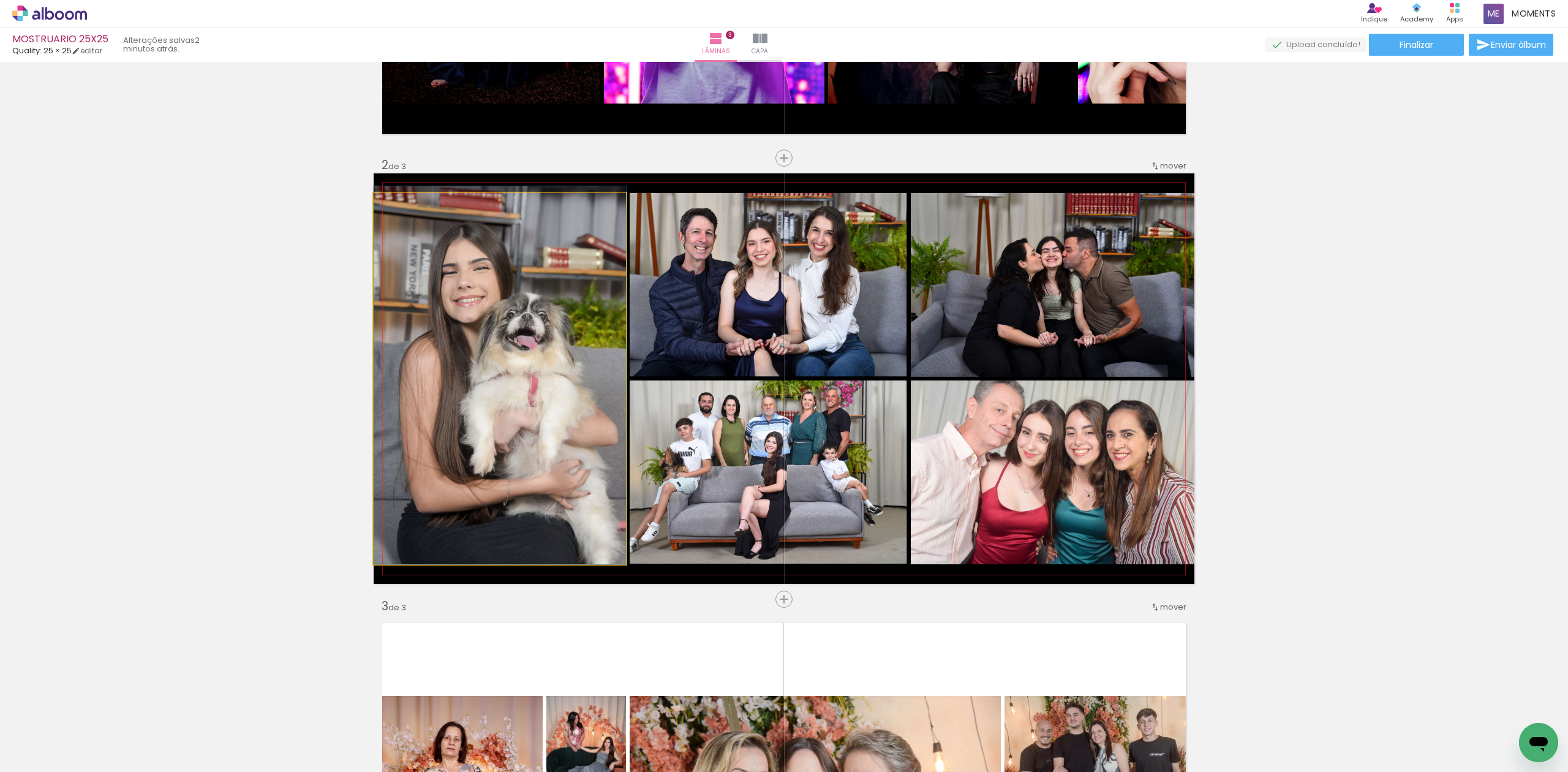
drag, startPoint x: 501, startPoint y: 481, endPoint x: 493, endPoint y: 459, distance: 23.4
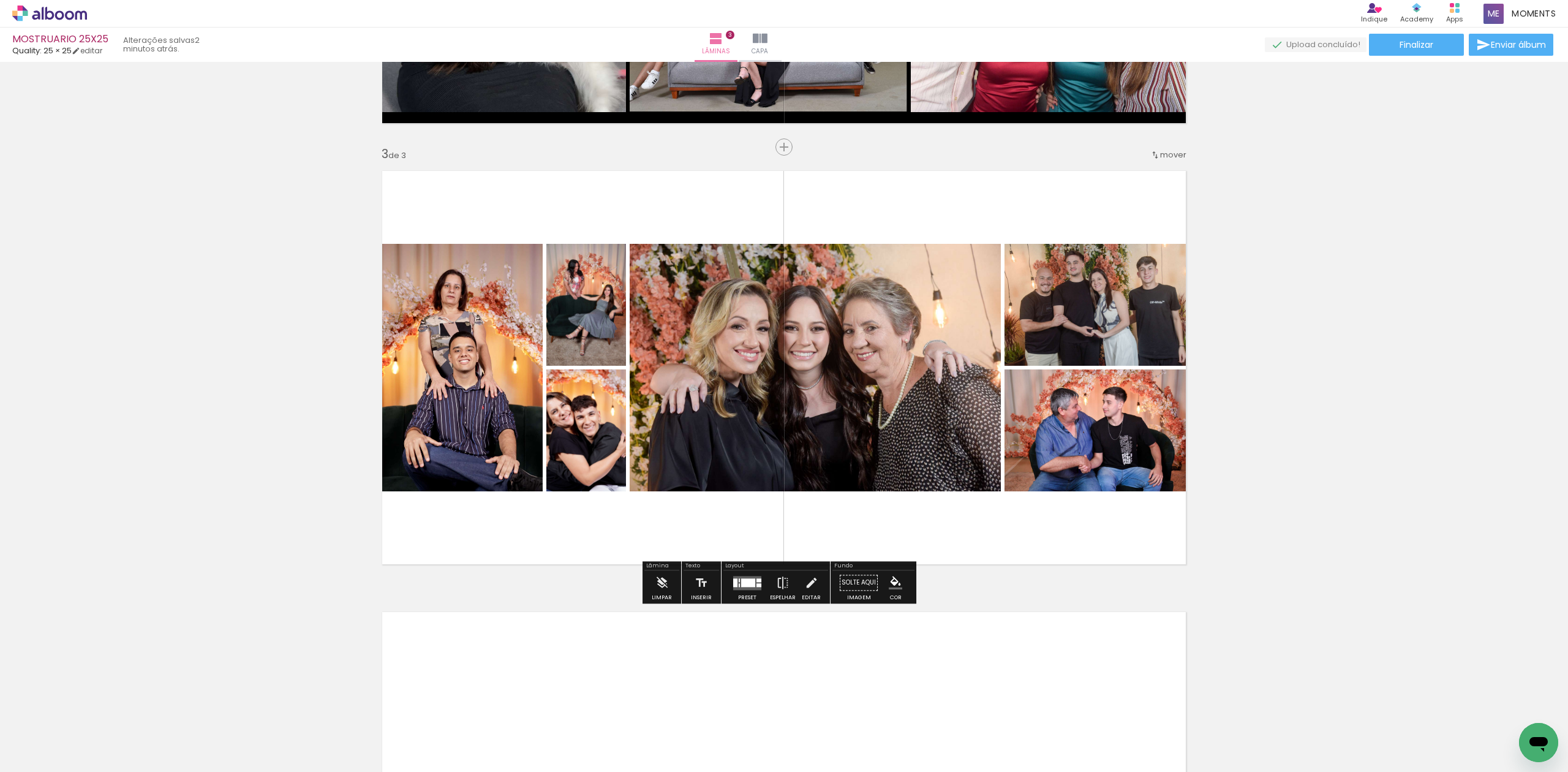
scroll to position [855, 0]
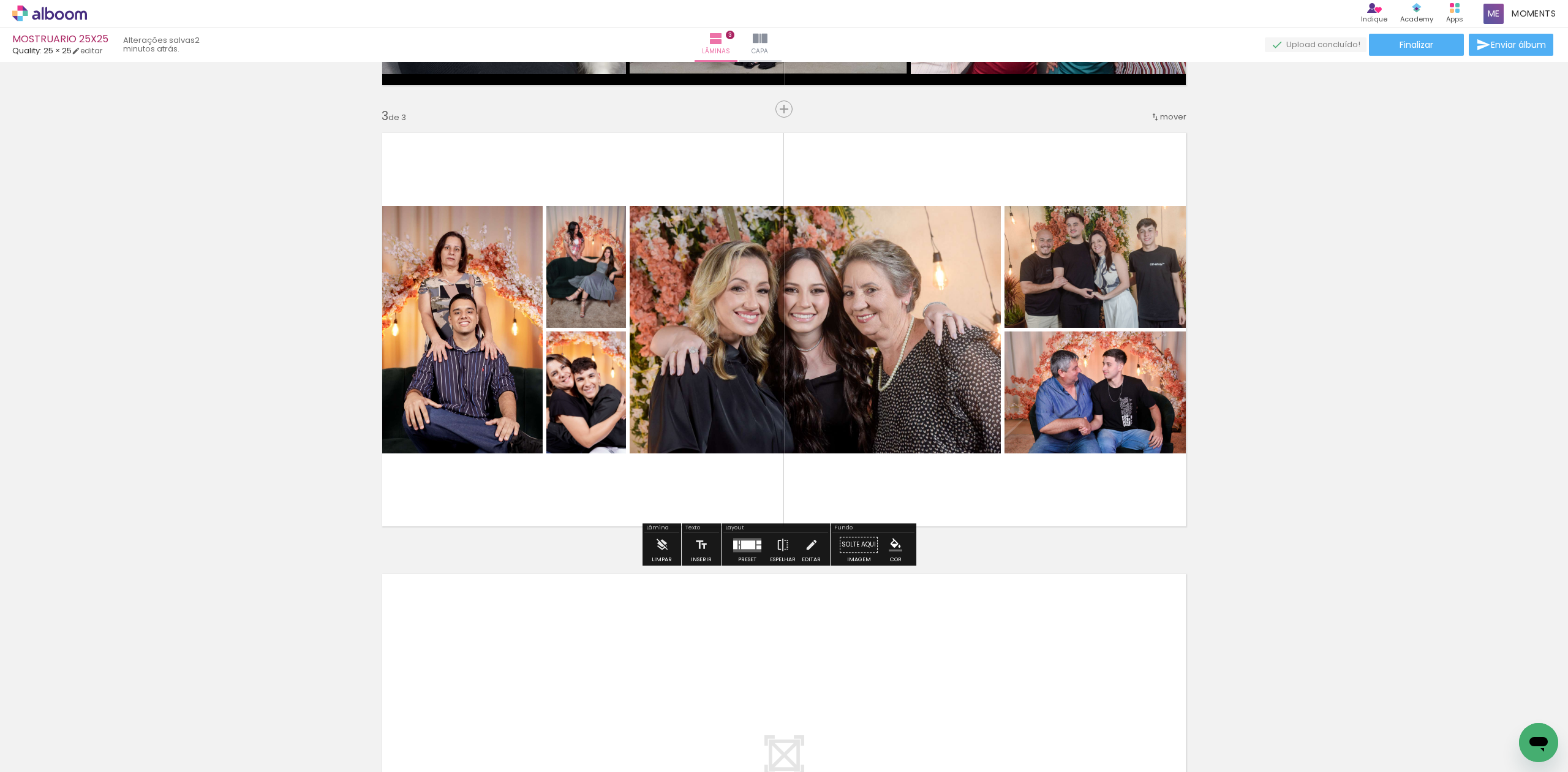
drag, startPoint x: 740, startPoint y: 554, endPoint x: 942, endPoint y: 508, distance: 207.2
click at [740, 555] on div at bounding box center [747, 544] width 33 height 25
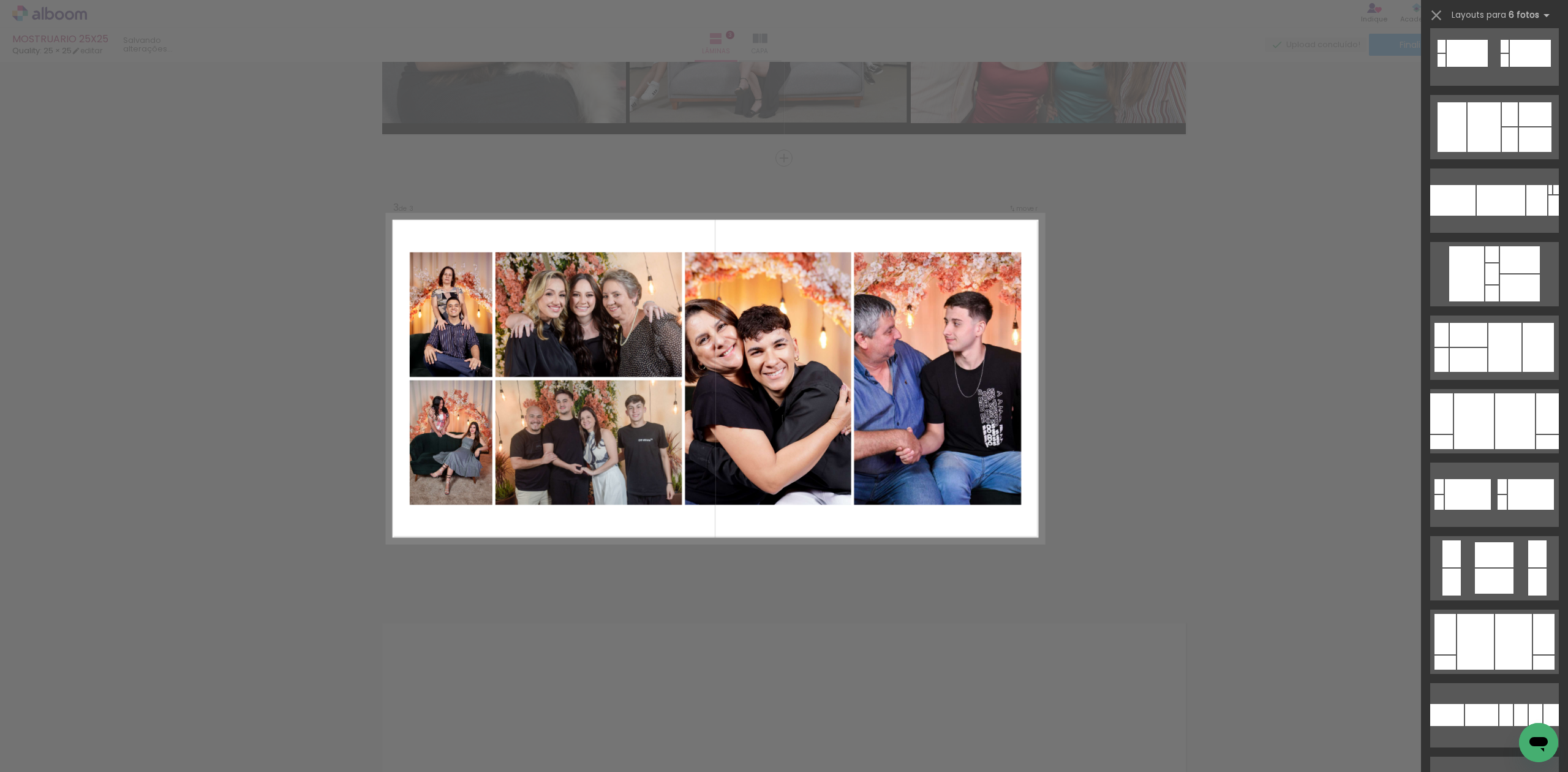
scroll to position [6124, 0]
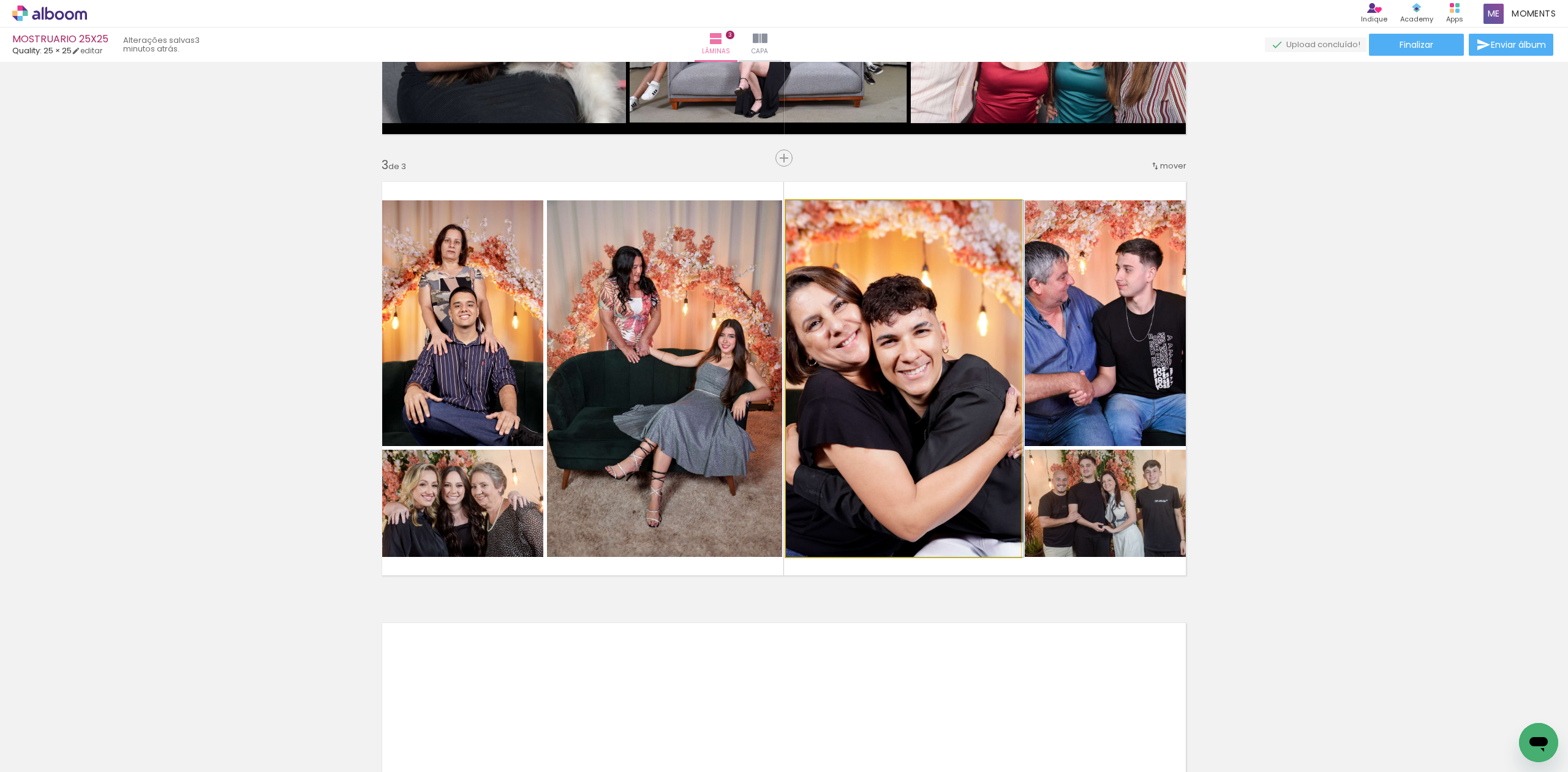
drag, startPoint x: 951, startPoint y: 452, endPoint x: 965, endPoint y: 413, distance: 41.4
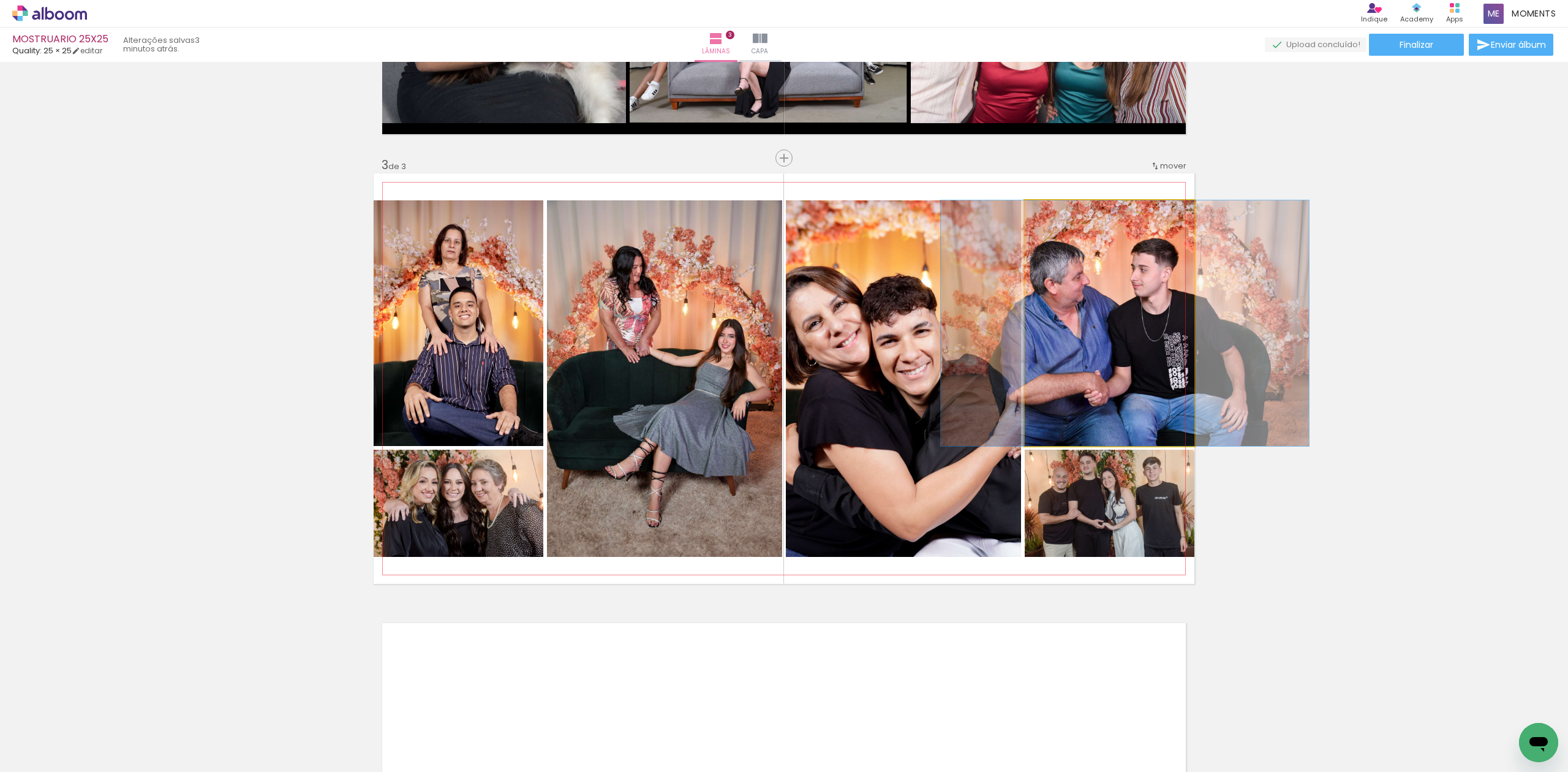
drag, startPoint x: 1133, startPoint y: 366, endPoint x: 1148, endPoint y: 392, distance: 30.0
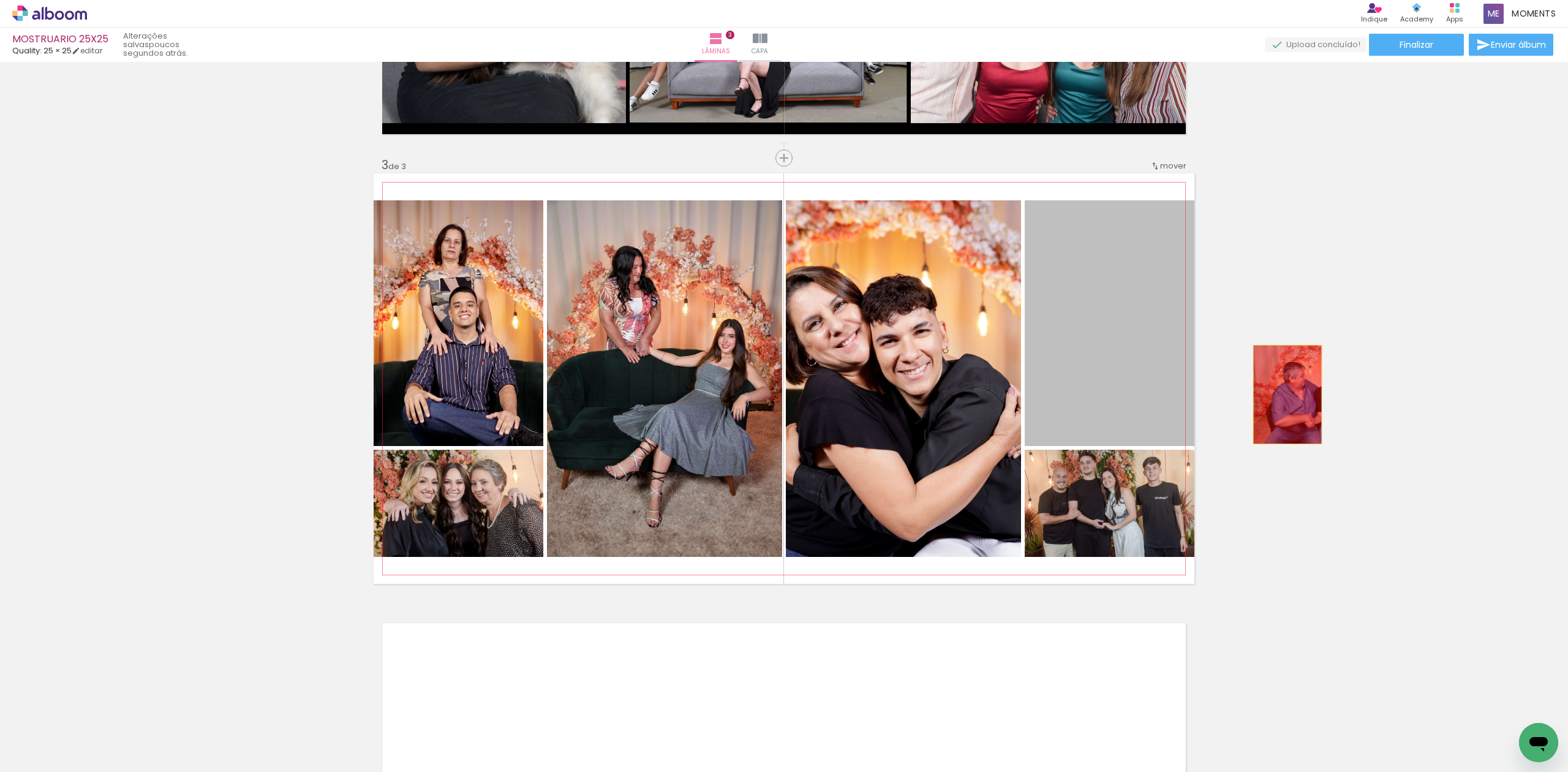
drag, startPoint x: 1121, startPoint y: 366, endPoint x: 1038, endPoint y: 495, distance: 153.4
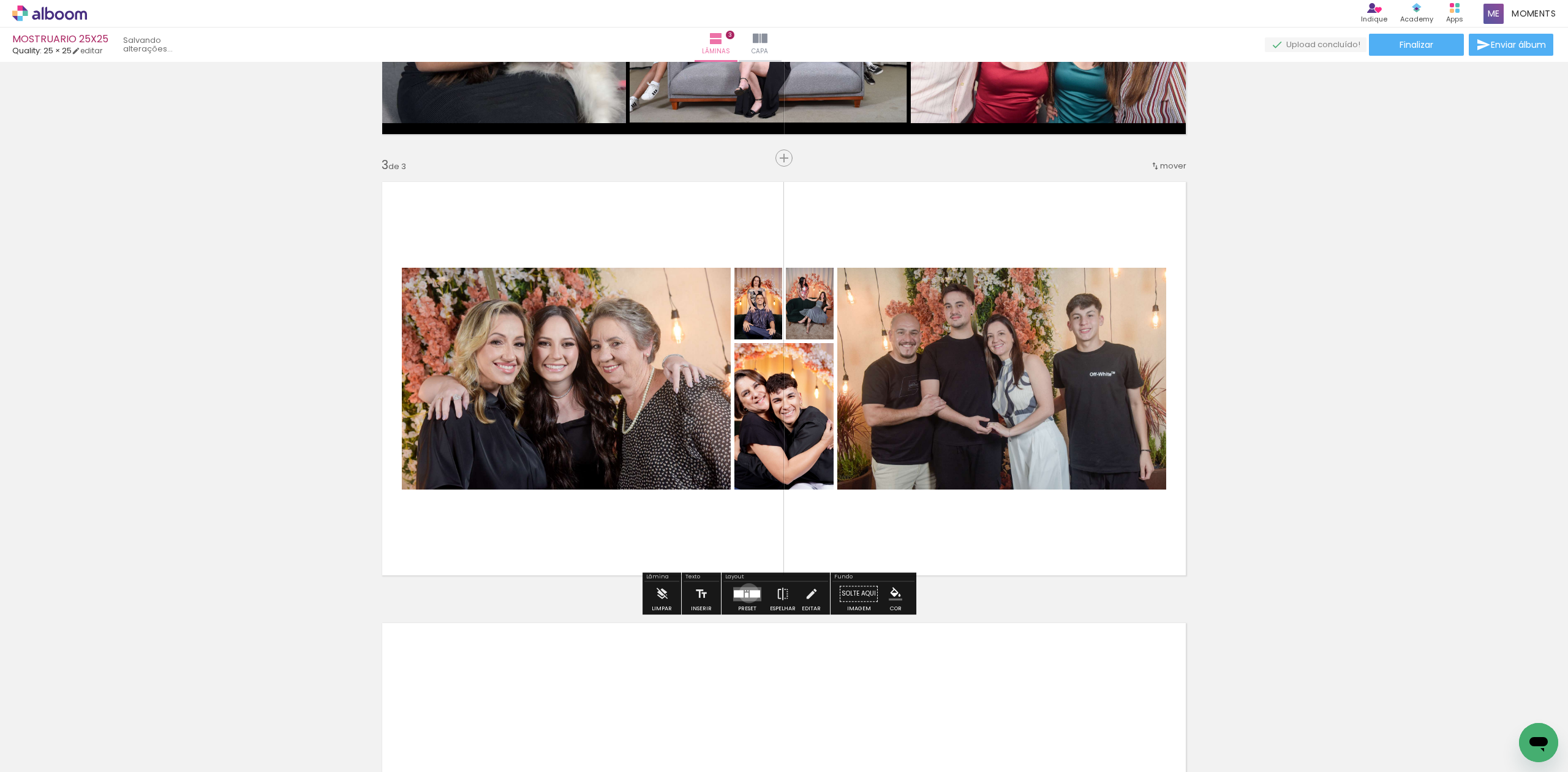
click at [750, 593] on div at bounding box center [754, 594] width 10 height 8
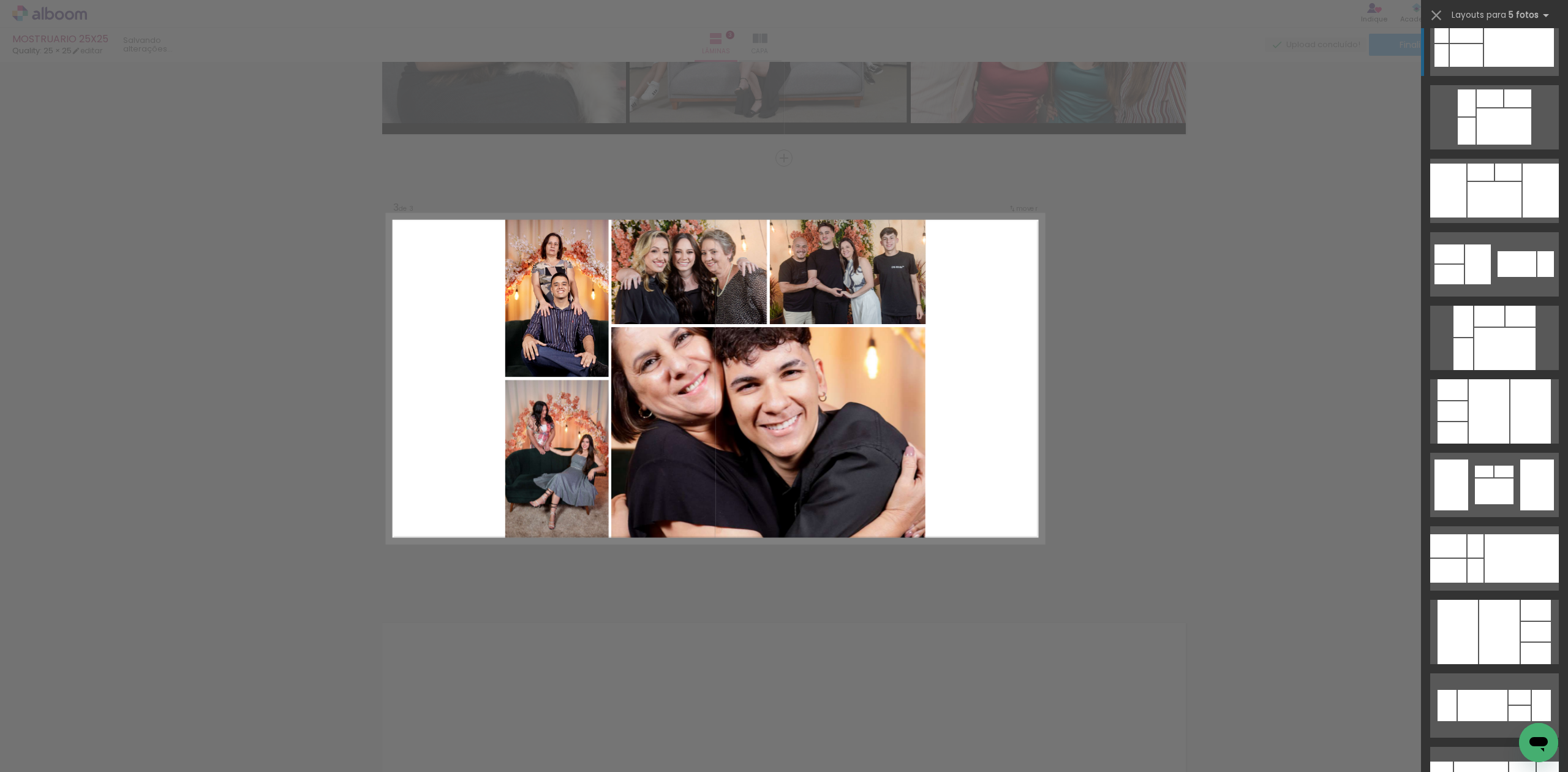
scroll to position [6941, 0]
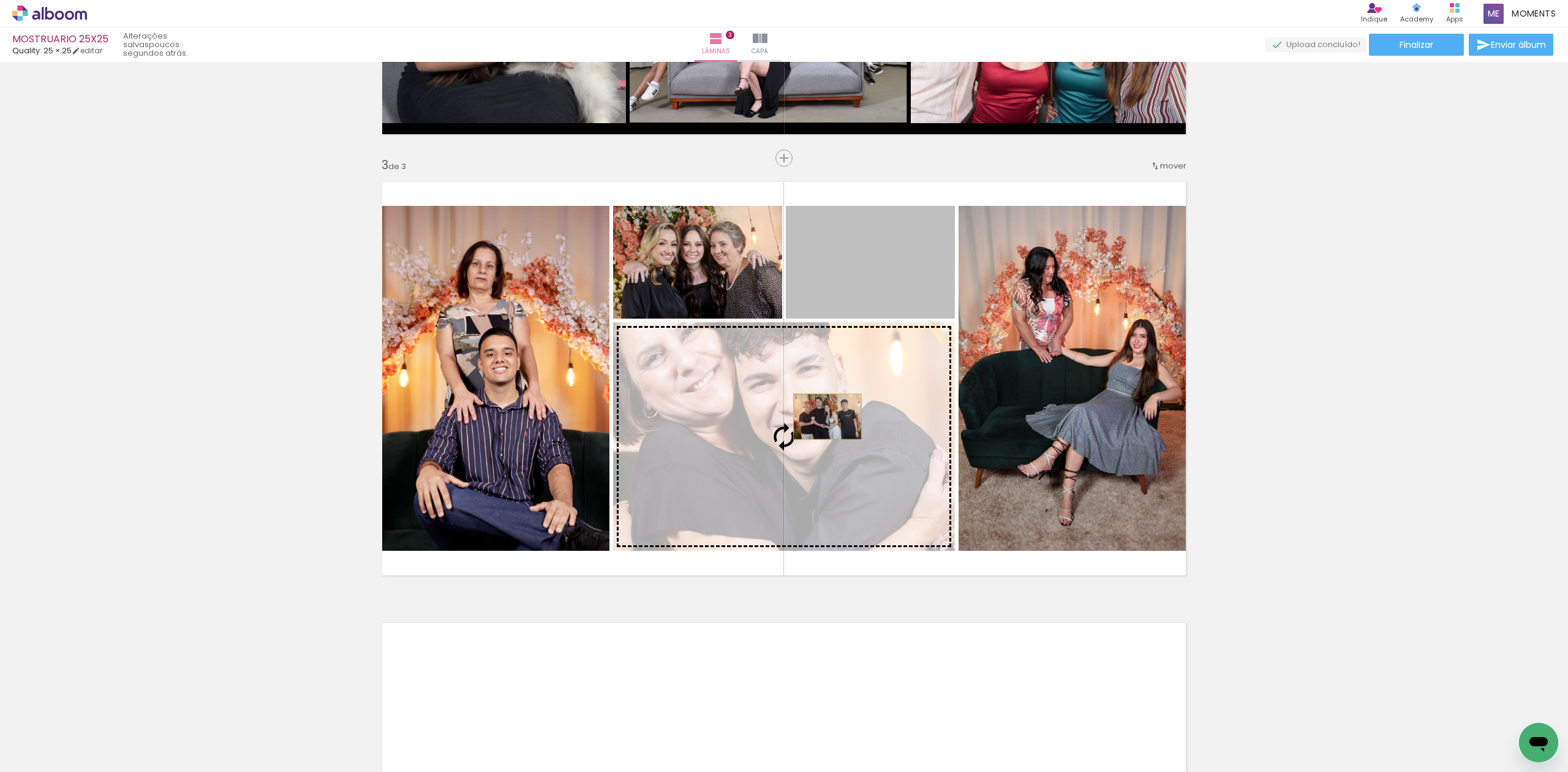
drag, startPoint x: 853, startPoint y: 262, endPoint x: 821, endPoint y: 416, distance: 157.3
click at [0, 0] on slot at bounding box center [0, 0] width 0 height 0
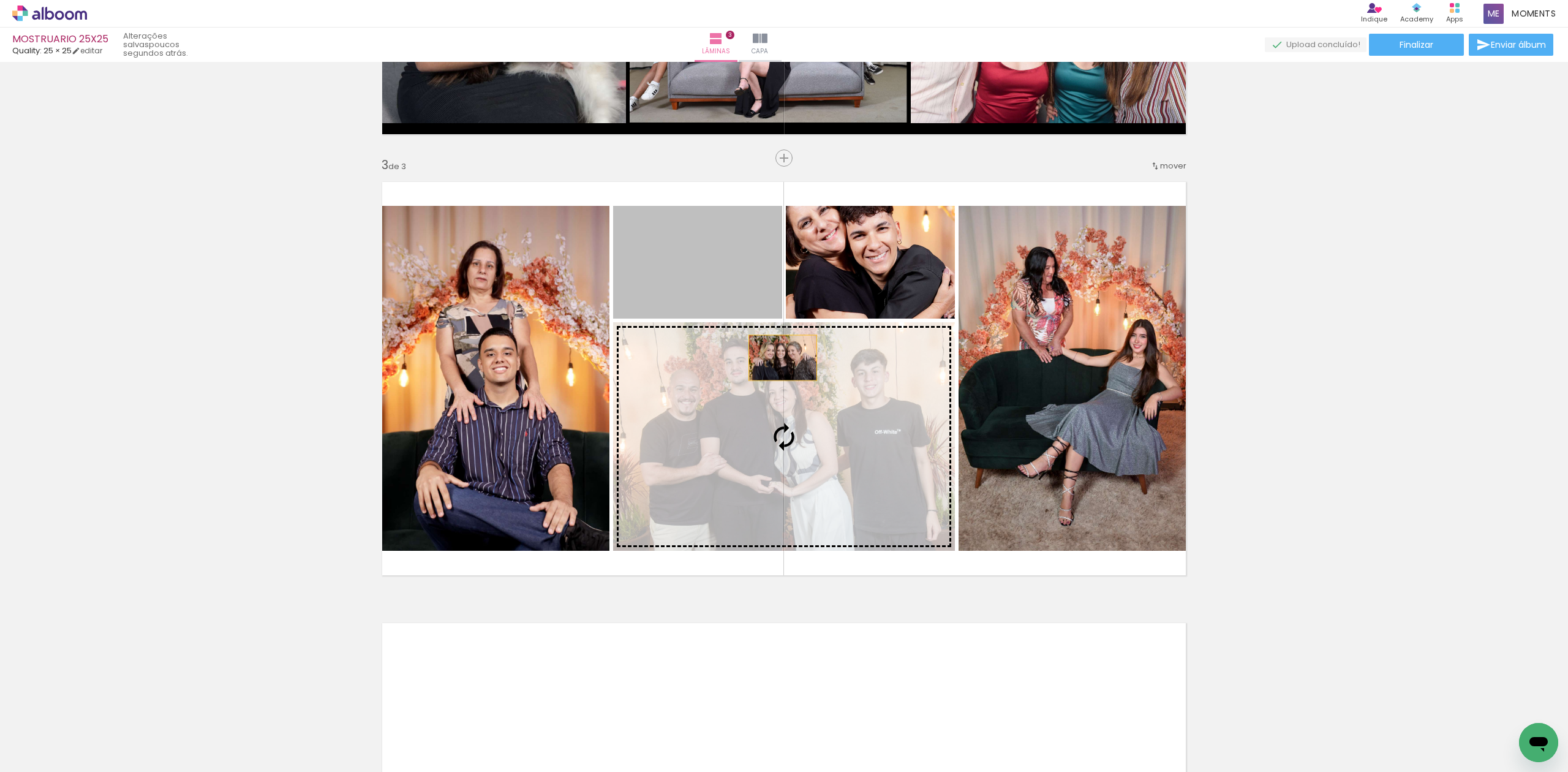
drag, startPoint x: 741, startPoint y: 297, endPoint x: 787, endPoint y: 385, distance: 99.3
click at [0, 0] on slot at bounding box center [0, 0] width 0 height 0
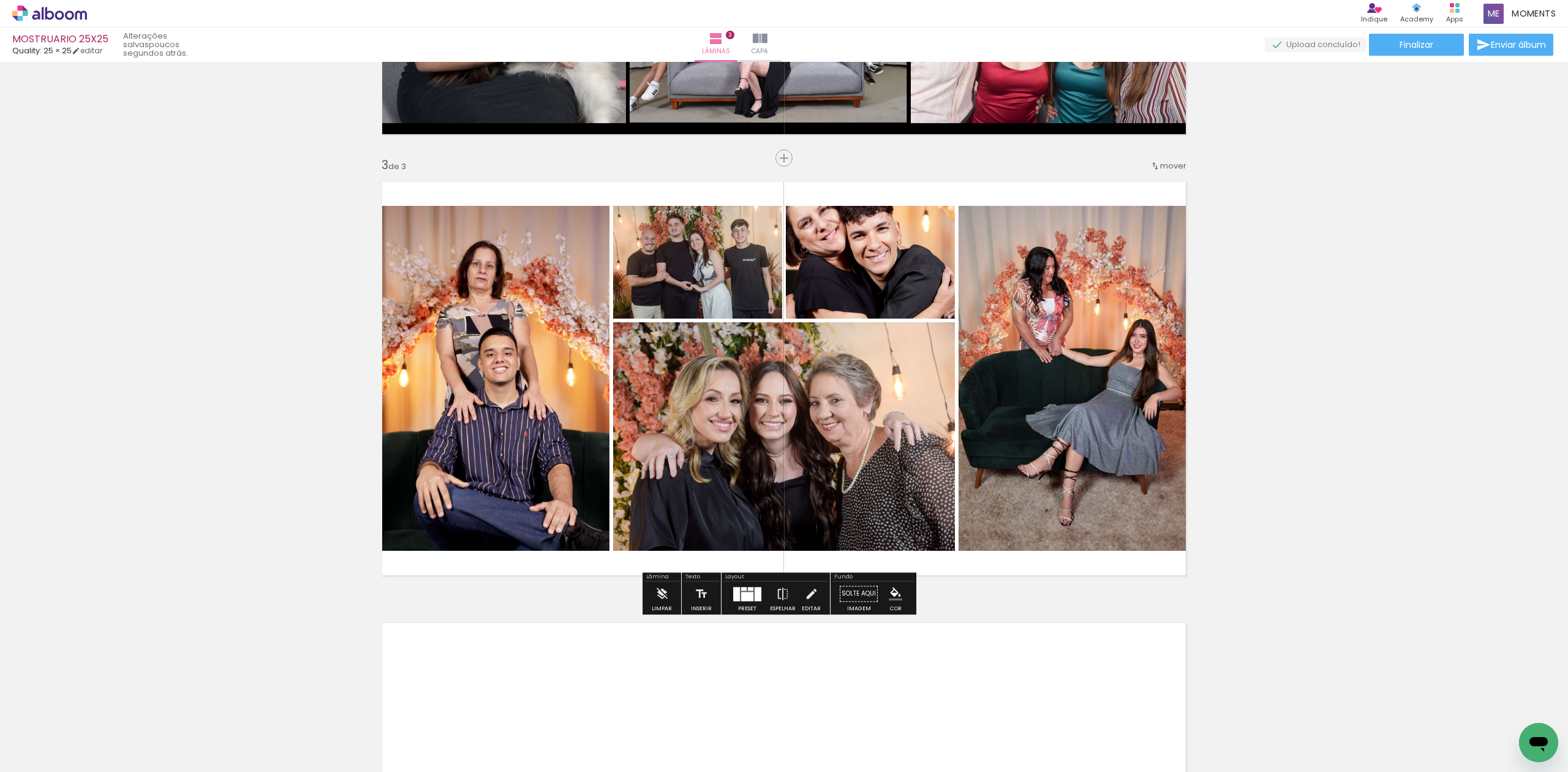
click at [754, 591] on div at bounding box center [757, 594] width 7 height 14
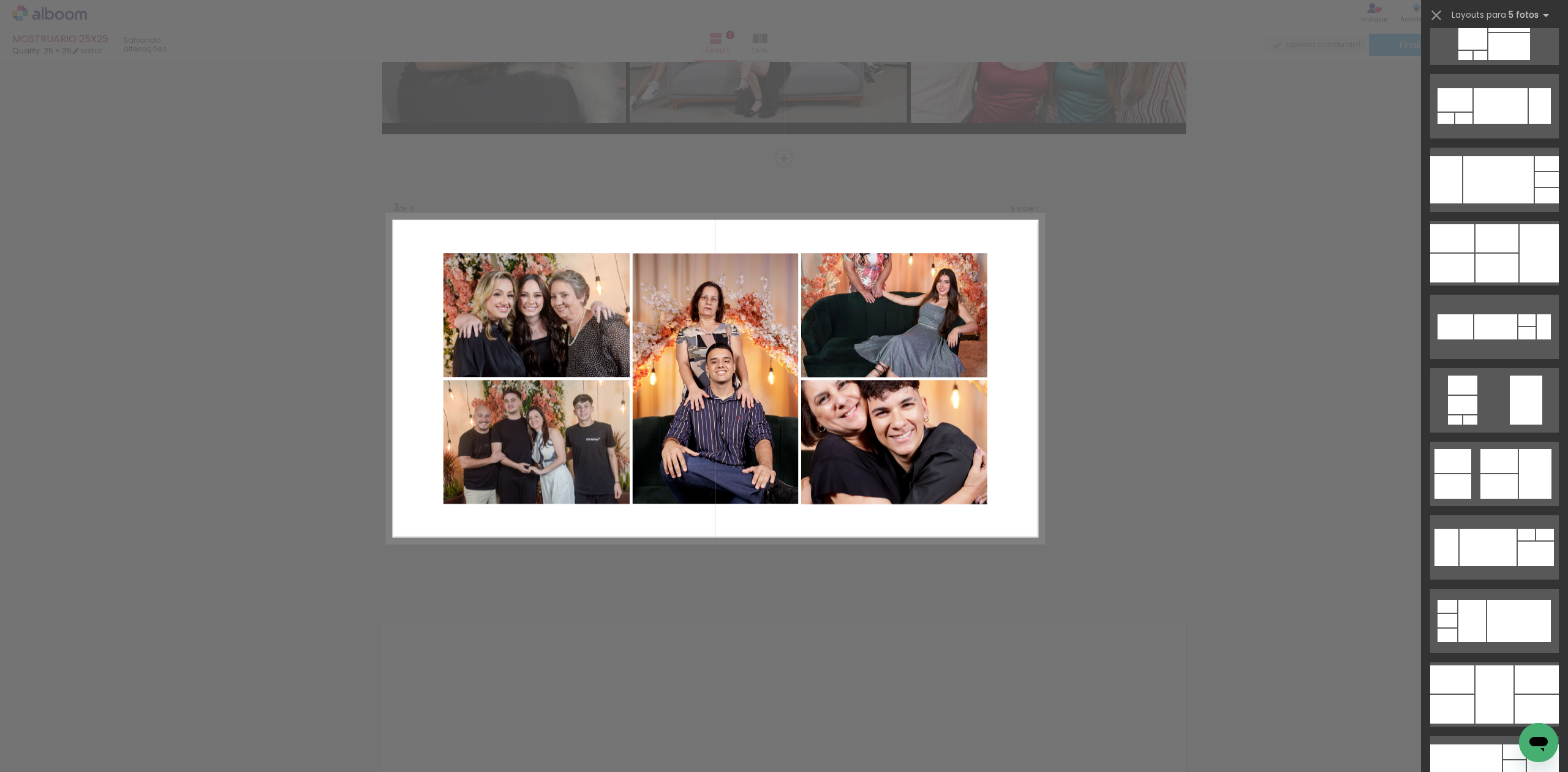
scroll to position [16365, 0]
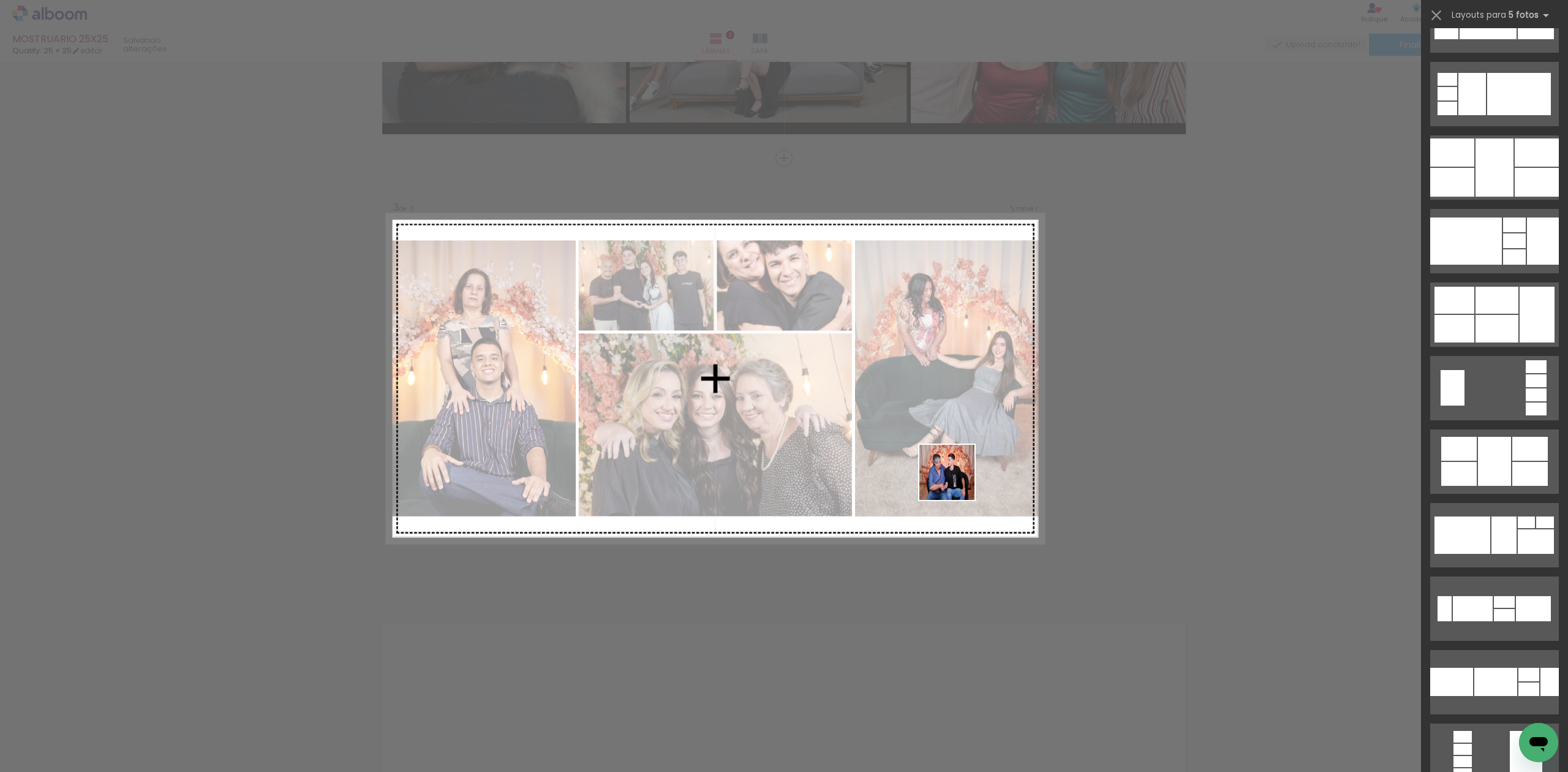
drag, startPoint x: 961, startPoint y: 493, endPoint x: 844, endPoint y: 571, distance: 140.6
click at [917, 412] on quentale-workspace at bounding box center [784, 386] width 1568 height 772
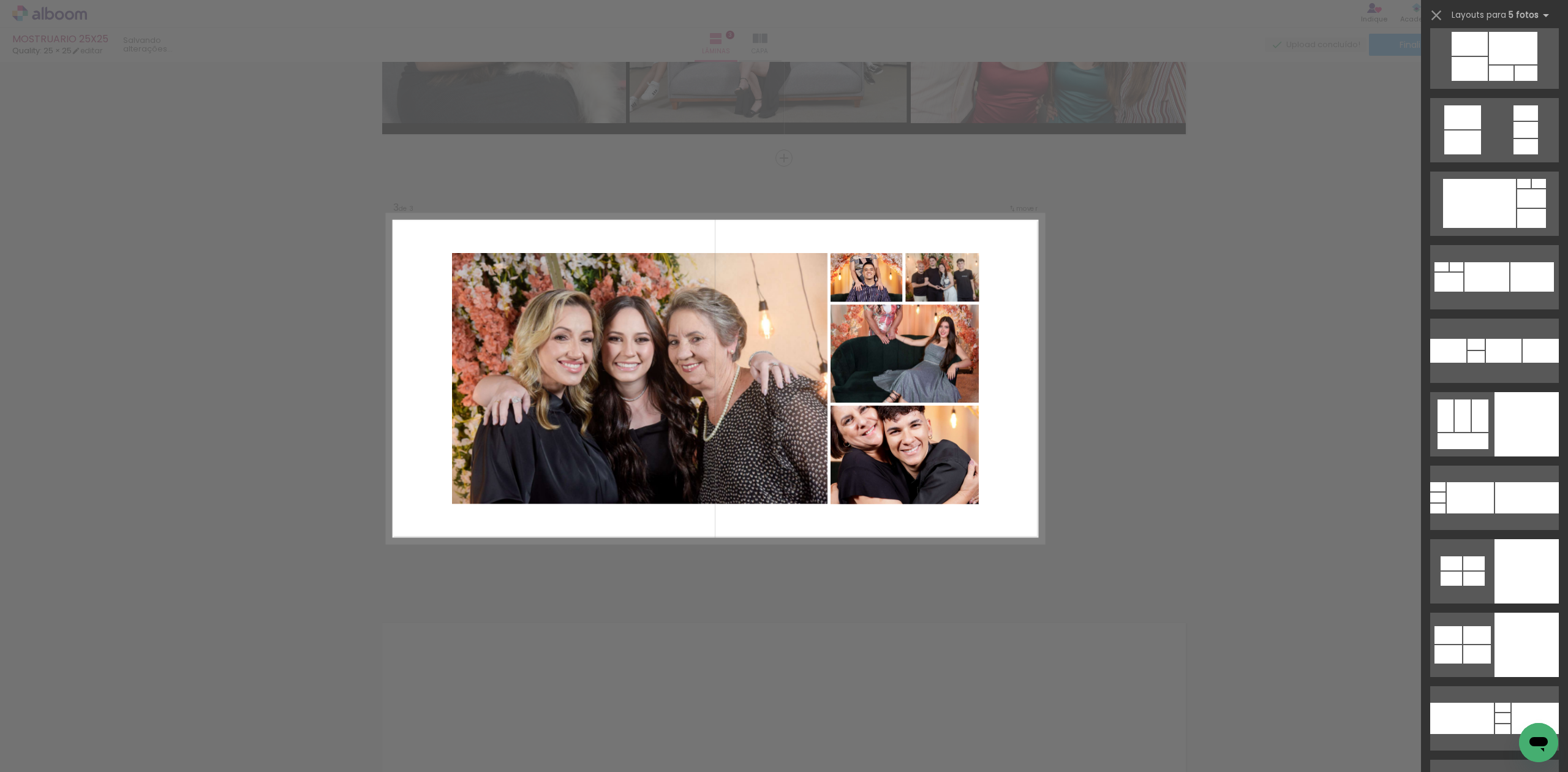
scroll to position [30842, 0]
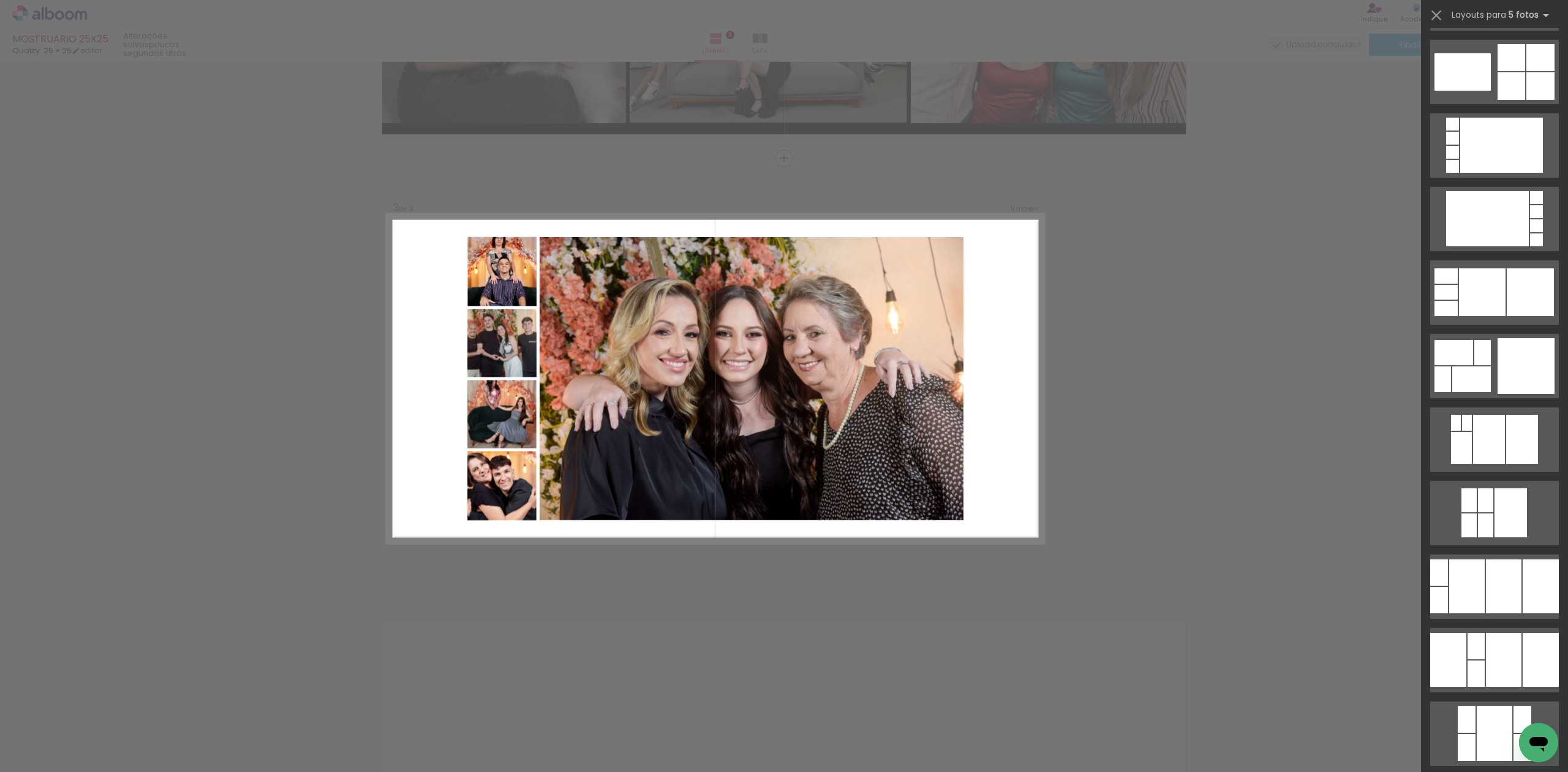
scroll to position [11047, 0]
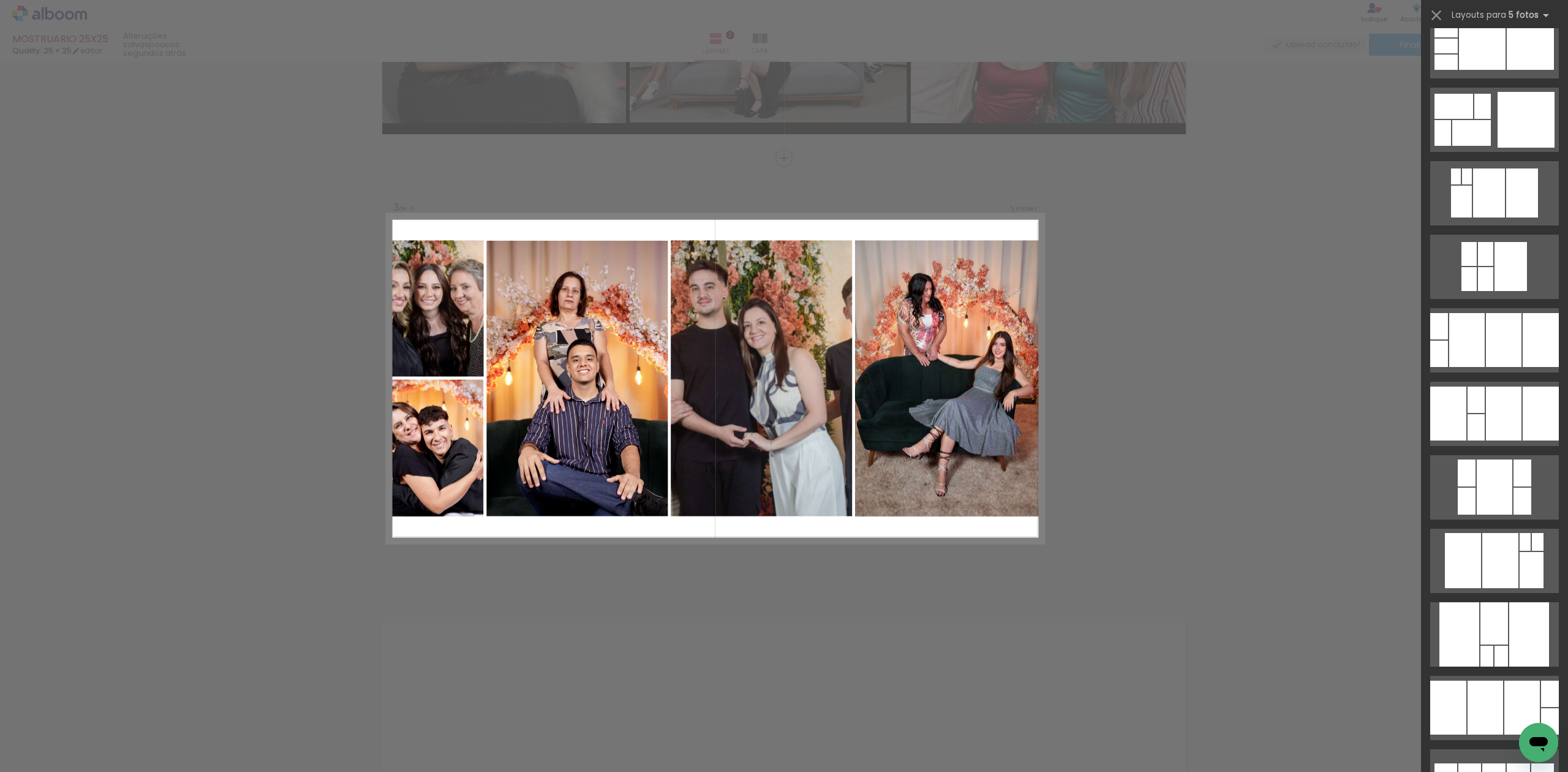
click at [1204, 375] on div "Confirmar Cancelar" at bounding box center [784, 152] width 1568 height 1793
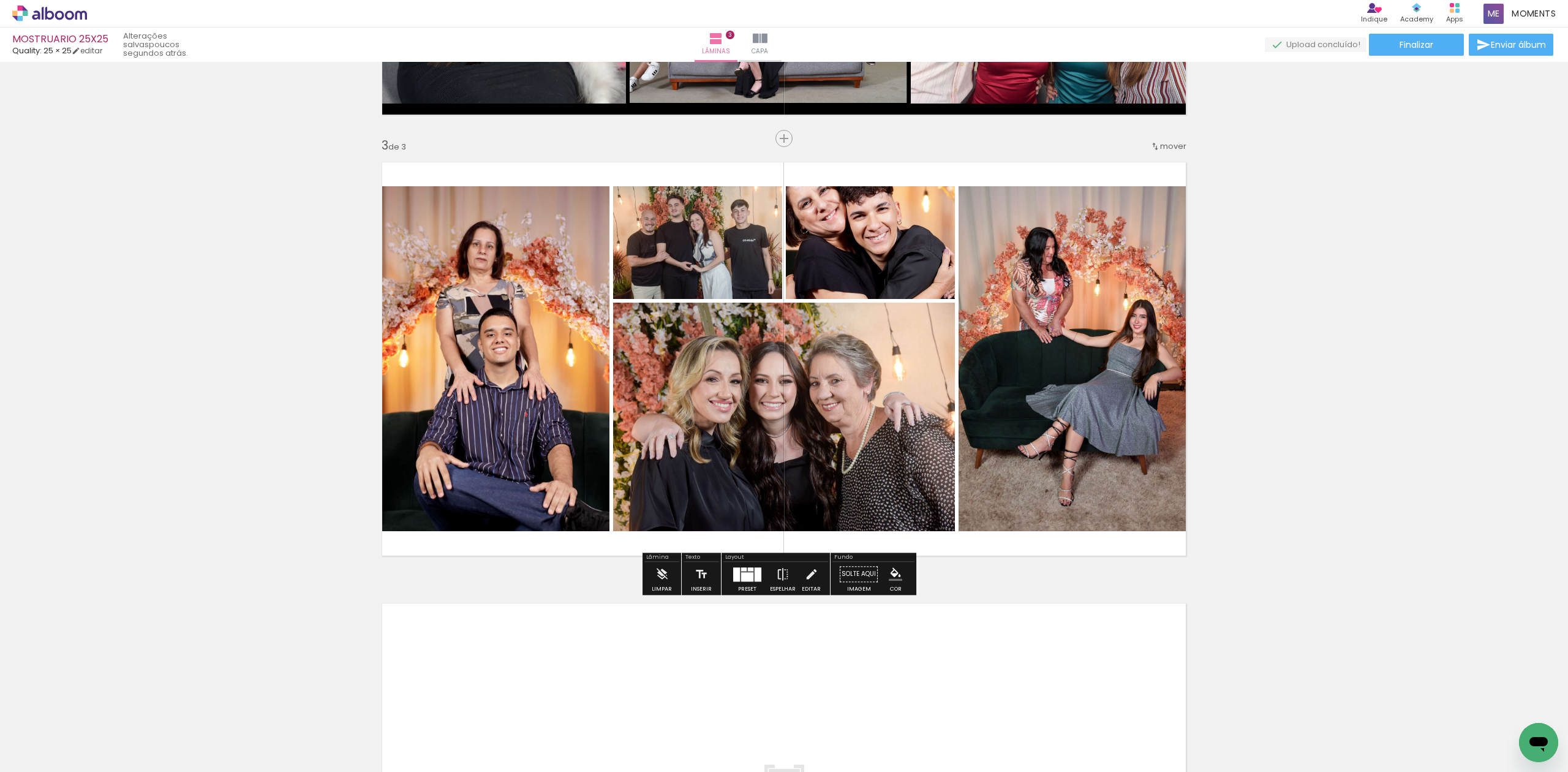
scroll to position [817, 0]
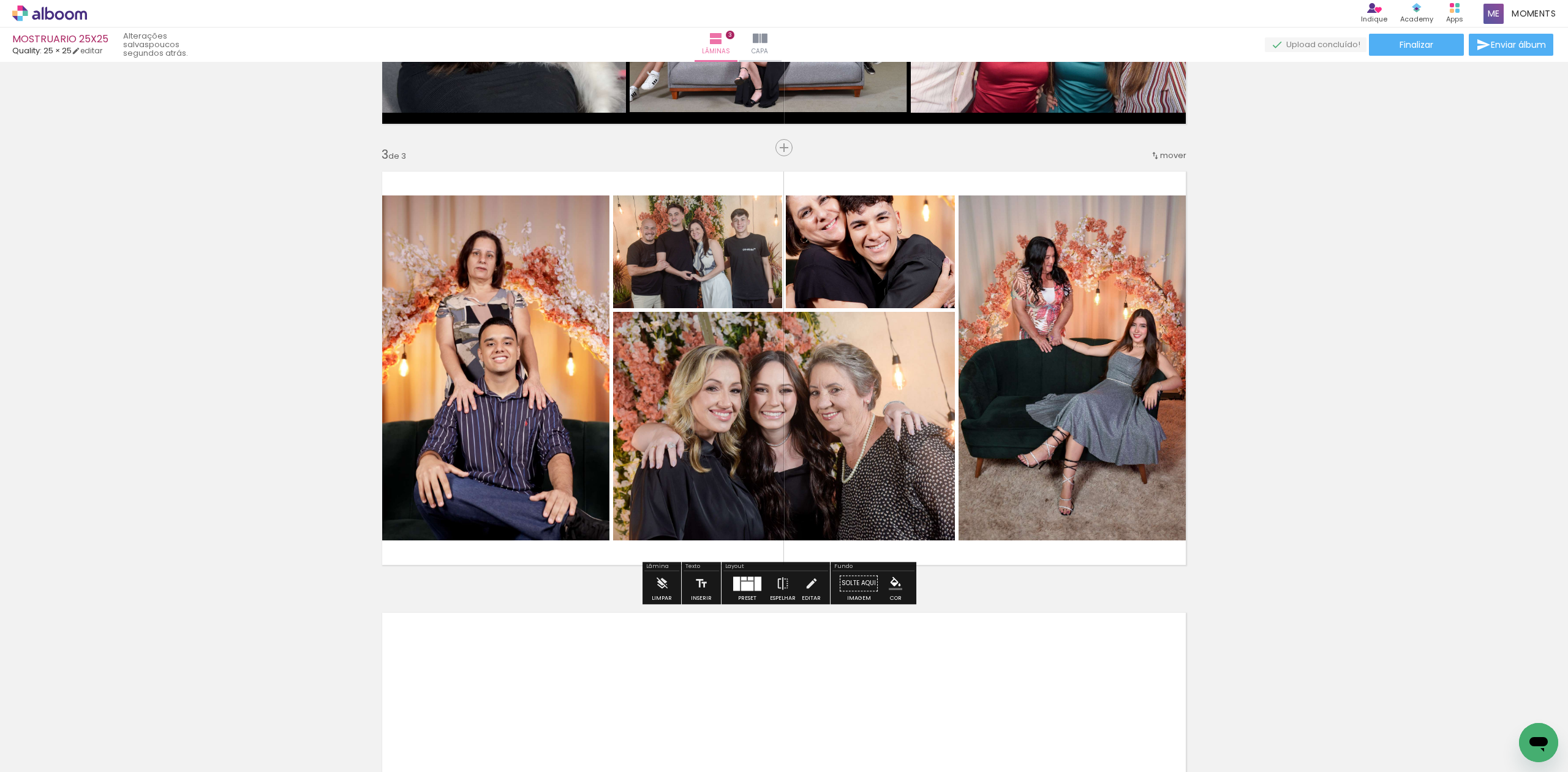
click at [735, 263] on quentale-photo at bounding box center [697, 252] width 169 height 113
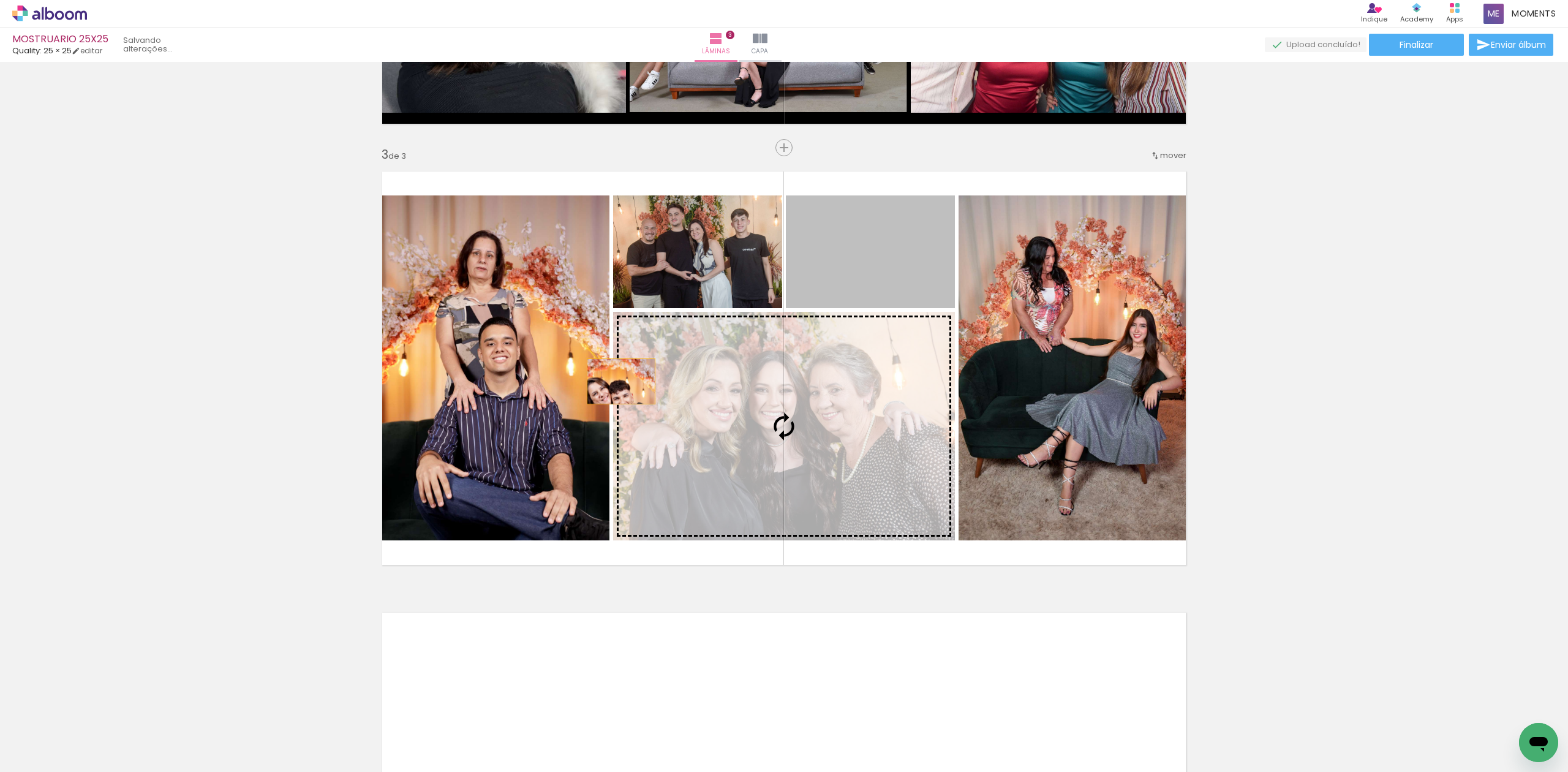
drag, startPoint x: 870, startPoint y: 242, endPoint x: 473, endPoint y: 368, distance: 416.5
click at [0, 0] on slot at bounding box center [0, 0] width 0 height 0
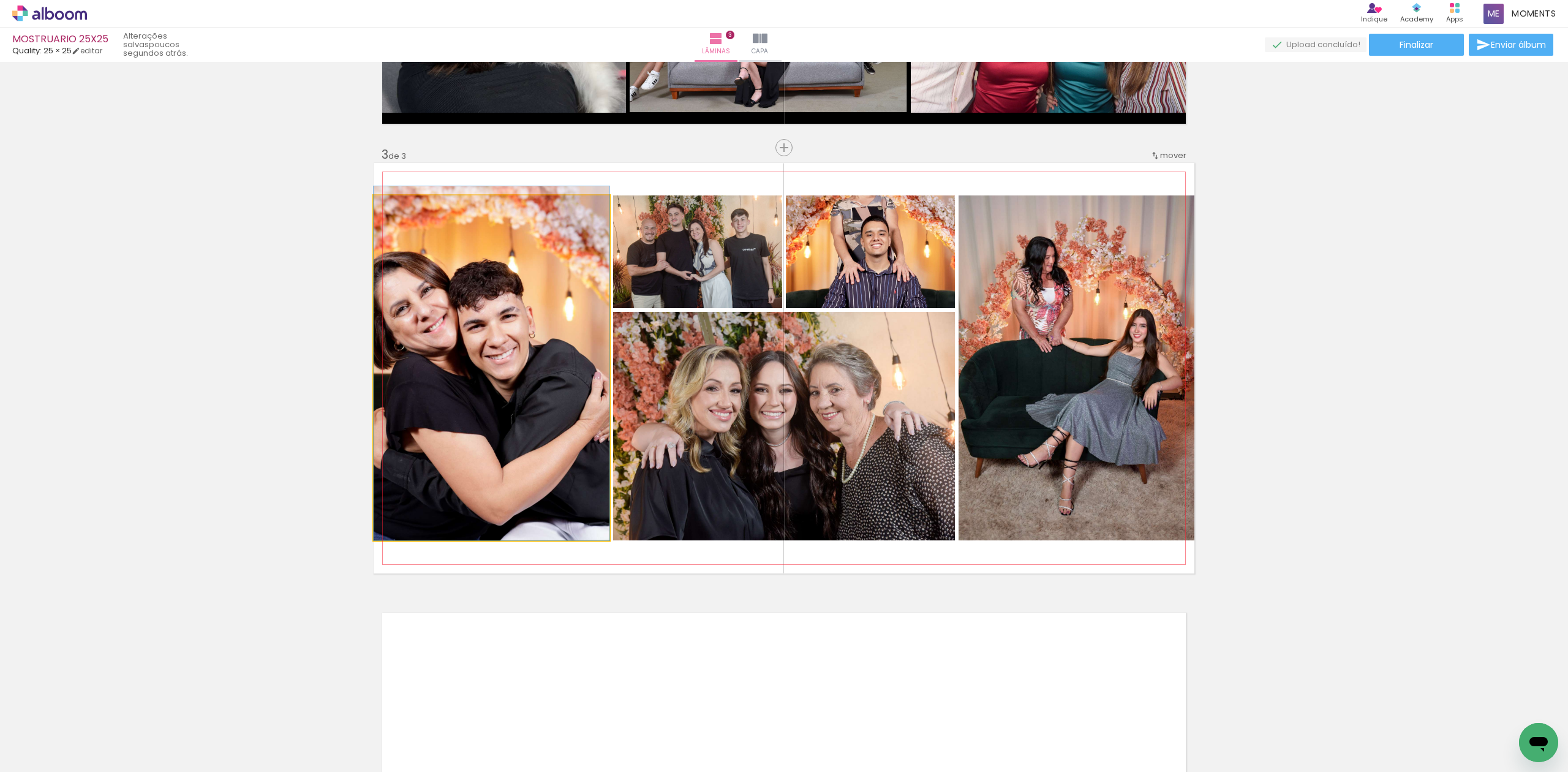
drag, startPoint x: 500, startPoint y: 392, endPoint x: 544, endPoint y: 365, distance: 51.6
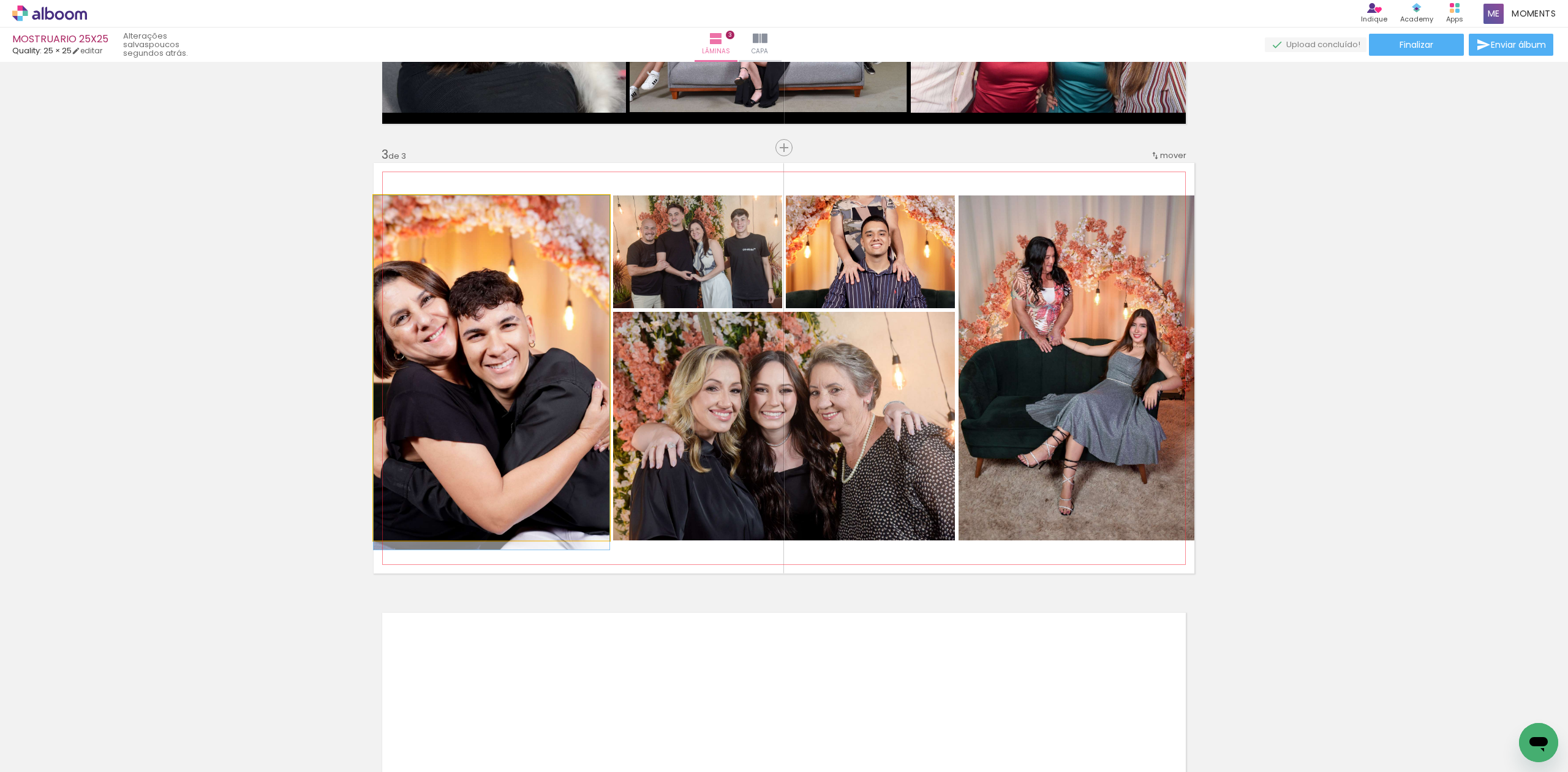
drag, startPoint x: 511, startPoint y: 368, endPoint x: 710, endPoint y: 441, distance: 212.0
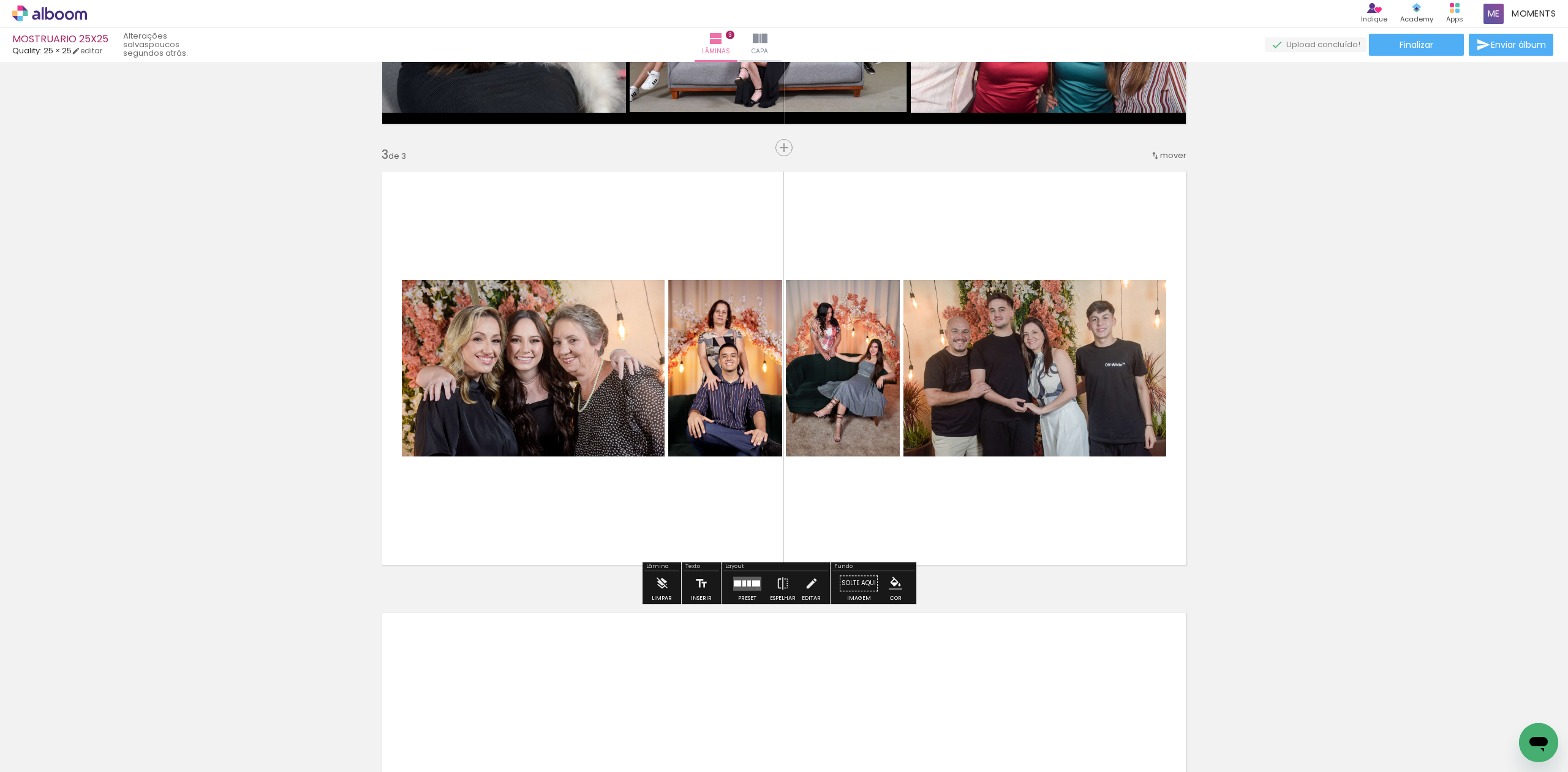
drag, startPoint x: 754, startPoint y: 588, endPoint x: 775, endPoint y: 561, distance: 34.2
click at [754, 586] on quentale-layouter at bounding box center [747, 584] width 28 height 14
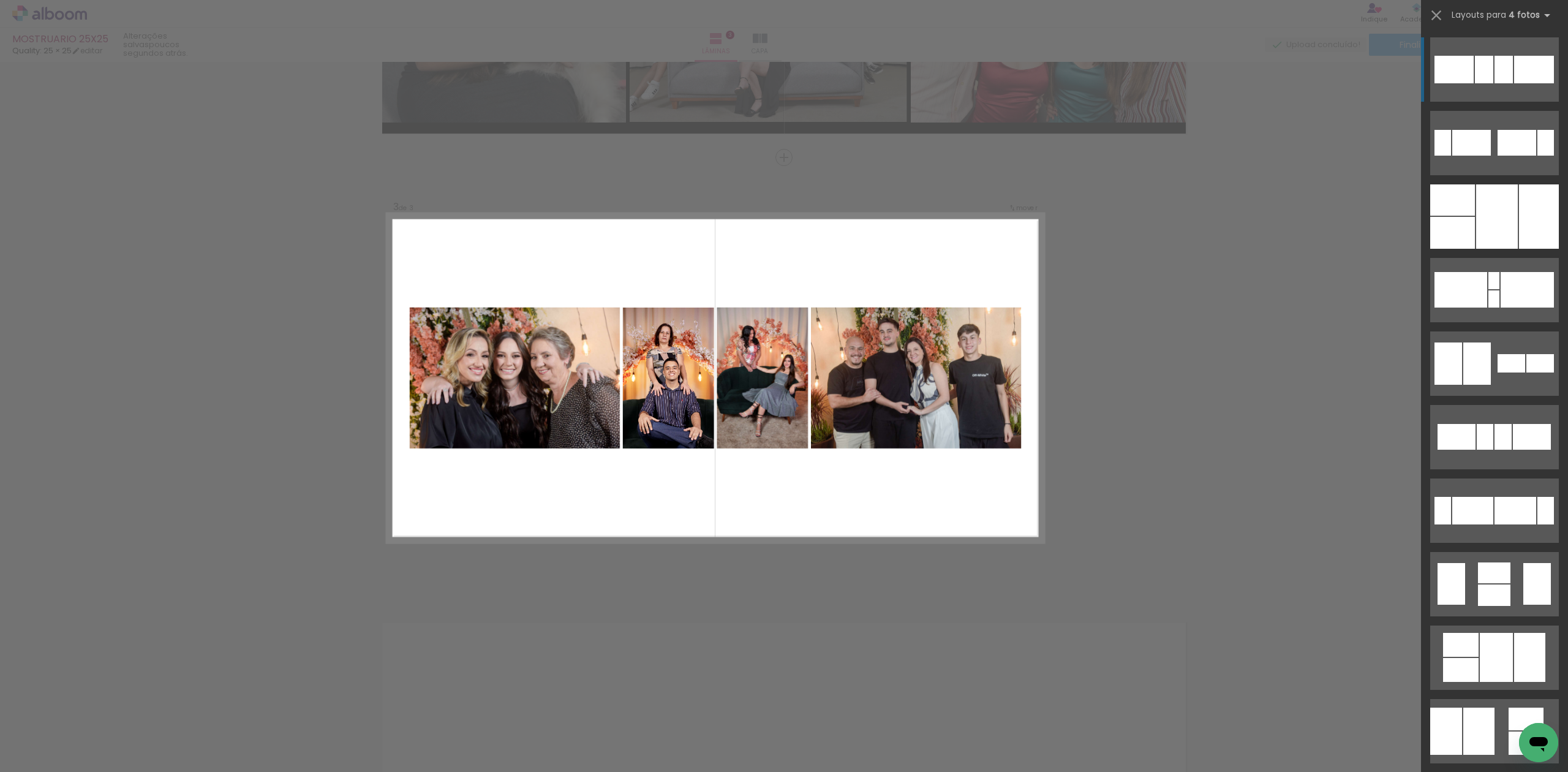
scroll to position [806, 0]
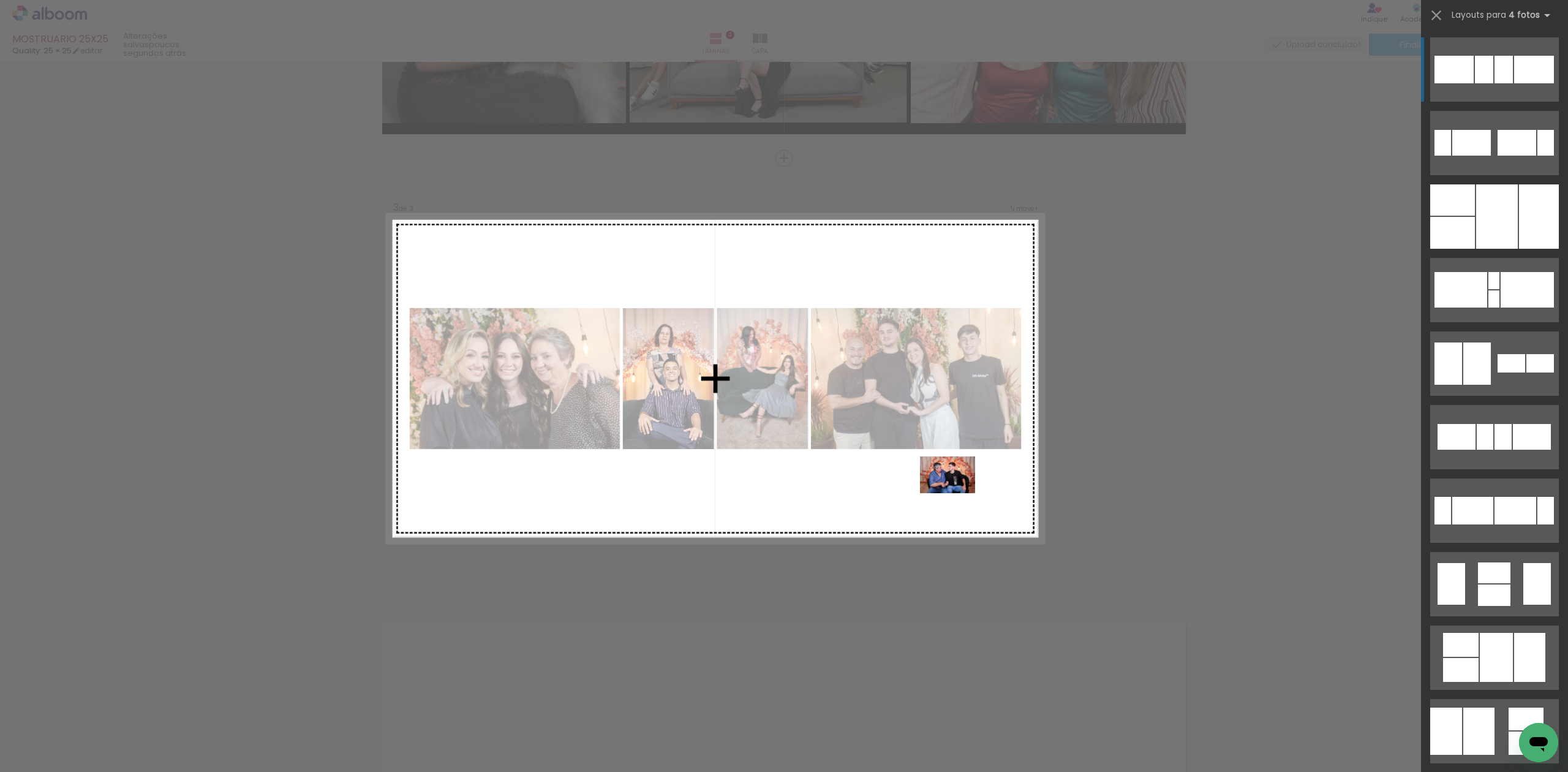
drag, startPoint x: 1018, startPoint y: 750, endPoint x: 817, endPoint y: 553, distance: 281.4
click at [952, 482] on quentale-workspace at bounding box center [784, 386] width 1568 height 772
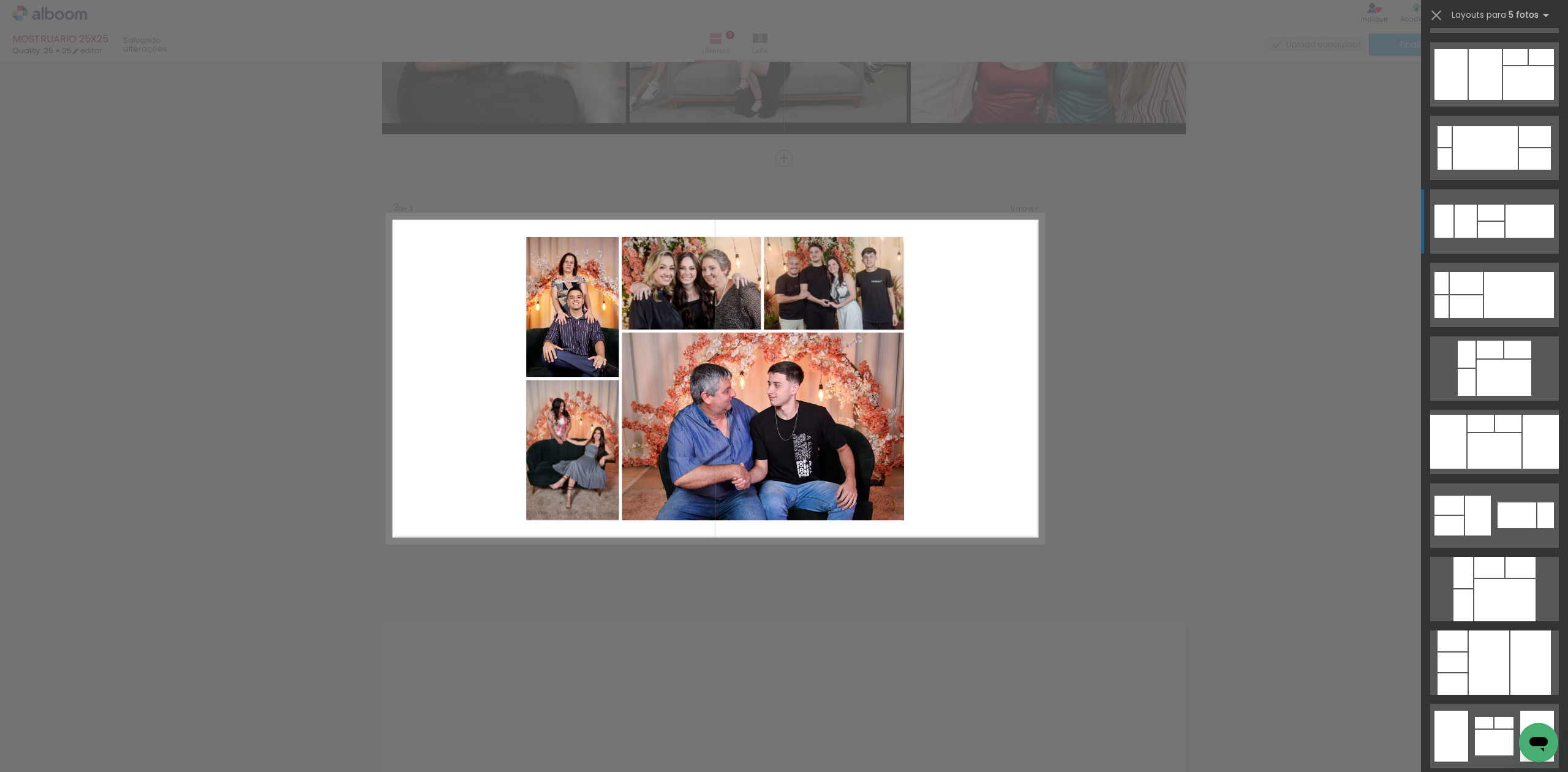
scroll to position [245, 0]
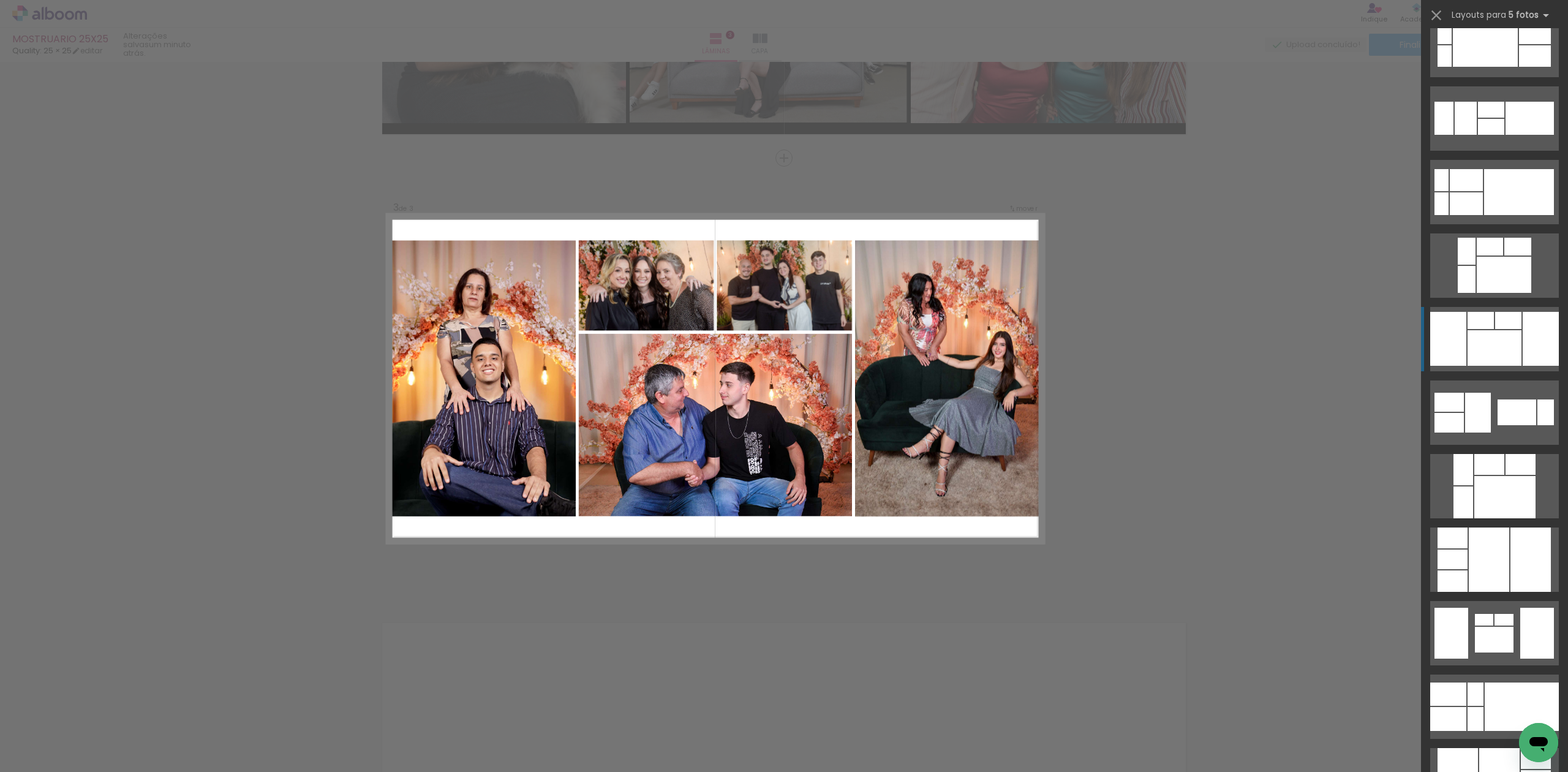
click at [1534, 324] on div at bounding box center [1540, 339] width 36 height 54
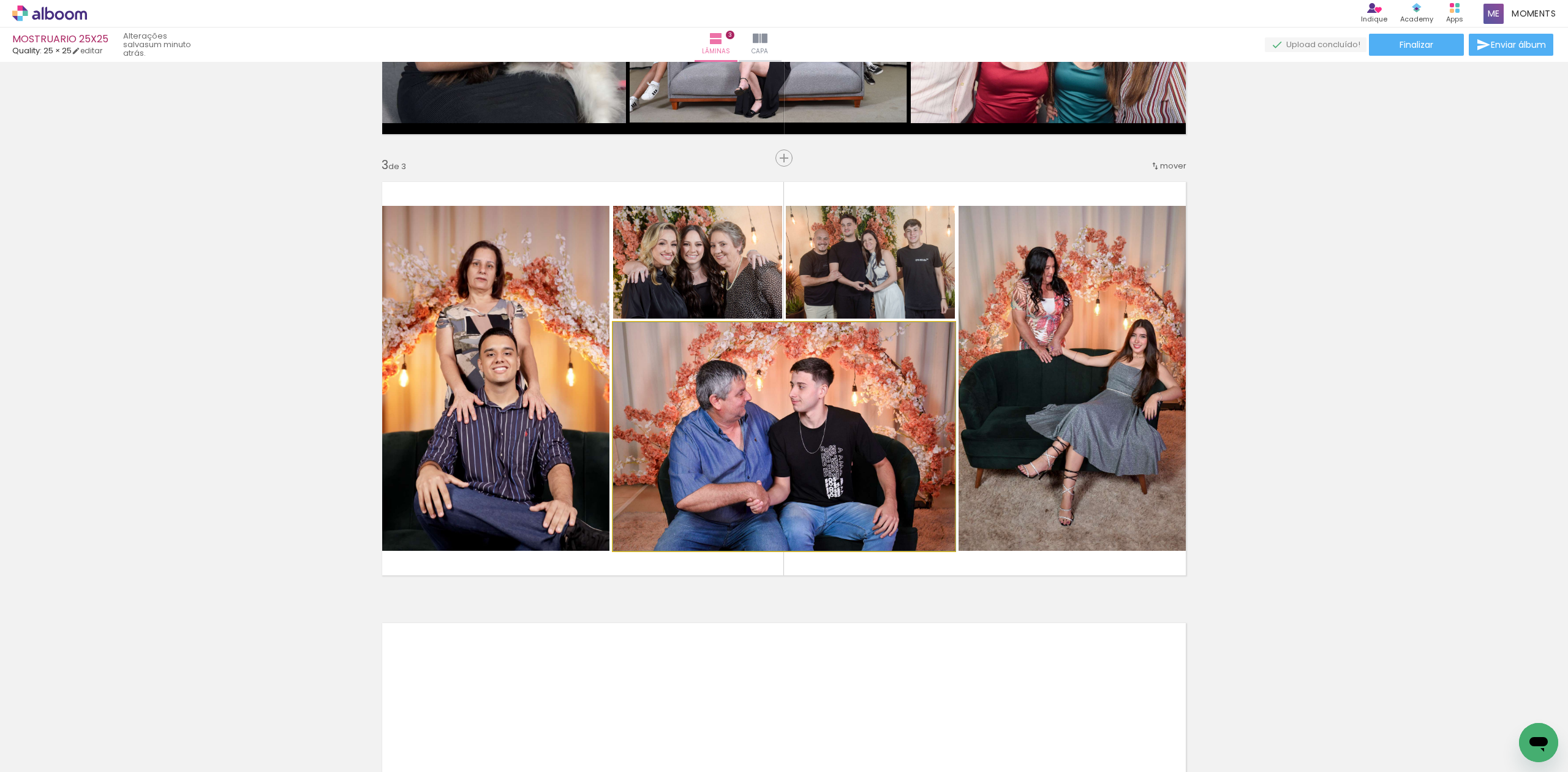
drag, startPoint x: 821, startPoint y: 464, endPoint x: 875, endPoint y: 428, distance: 64.9
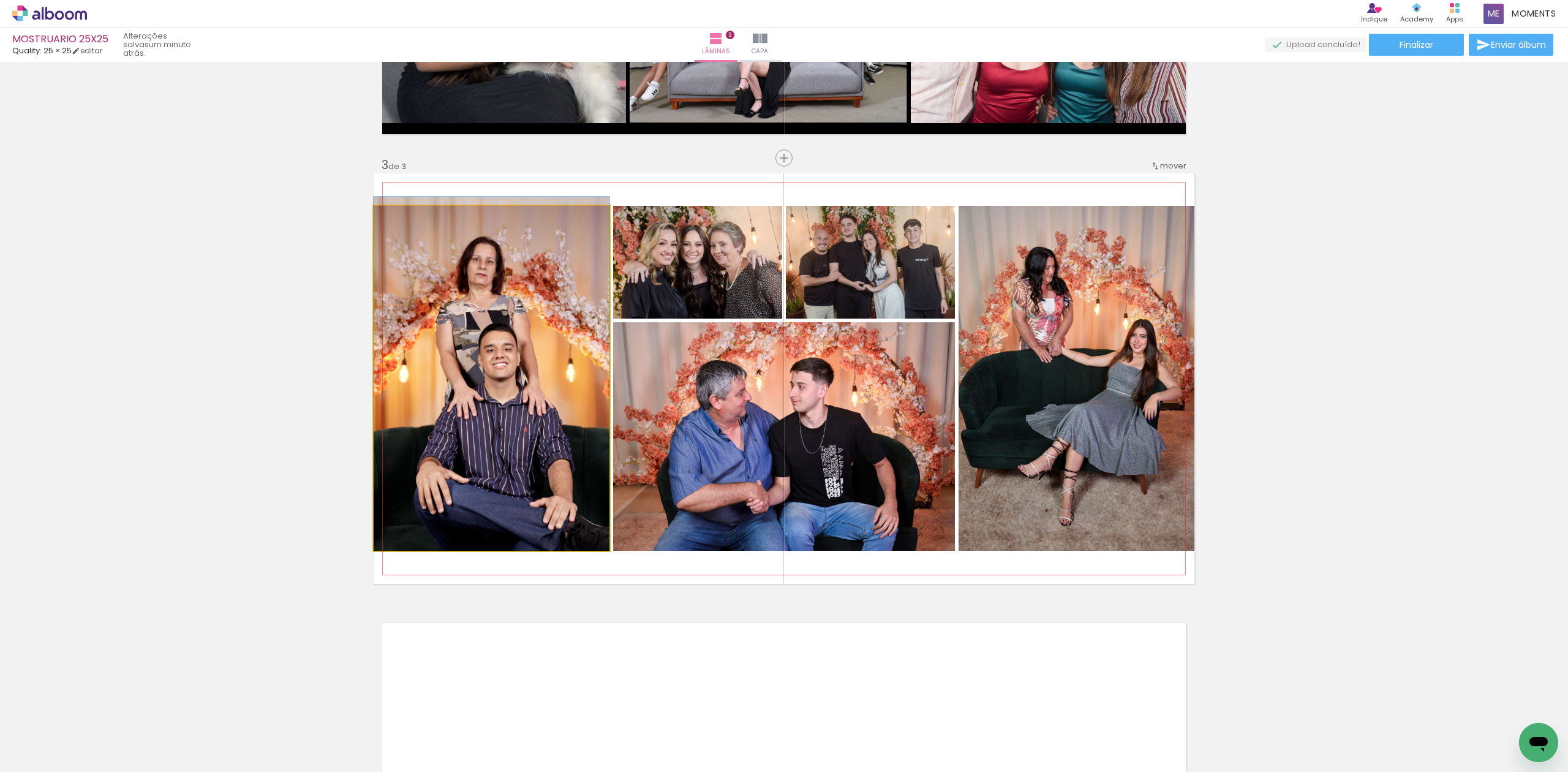
drag, startPoint x: 518, startPoint y: 403, endPoint x: 677, endPoint y: 386, distance: 159.9
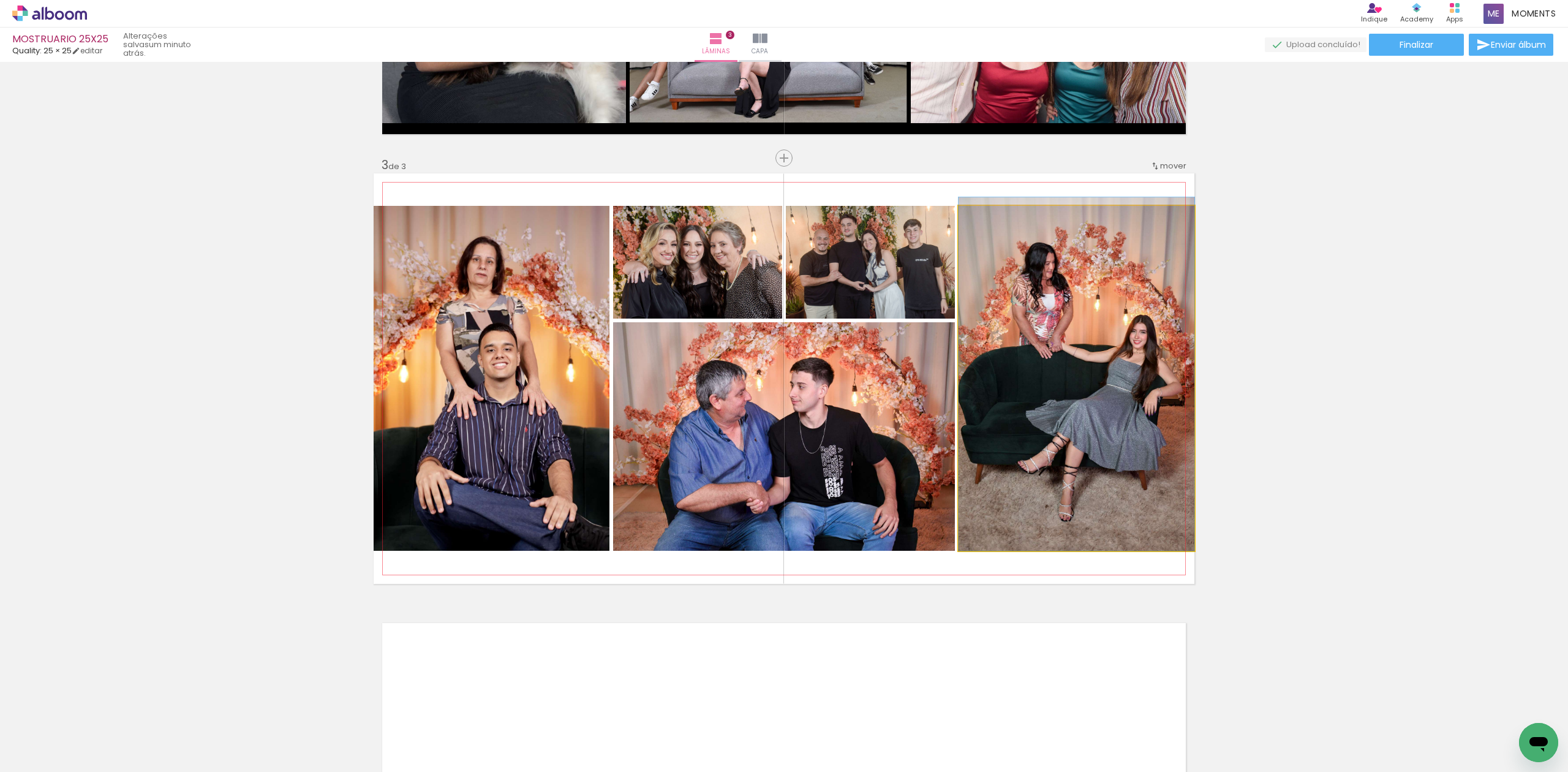
drag, startPoint x: 1029, startPoint y: 398, endPoint x: 1023, endPoint y: 395, distance: 6.7
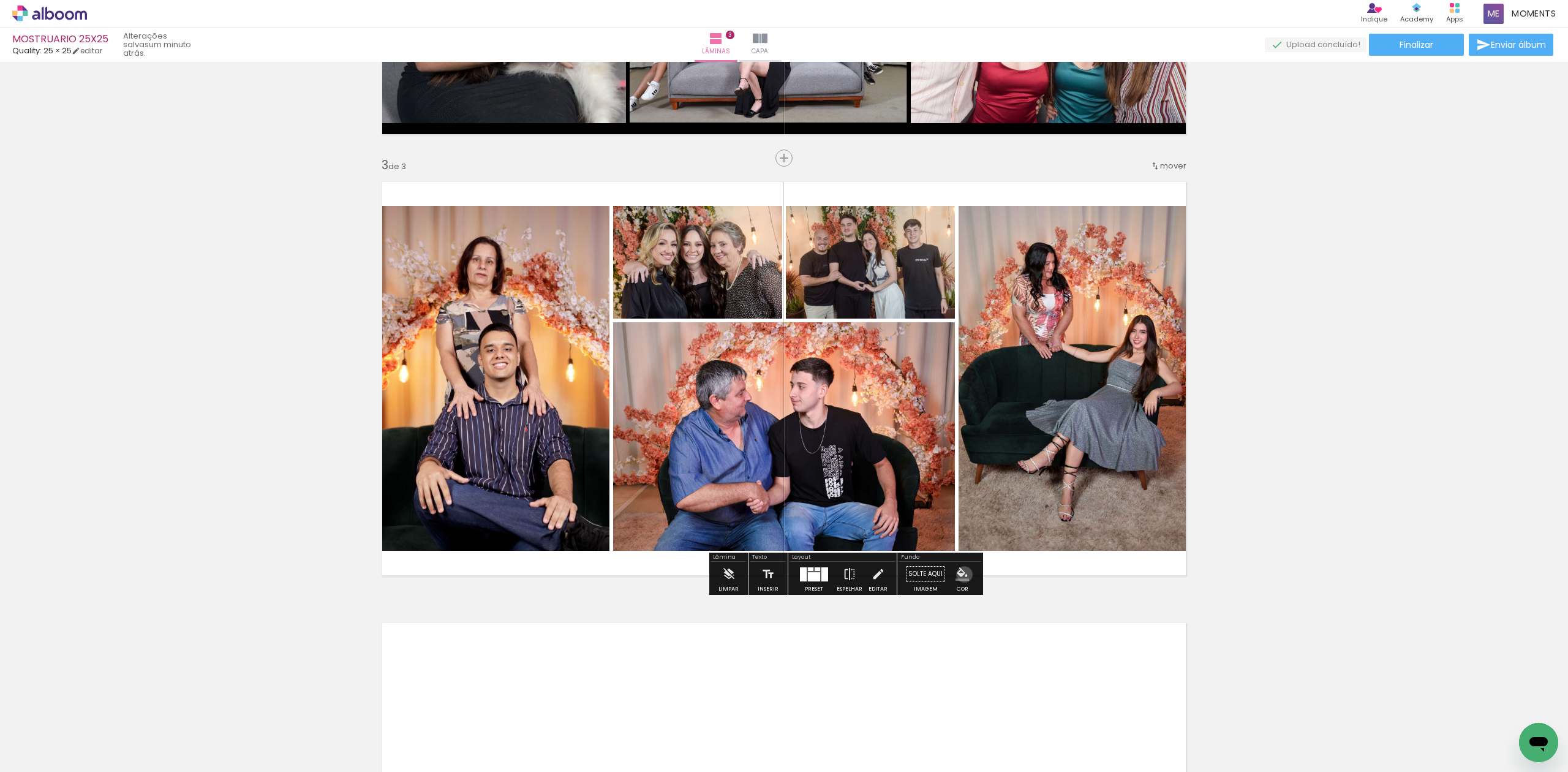
click at [960, 574] on iron-icon "color picker" at bounding box center [962, 574] width 13 height 13
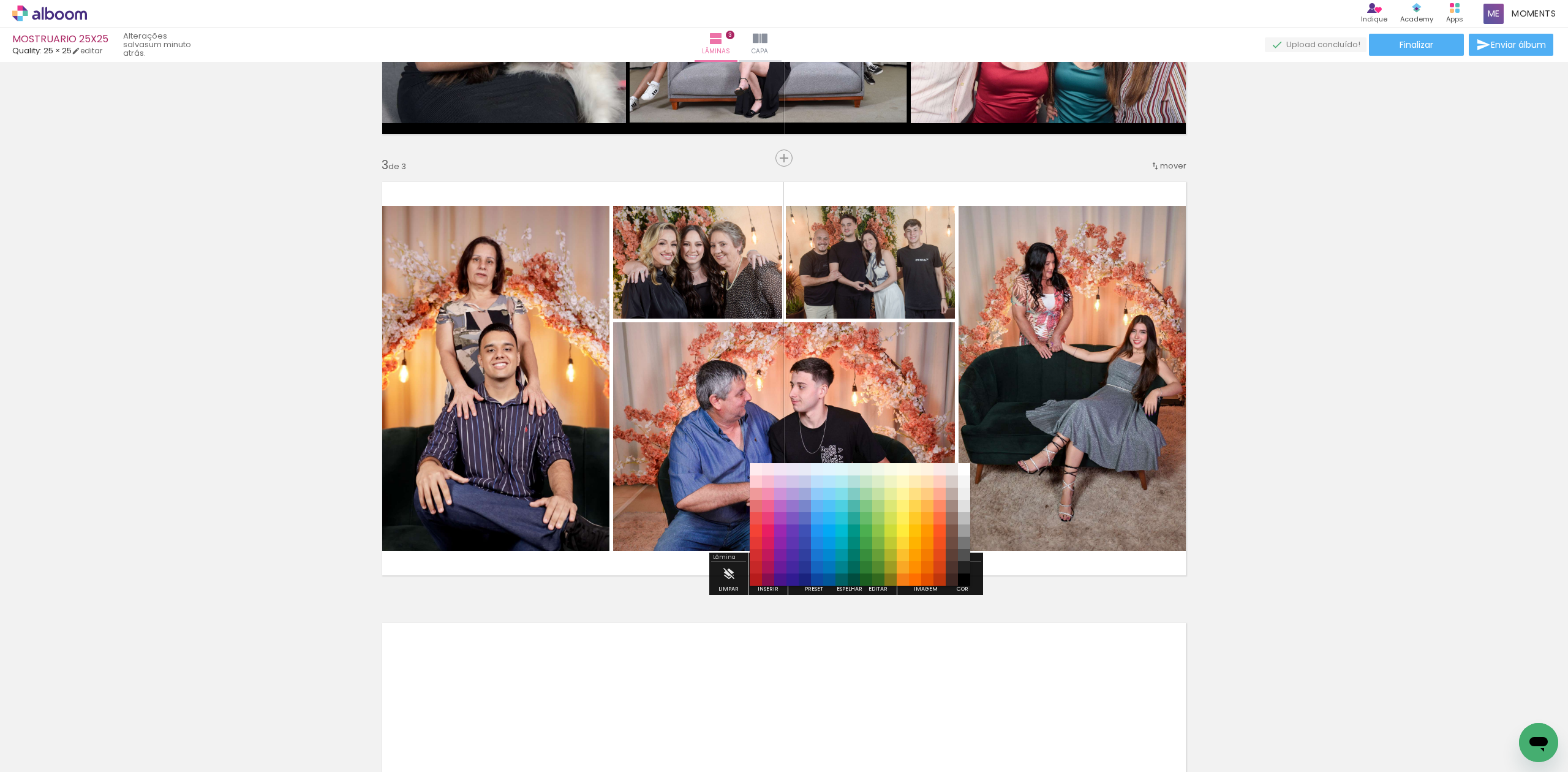
click at [963, 567] on paper-item "#212121" at bounding box center [964, 567] width 12 height 12
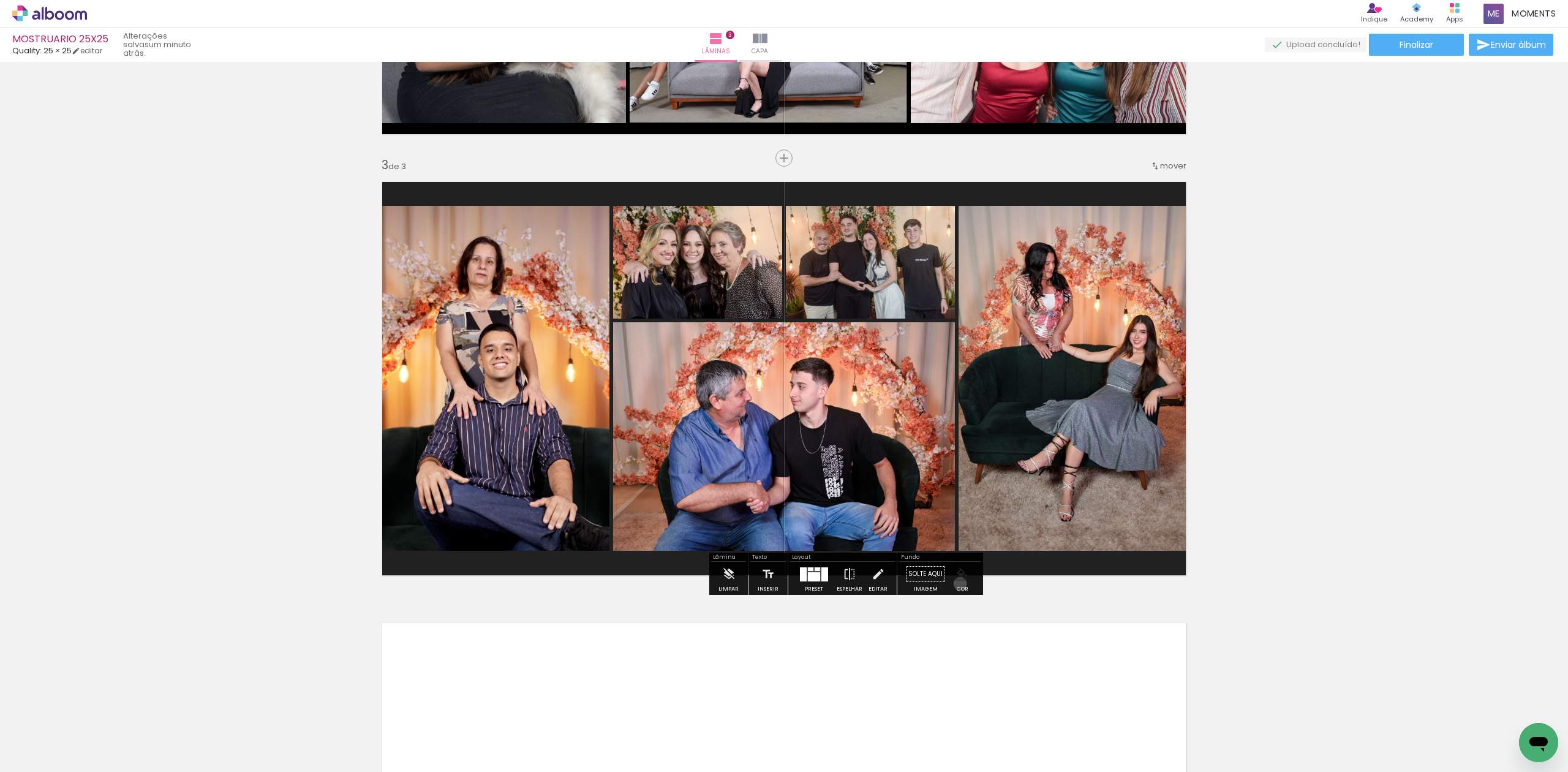
click at [956, 584] on paper-menu-button "#ffebee #ffcdd2 #ef9a9a #e57373 #ef5350 #f44336 #e53935 #d32f2f #c62828 #b71c1c…" at bounding box center [962, 574] width 23 height 23
click at [960, 574] on iron-icon "color picker" at bounding box center [962, 574] width 13 height 13
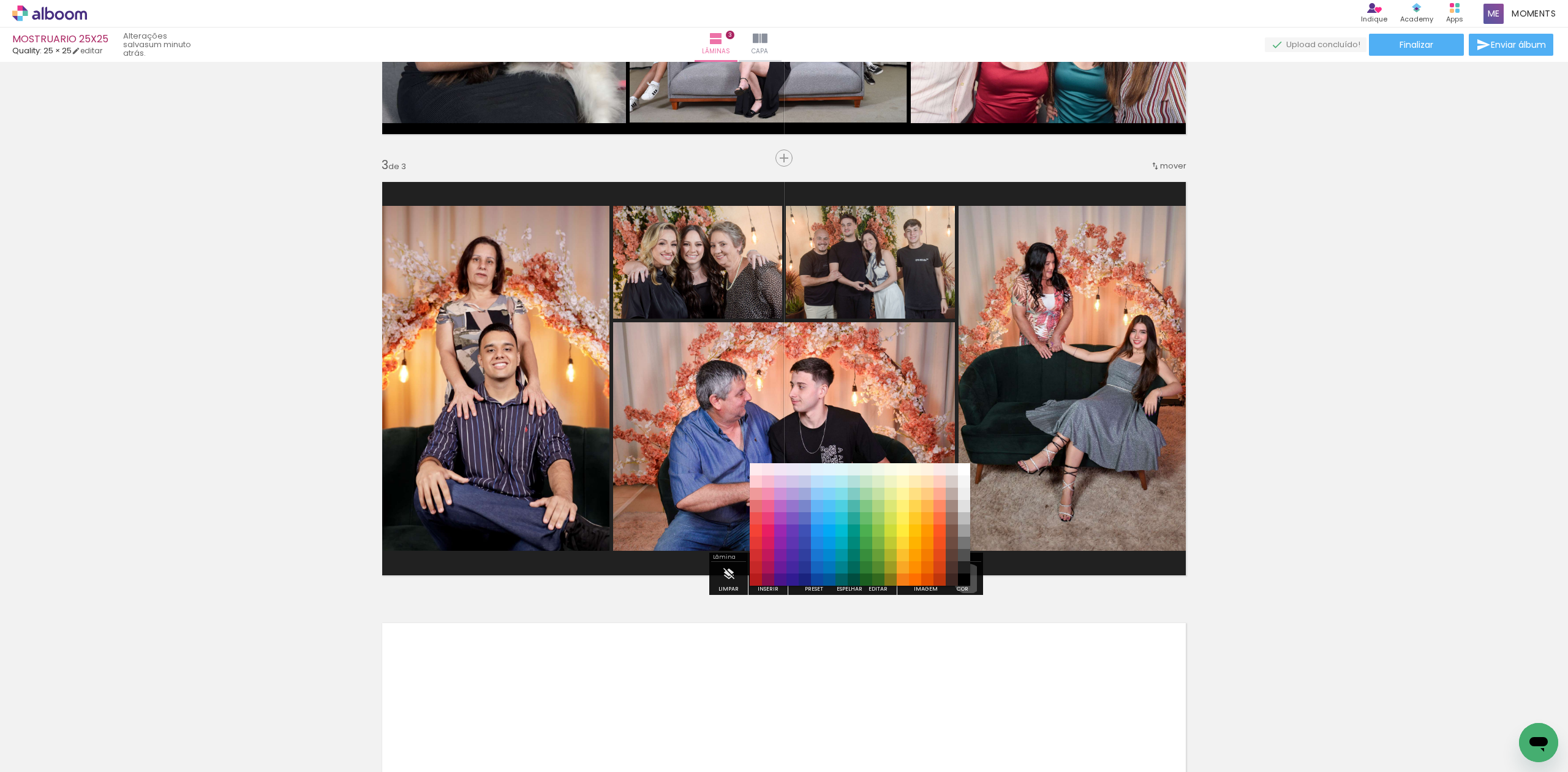
click at [964, 579] on paper-item "#000000" at bounding box center [964, 580] width 12 height 12
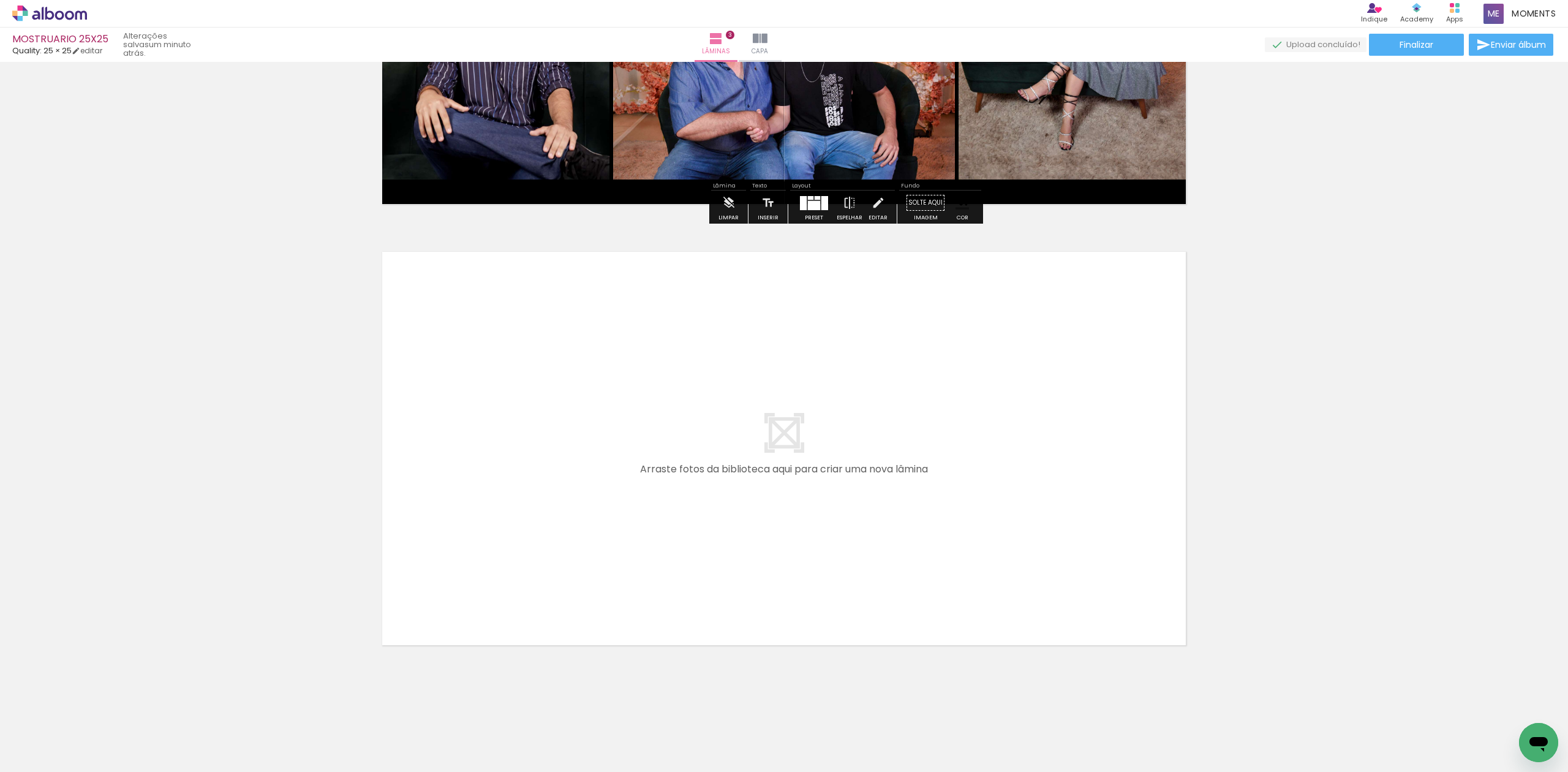
scroll to position [1178, 0]
click at [102, 701] on iron-icon at bounding box center [96, 706] width 13 height 13
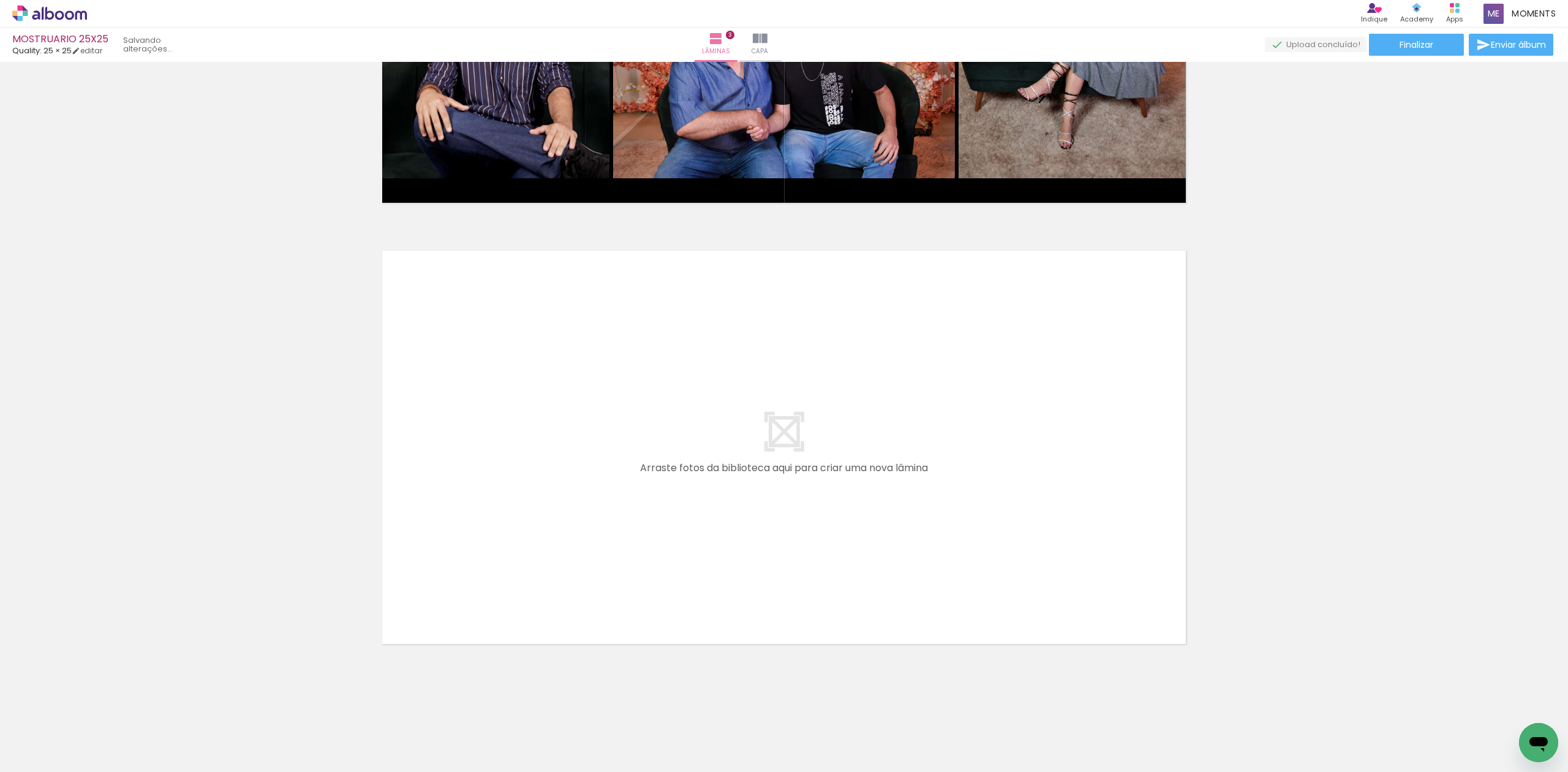
scroll to position [0, 319]
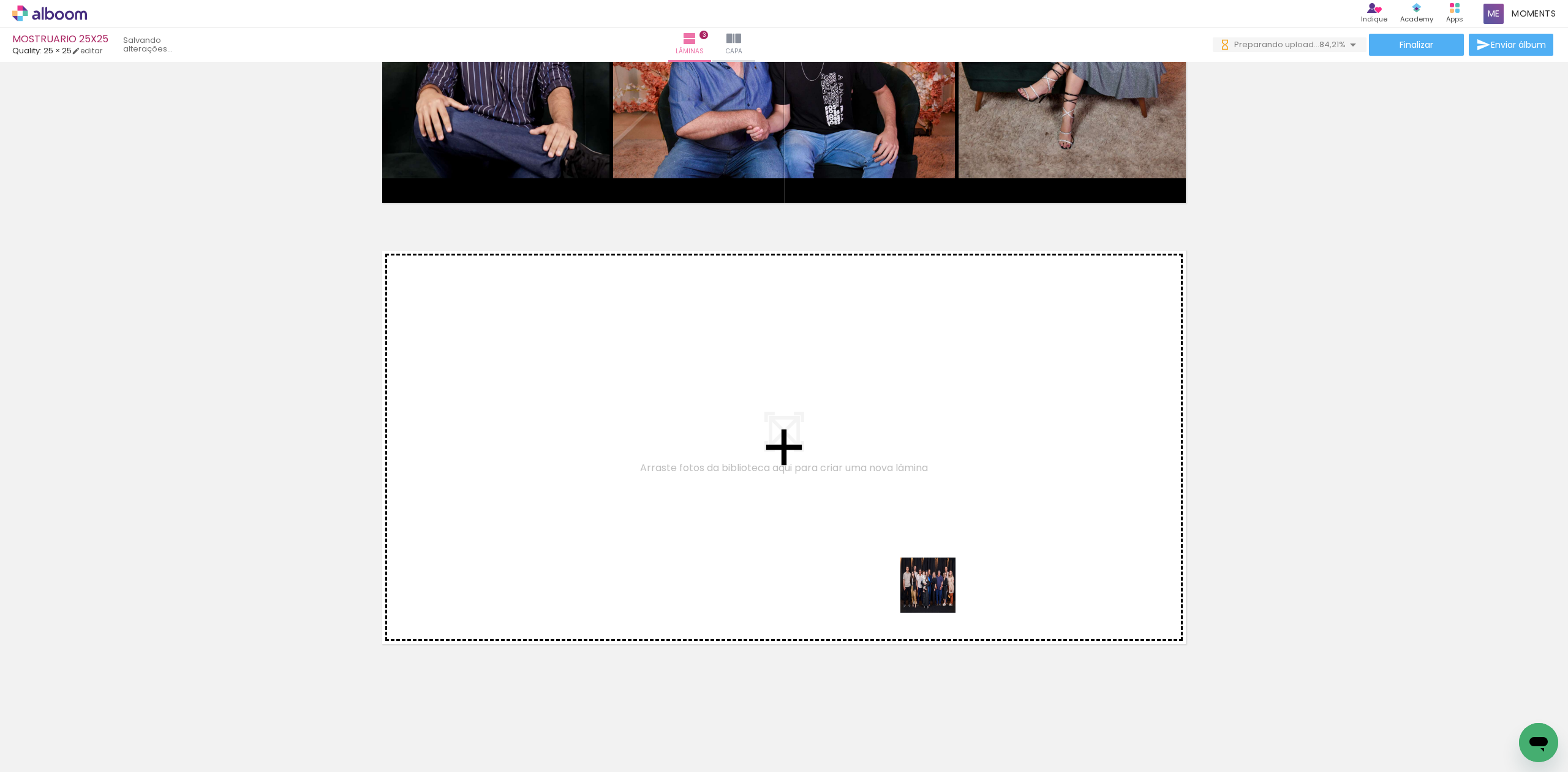
drag, startPoint x: 931, startPoint y: 628, endPoint x: 1069, endPoint y: 708, distance: 159.5
click at [938, 566] on quentale-workspace at bounding box center [784, 386] width 1568 height 772
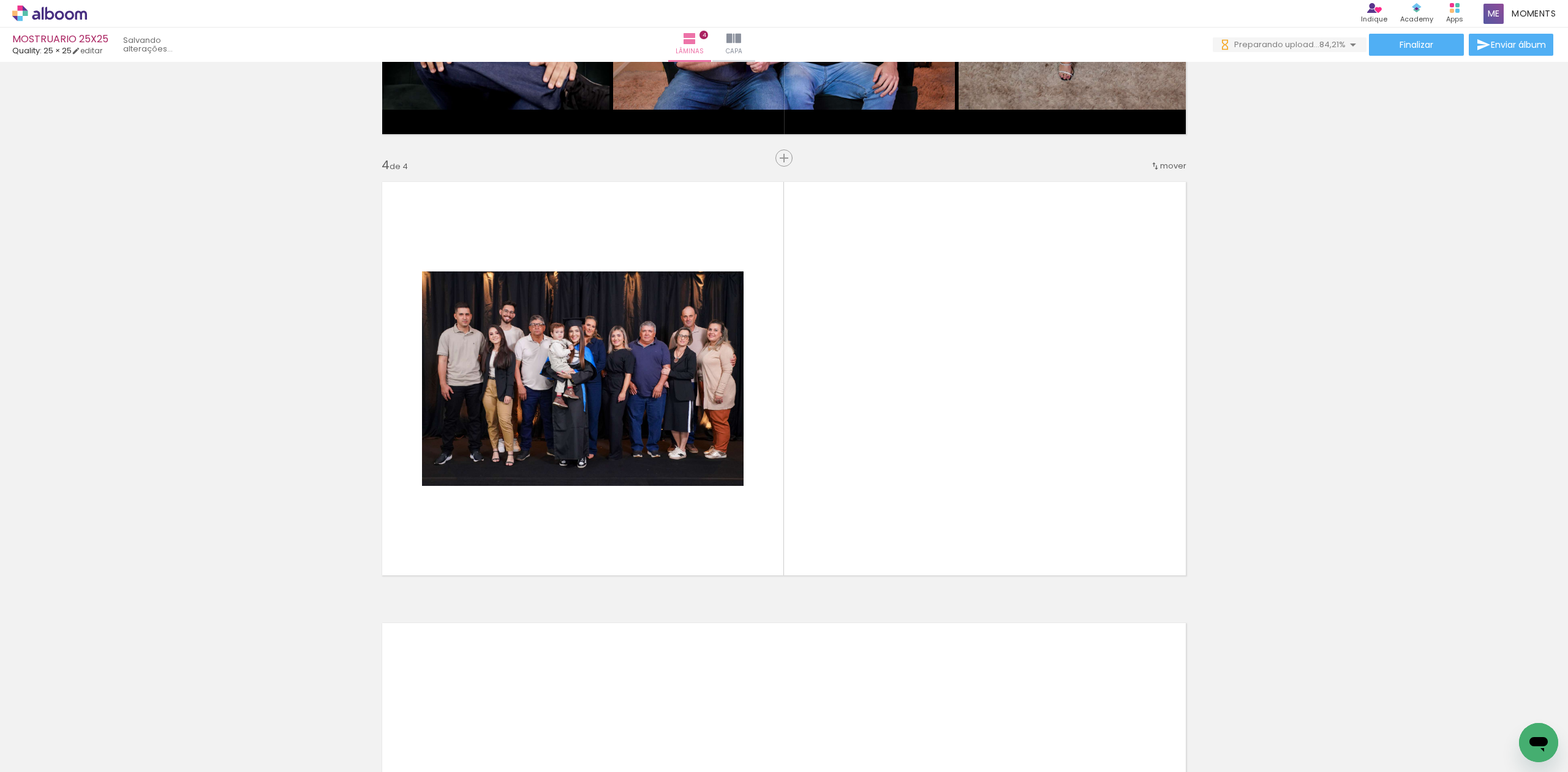
scroll to position [1247, 0]
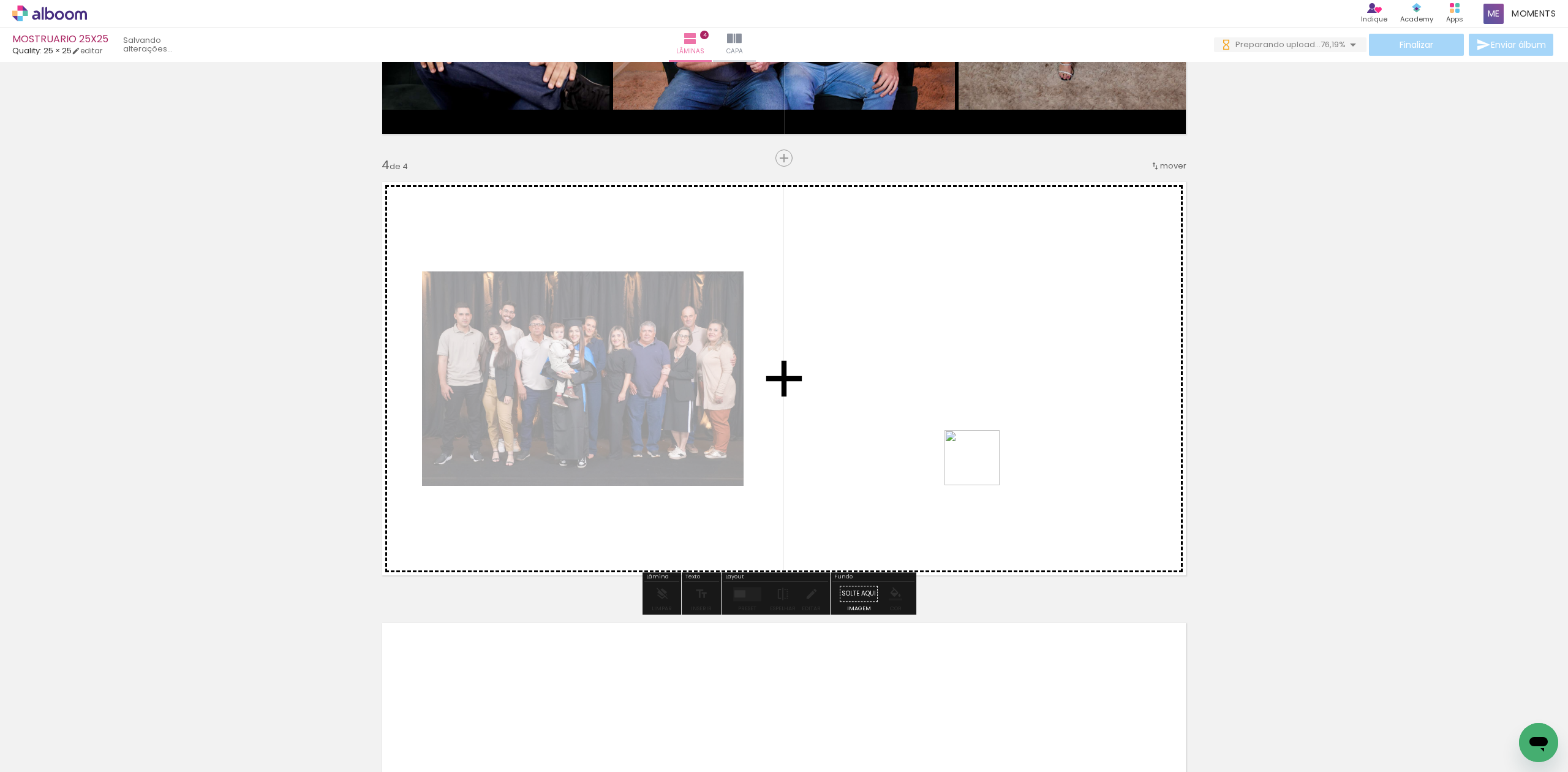
drag, startPoint x: 1267, startPoint y: 733, endPoint x: 858, endPoint y: 395, distance: 530.6
click at [858, 395] on quentale-workspace at bounding box center [784, 386] width 1568 height 772
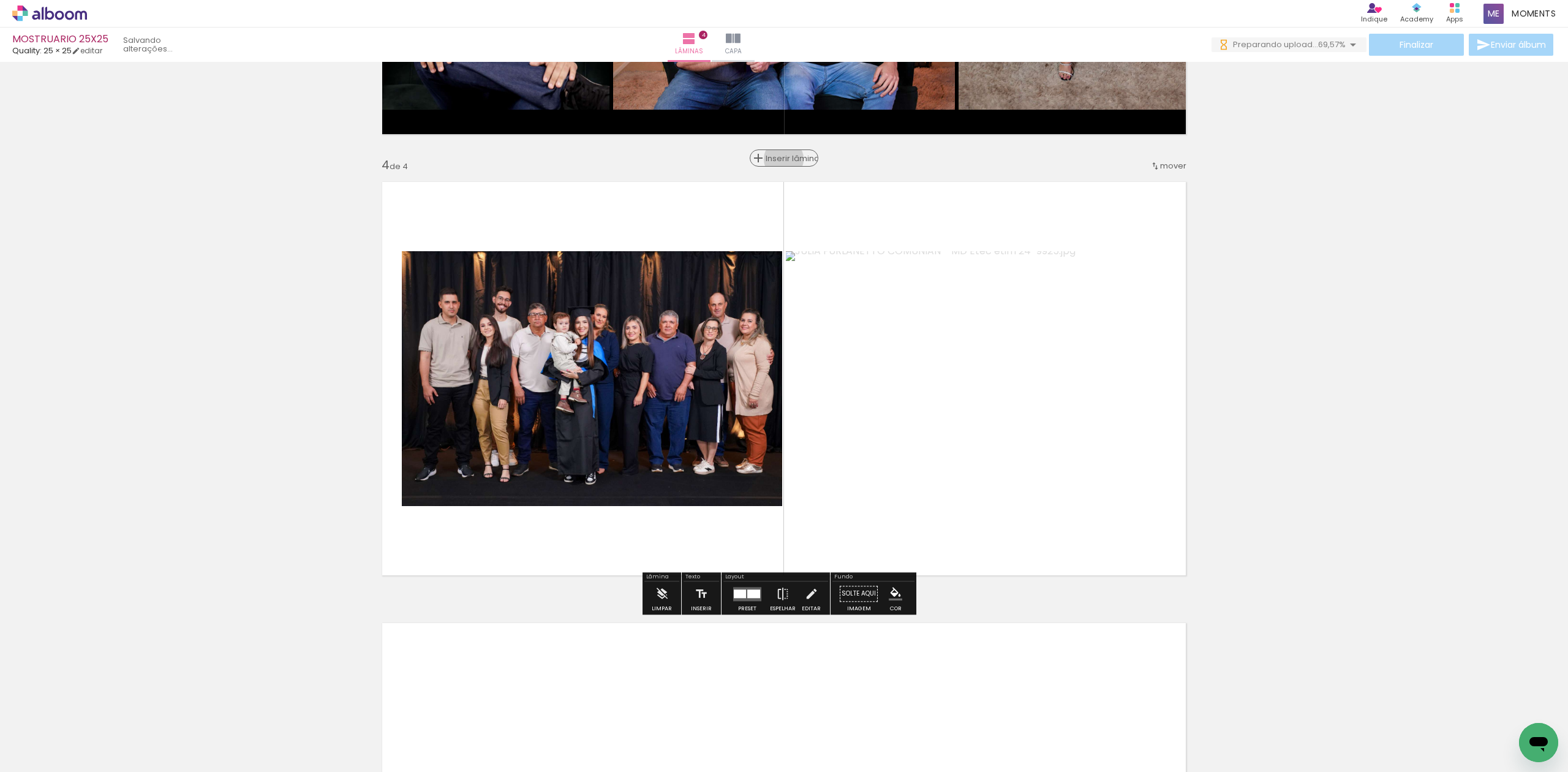
click at [778, 159] on span "Inserir lâmina" at bounding box center [790, 158] width 48 height 8
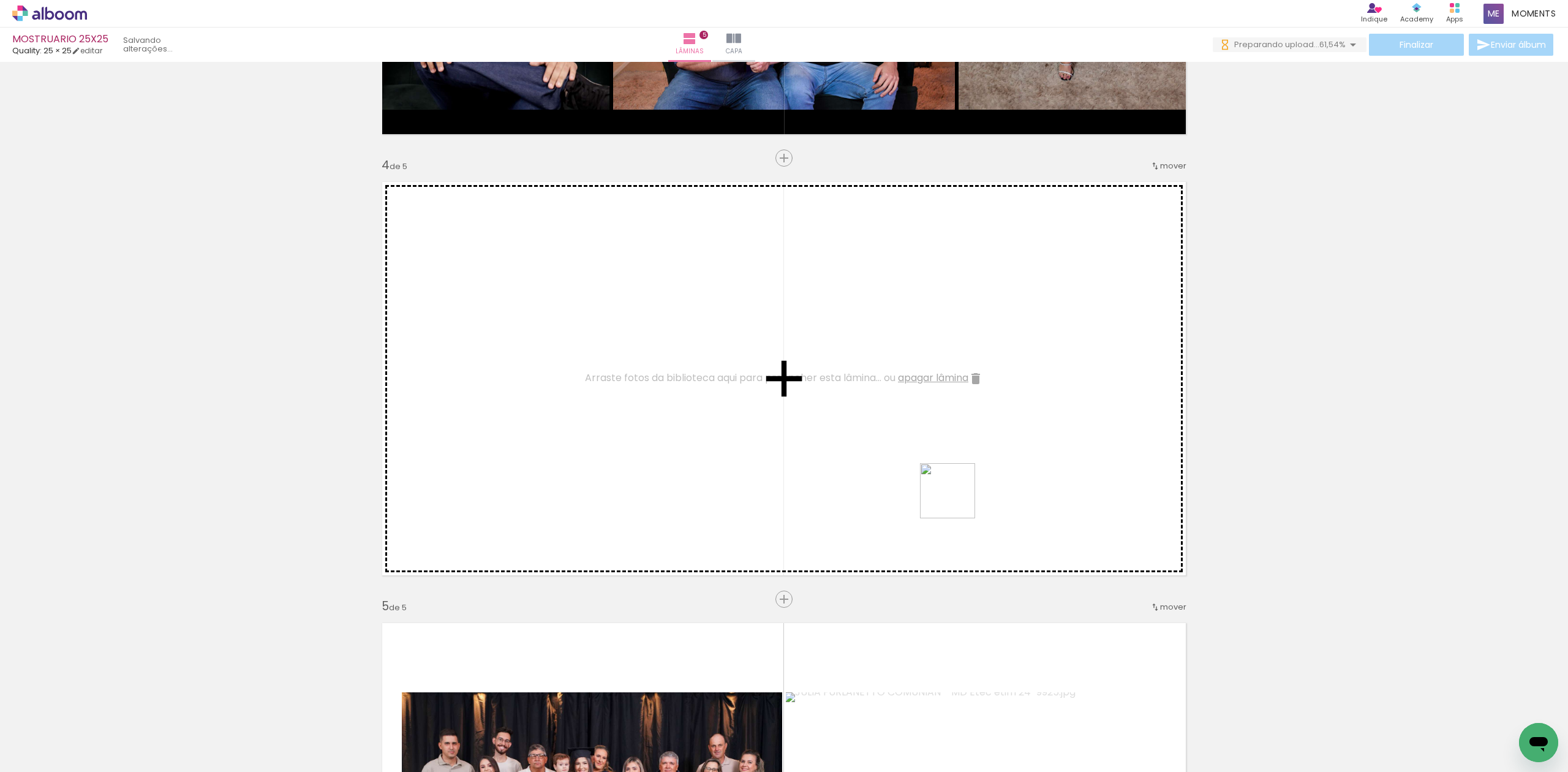
drag, startPoint x: 1505, startPoint y: 733, endPoint x: 880, endPoint y: 455, distance: 684.0
click at [817, 411] on quentale-workspace at bounding box center [784, 386] width 1568 height 772
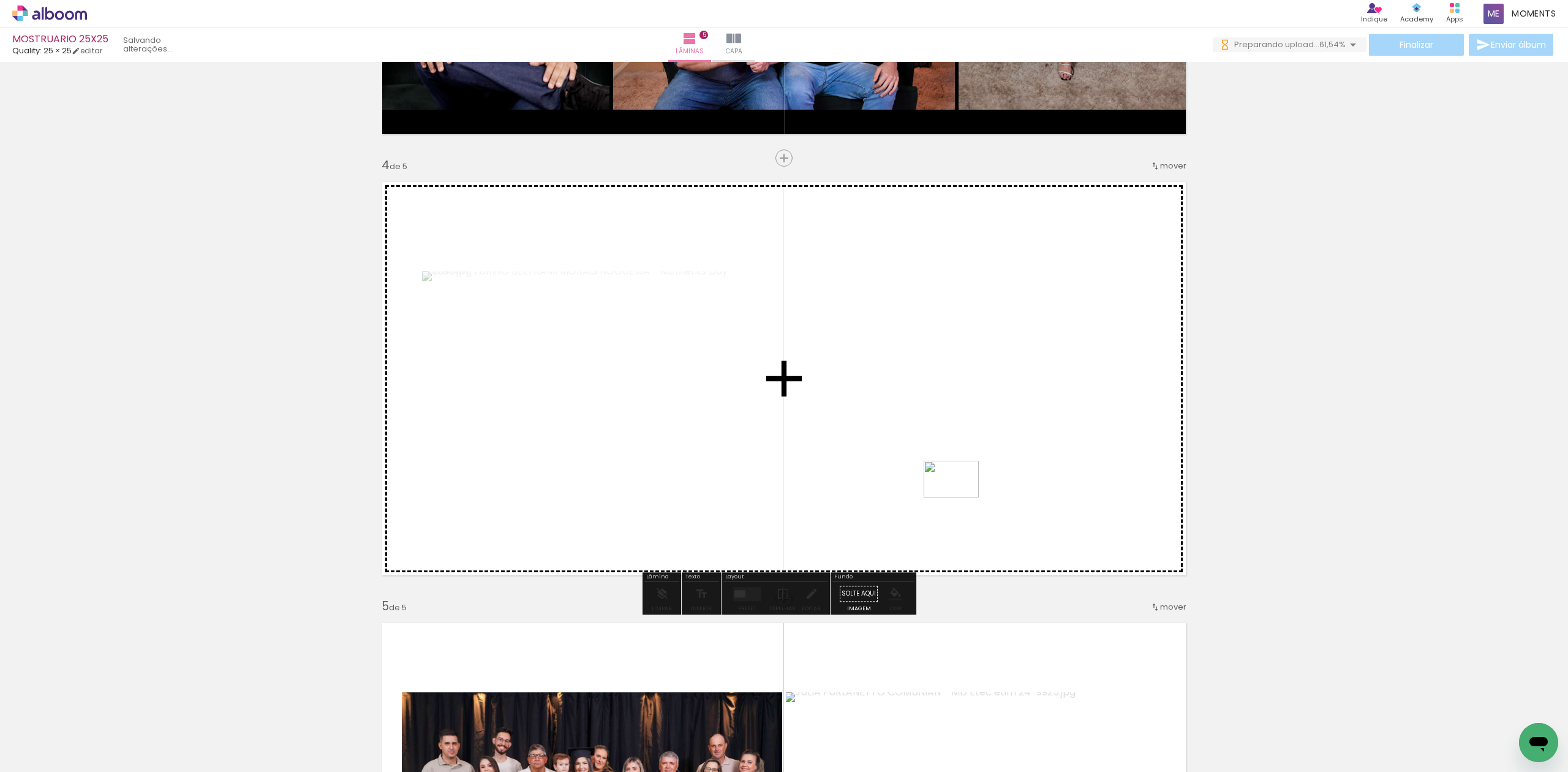
drag, startPoint x: 1456, startPoint y: 739, endPoint x: 851, endPoint y: 429, distance: 679.8
click at [851, 429] on quentale-workspace at bounding box center [784, 386] width 1568 height 772
